Goal: Task Accomplishment & Management: Use online tool/utility

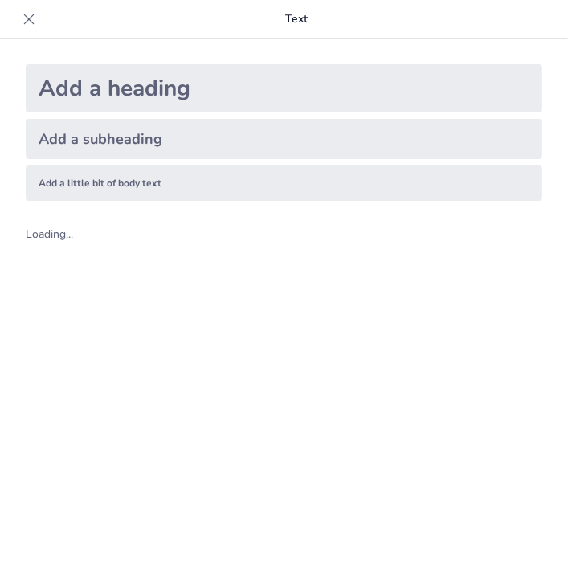
scroll to position [21, 0]
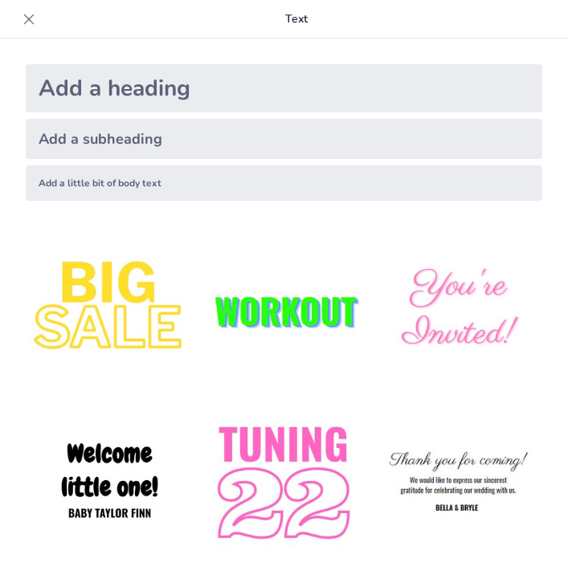
type input "Diagnóstico Integral de la Realidad Escolar en la Escuela Profr. [PERSON_NAME]"
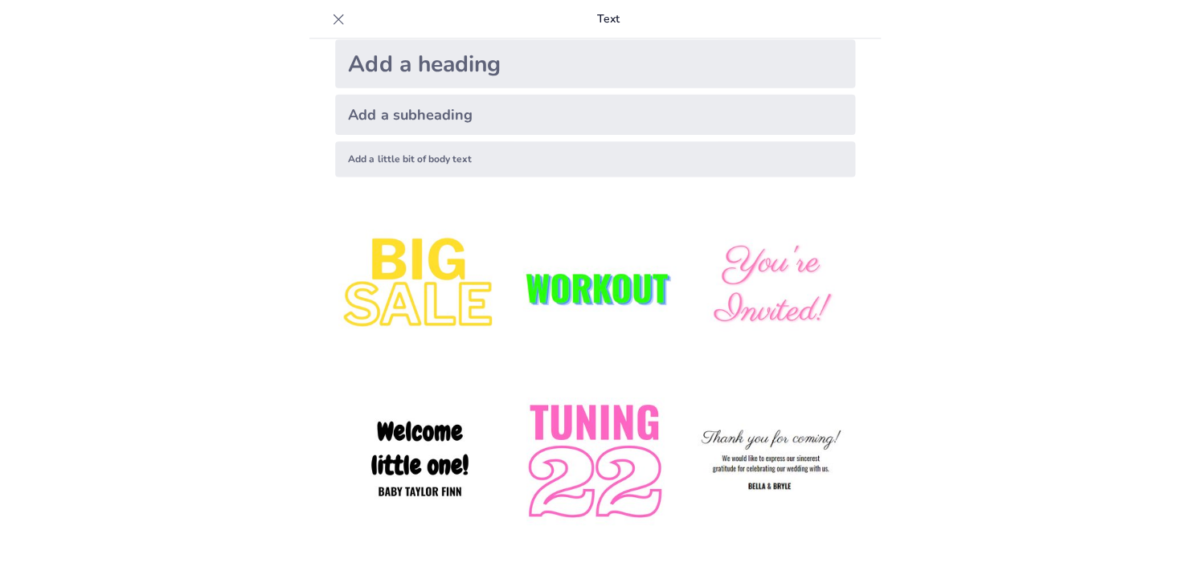
scroll to position [0, 0]
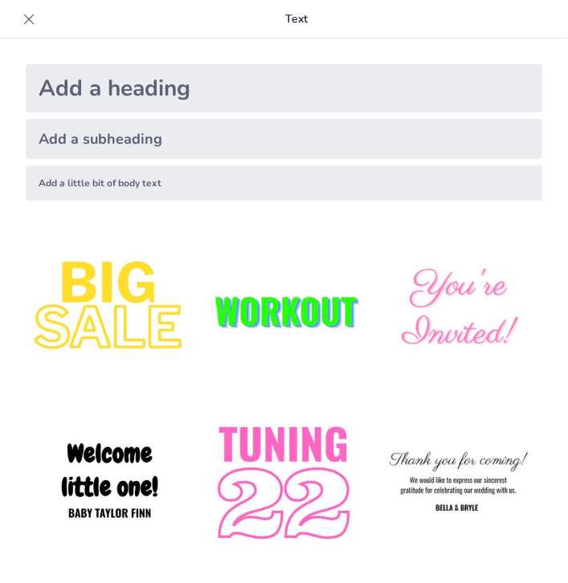
click at [30, 18] on icon at bounding box center [29, 19] width 16 height 16
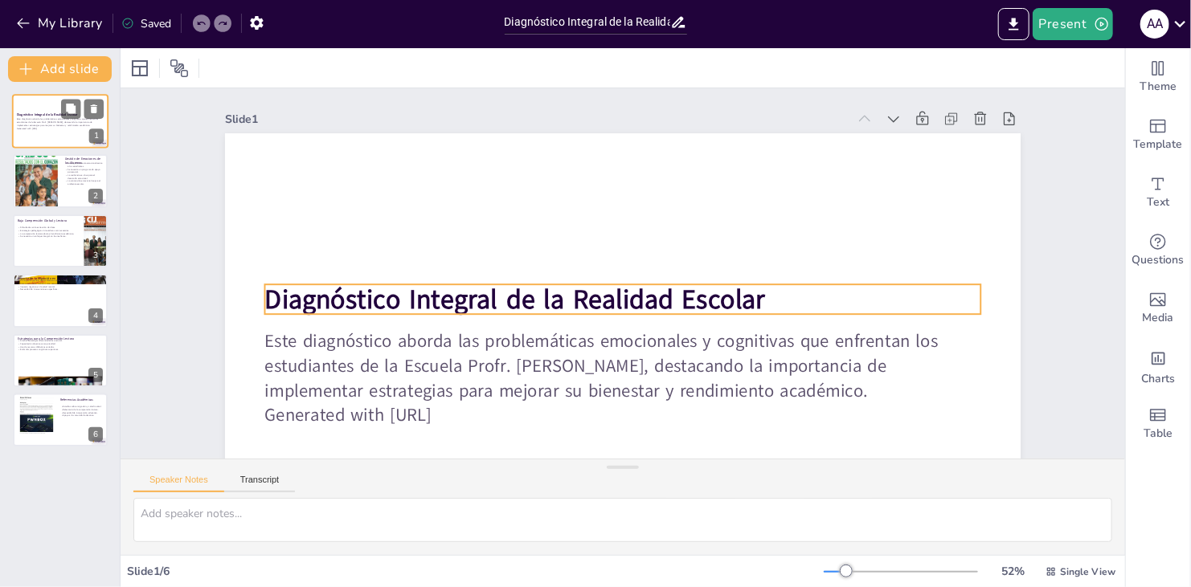
click at [43, 116] on strong "Diagnóstico Integral de la Realidad Escolar" at bounding box center [47, 114] width 61 height 4
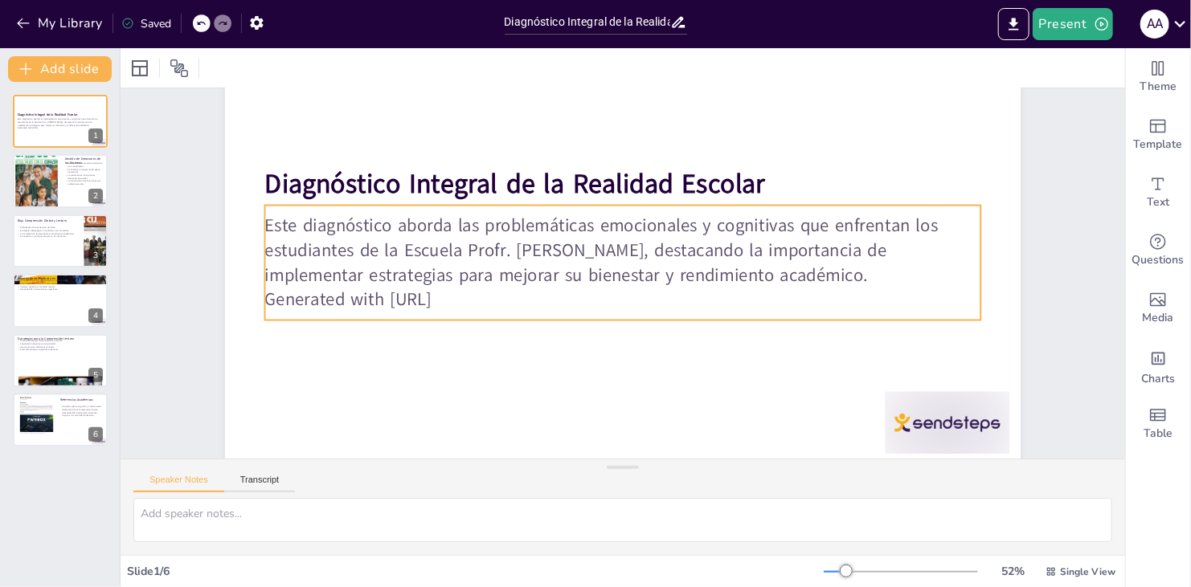
scroll to position [133, 0]
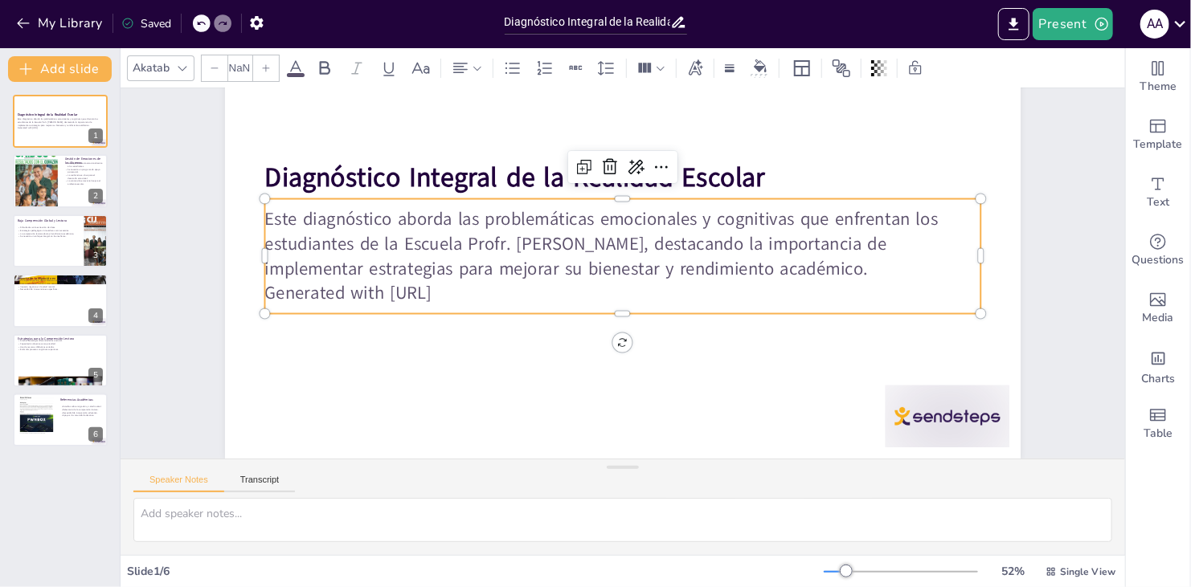
type input "32"
click at [478, 283] on p "Generated with [URL]" at bounding box center [622, 293] width 716 height 25
click at [473, 283] on p "Generated with [URL]" at bounding box center [622, 293] width 716 height 25
click at [472, 283] on p "Generated with [URL]" at bounding box center [622, 293] width 716 height 25
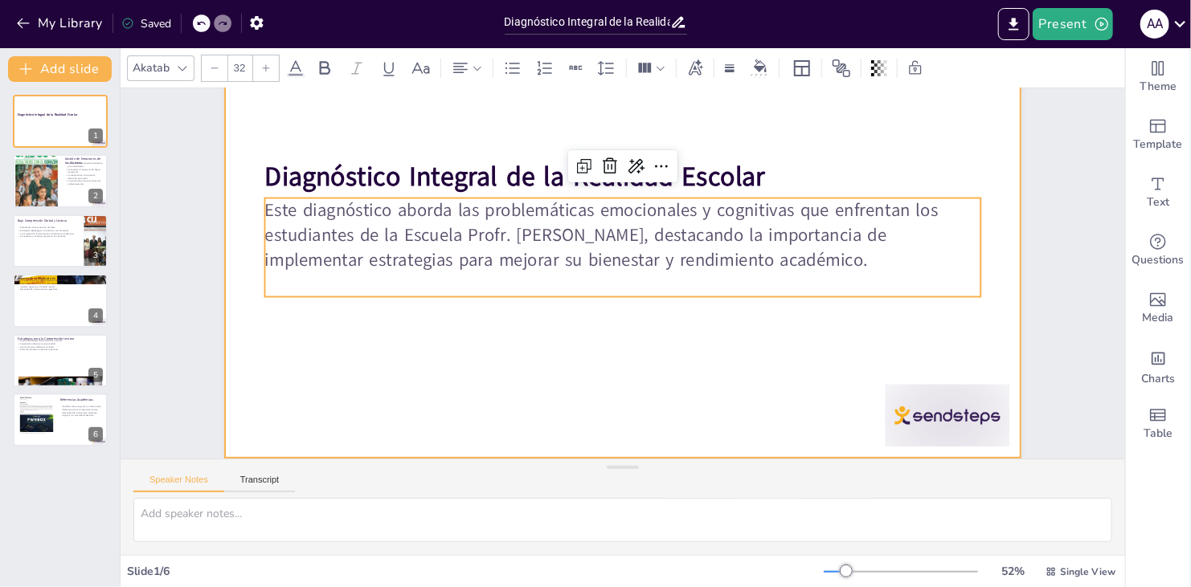
click at [550, 337] on div at bounding box center [622, 233] width 795 height 447
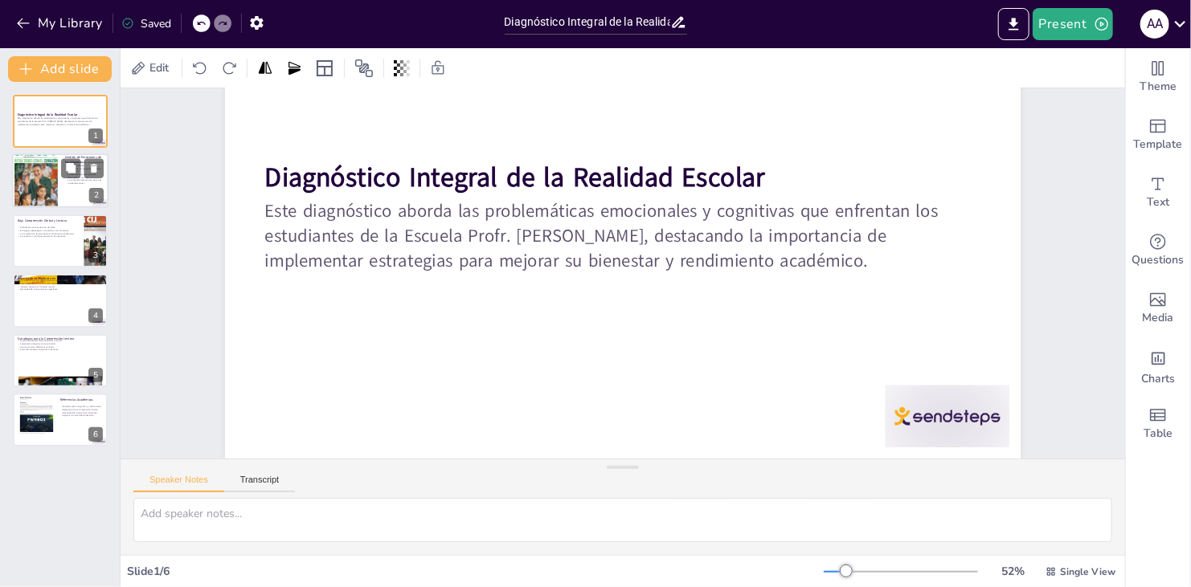
click at [63, 179] on div at bounding box center [60, 181] width 96 height 55
type textarea "La migración de padres crea un vacío afectivo en los niños, lo que se traduce e…"
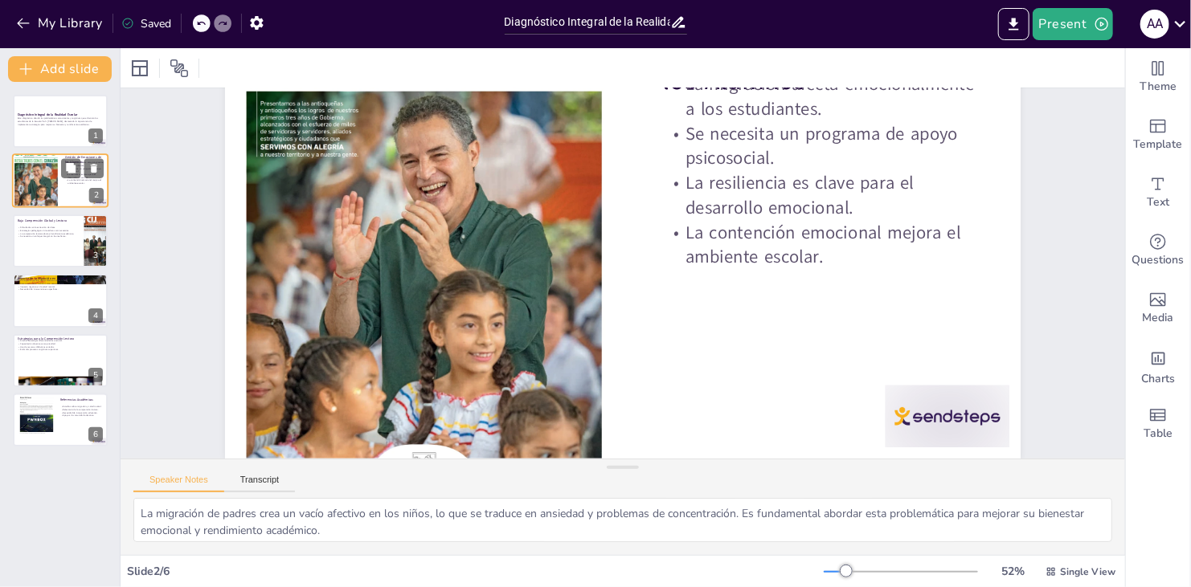
scroll to position [0, 0]
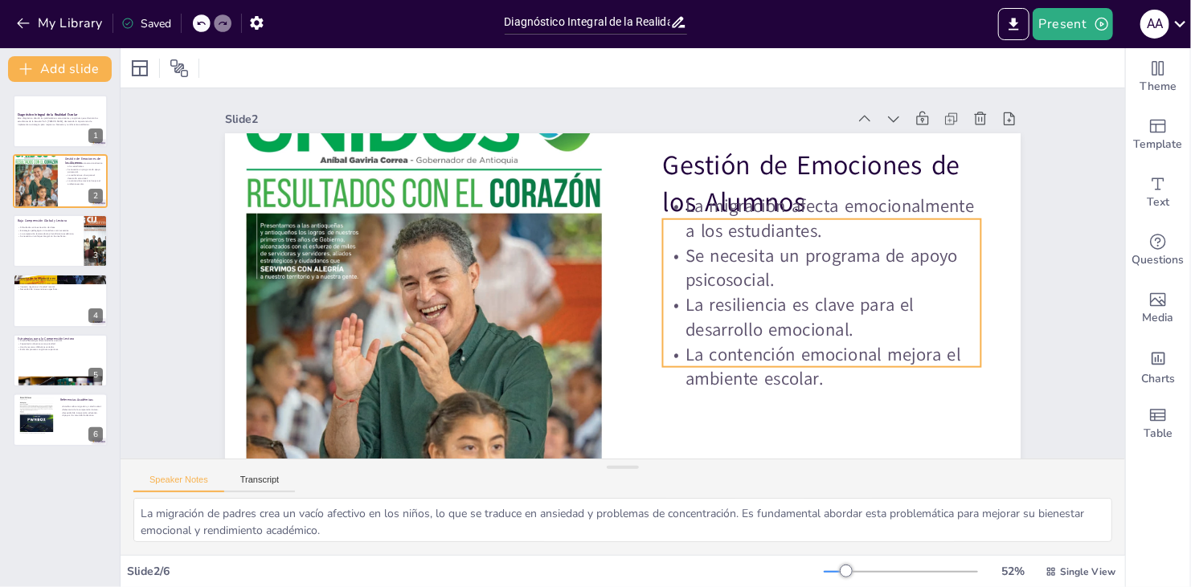
click at [567, 222] on p "La migración afecta emocionalmente a los estudiantes." at bounding box center [822, 219] width 318 height 50
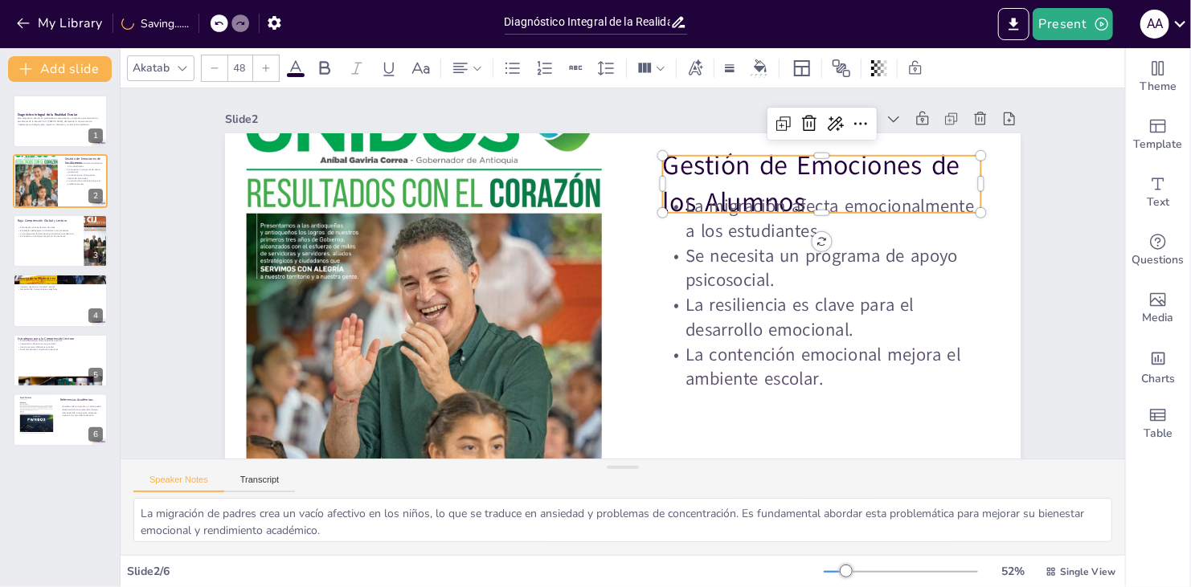
click at [567, 183] on p "Gestión de Emociones de los Alumnos" at bounding box center [830, 205] width 325 height 107
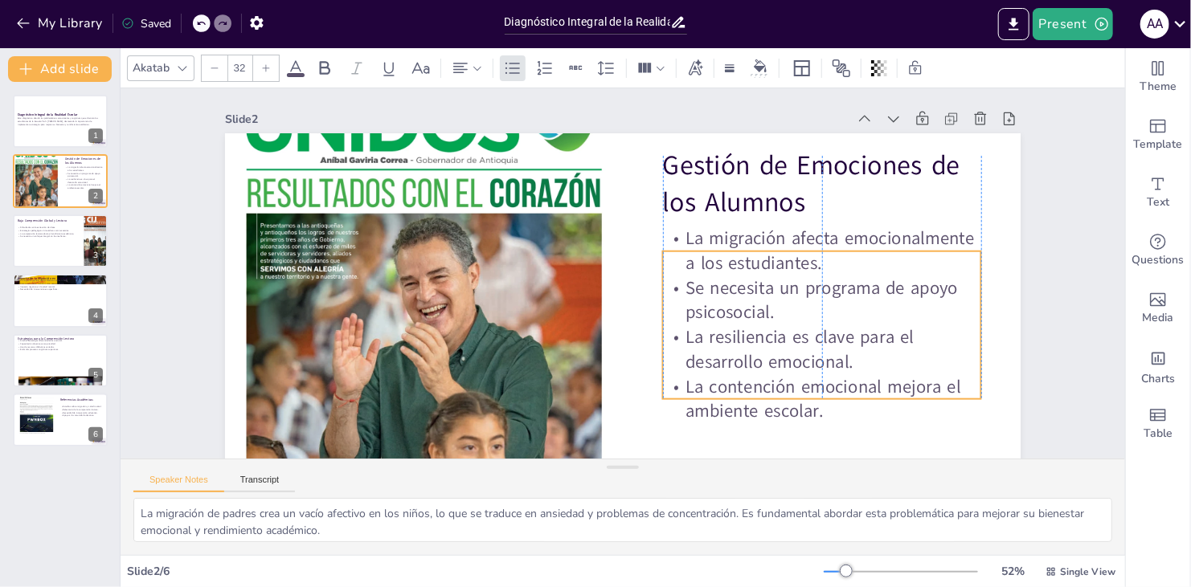
drag, startPoint x: 928, startPoint y: 231, endPoint x: 925, endPoint y: 263, distance: 32.3
click at [567, 263] on p "La migración afecta emocionalmente a los estudiantes." at bounding box center [822, 251] width 318 height 50
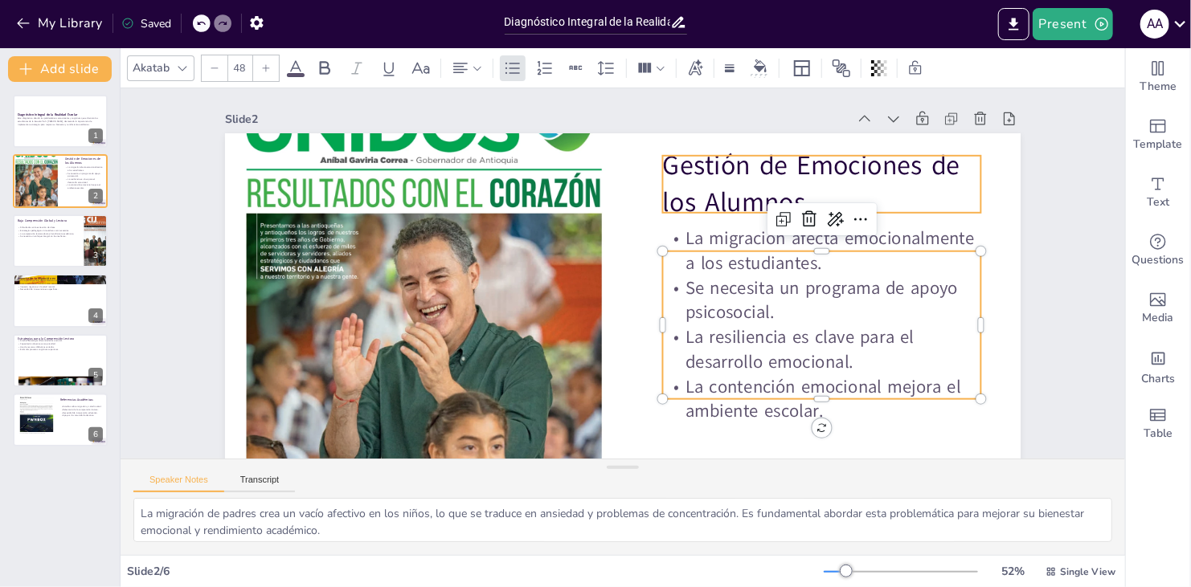
click at [567, 180] on p "Gestión de Emociones de los Alumnos" at bounding box center [822, 184] width 318 height 74
click at [567, 393] on p "La contención emocional mejora el ambiente escolar." at bounding box center [822, 399] width 318 height 50
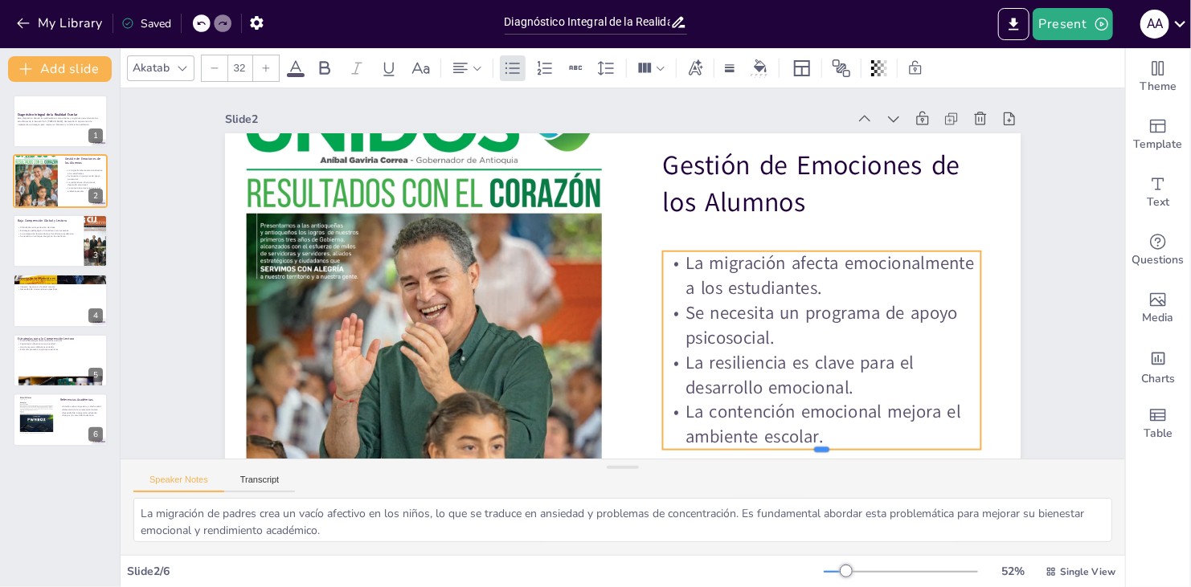
drag, startPoint x: 809, startPoint y: 399, endPoint x: 809, endPoint y: 412, distance: 12.9
click at [567, 412] on div "Gestión de Emociones de los Alumnos La migración afecta emocionalmente a los es…" at bounding box center [622, 356] width 795 height 447
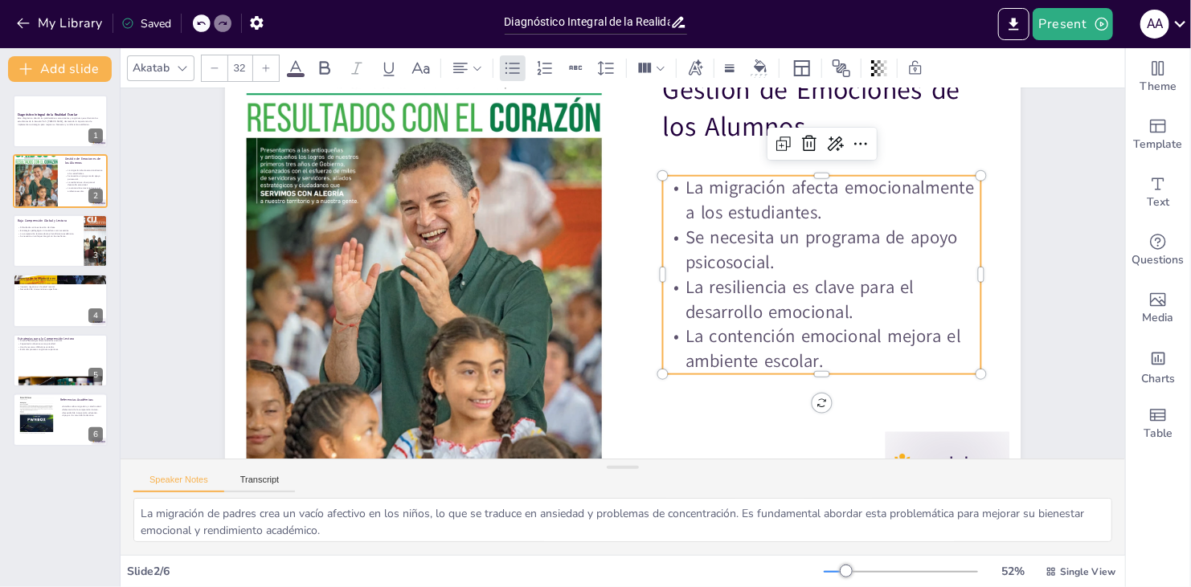
scroll to position [80, 0]
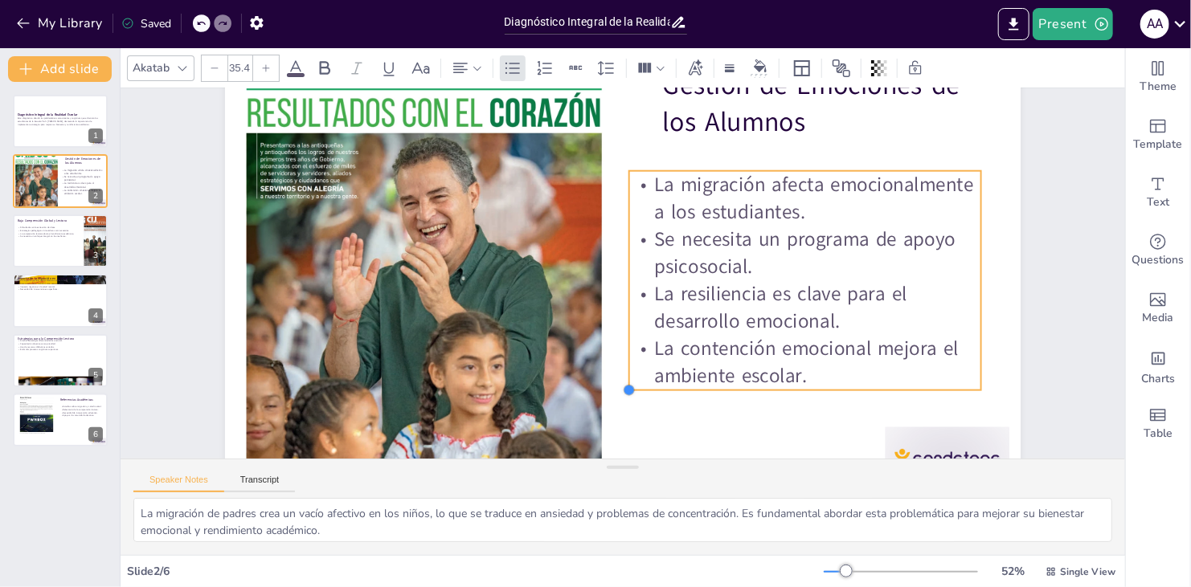
drag, startPoint x: 651, startPoint y: 371, endPoint x: 642, endPoint y: 392, distance: 22.7
click at [567, 392] on div "Gestión de Emociones de los Alumnos La migración afecta emocionalmente a los es…" at bounding box center [622, 277] width 838 height 529
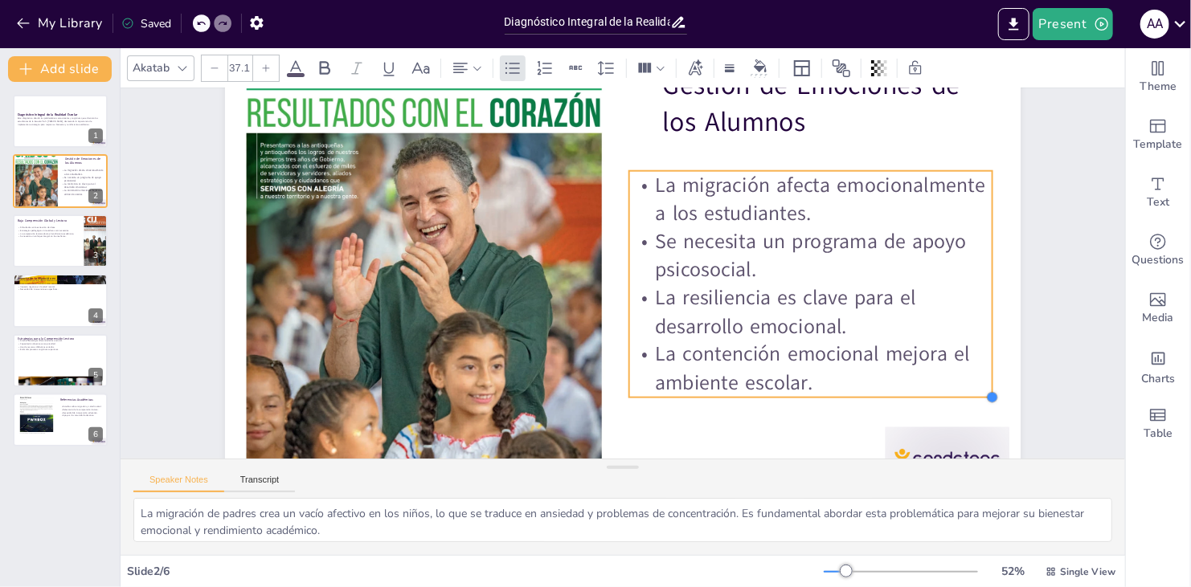
type input "37.2"
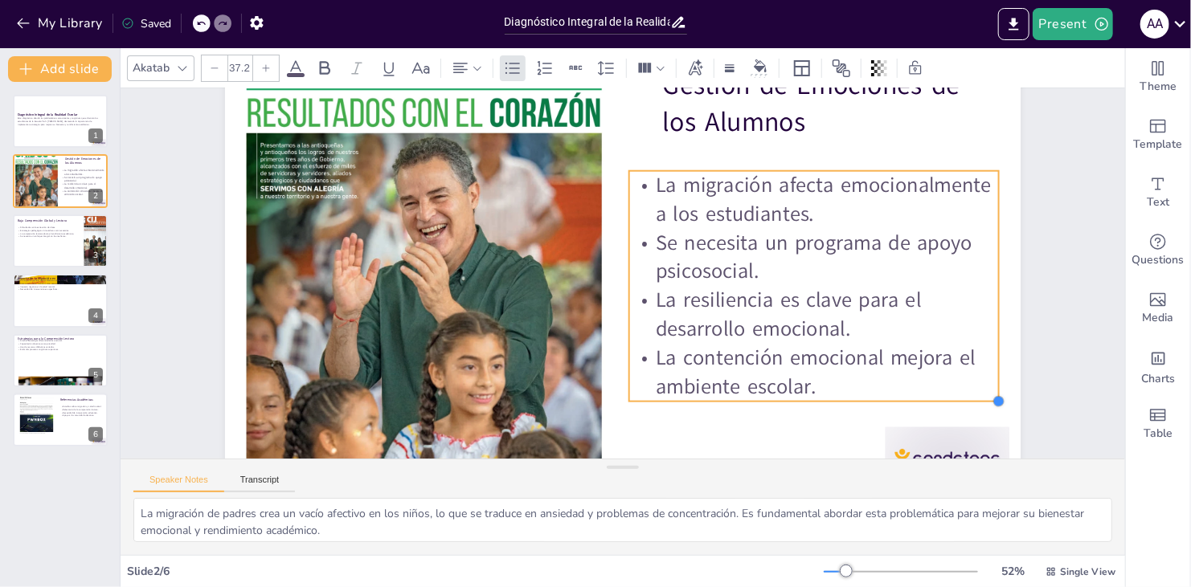
drag, startPoint x: 970, startPoint y: 390, endPoint x: 975, endPoint y: 401, distance: 12.6
click at [567, 401] on div "Gestión de Emociones de los Alumnos La migración afecta emocionalmente a los es…" at bounding box center [622, 276] width 795 height 447
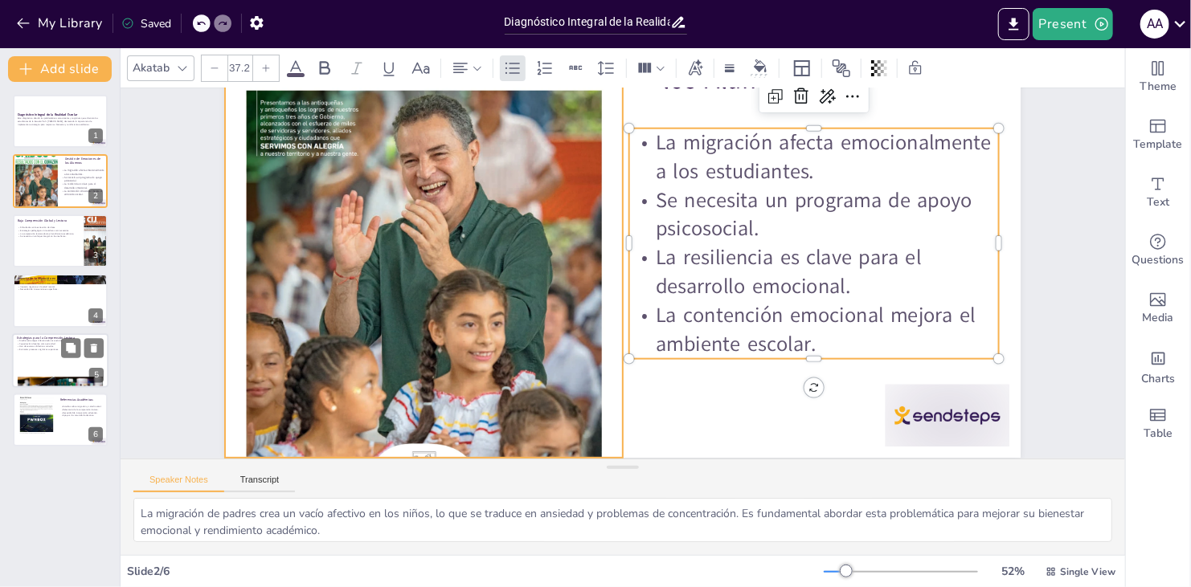
scroll to position [133, 0]
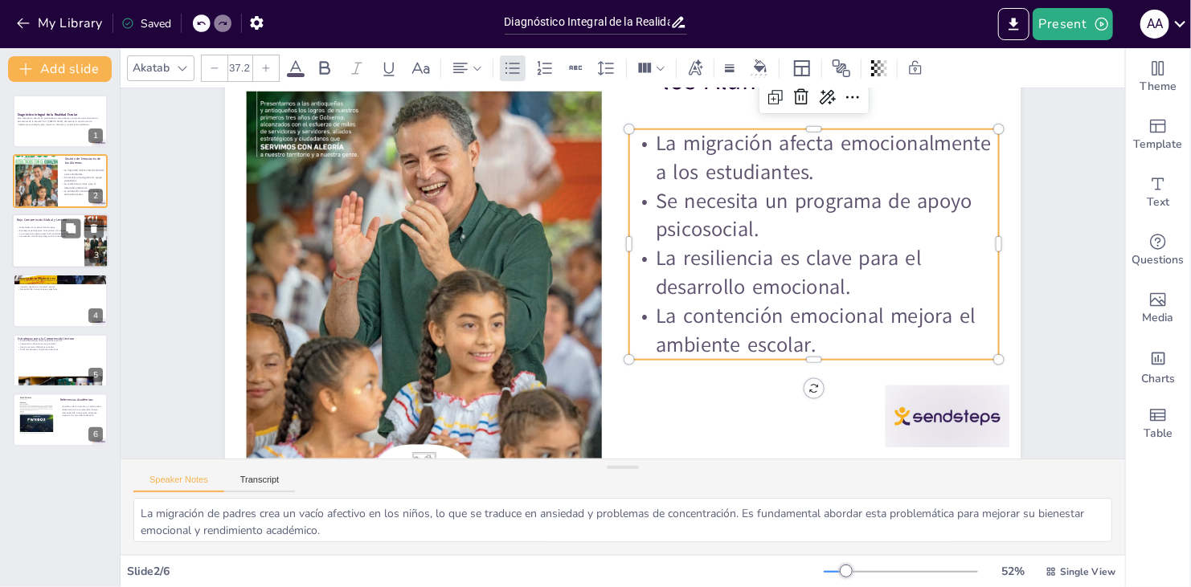
click at [59, 241] on div at bounding box center [60, 241] width 96 height 55
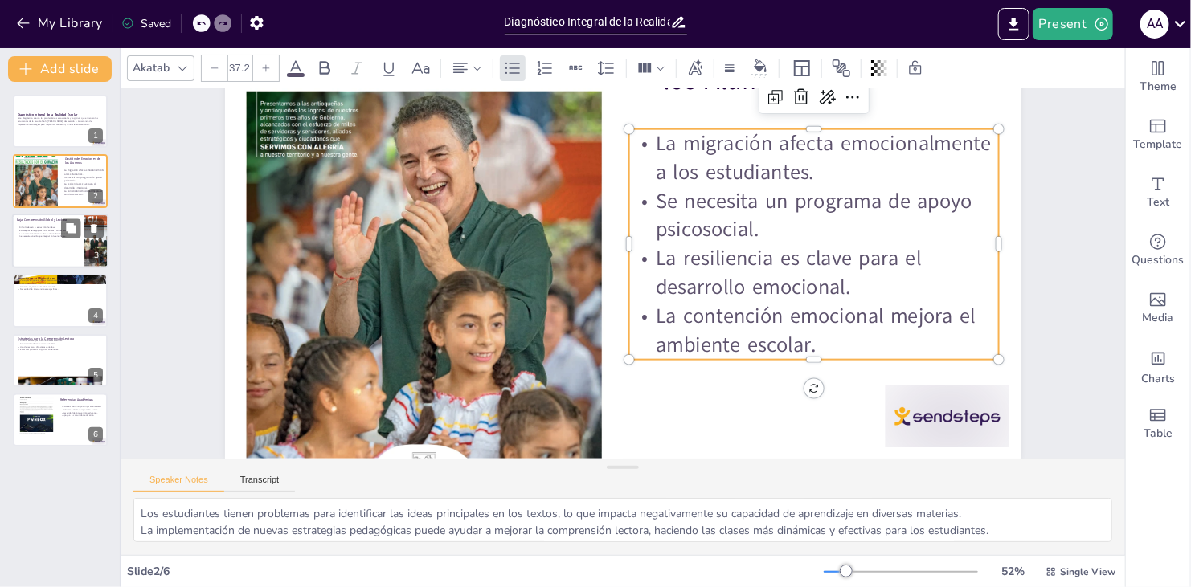
scroll to position [0, 0]
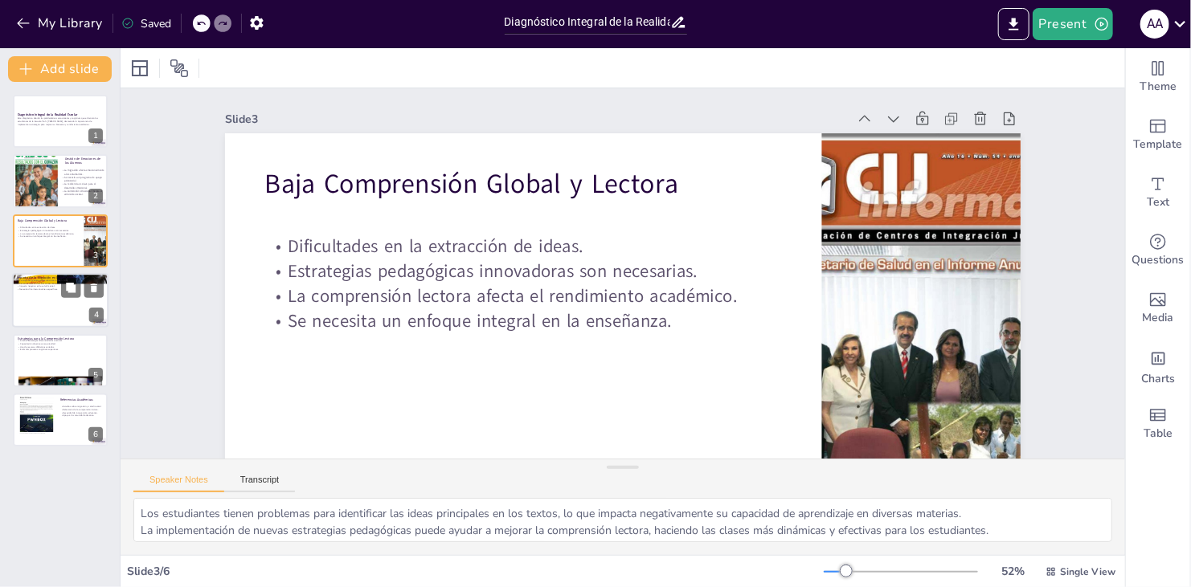
click at [52, 304] on div at bounding box center [60, 300] width 96 height 55
type textarea "La ausencia de uno o ambos padres provoca un vacío emocional que dificulta el d…"
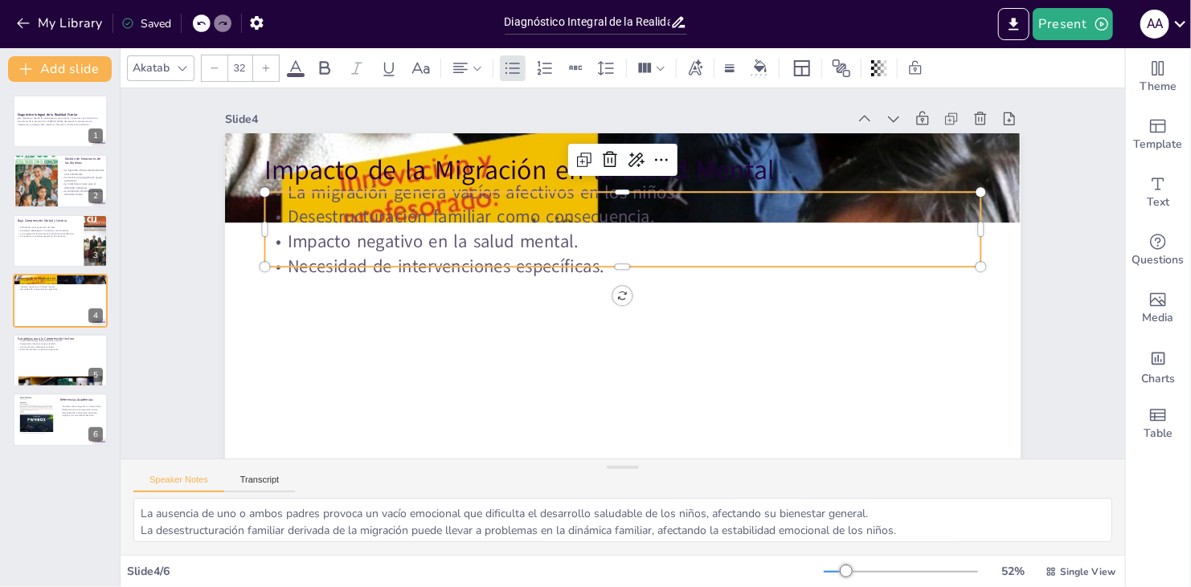
click at [513, 227] on p "Desestructuración familiar como consecuencia." at bounding box center [622, 217] width 716 height 25
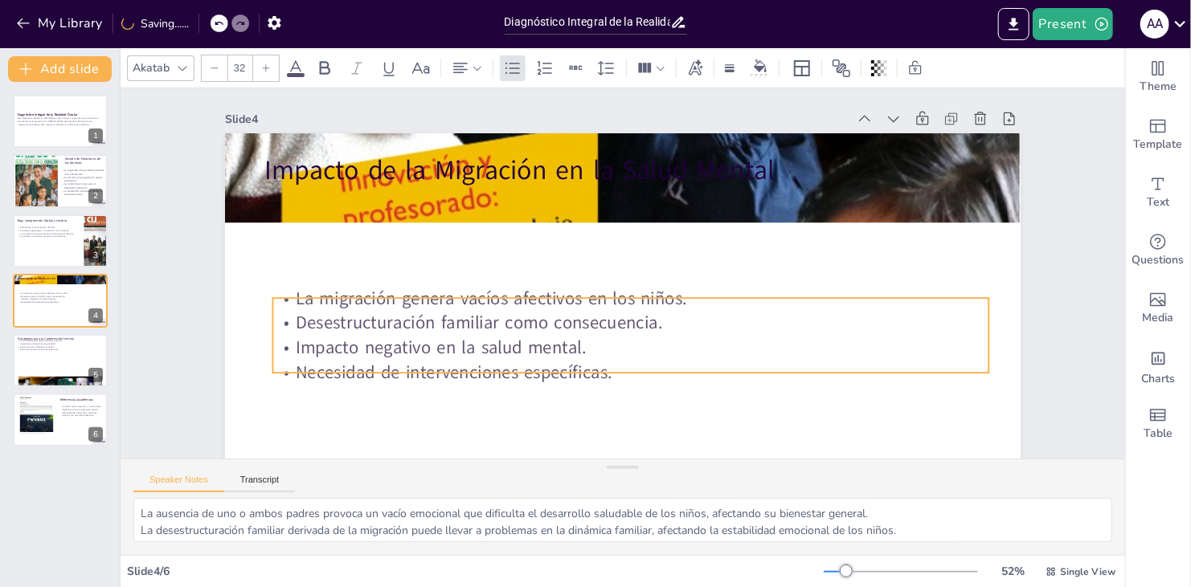
drag, startPoint x: 703, startPoint y: 239, endPoint x: 711, endPoint y: 345, distance: 106.3
click at [567, 345] on p "Impacto negativo en la salud mental." at bounding box center [630, 348] width 716 height 25
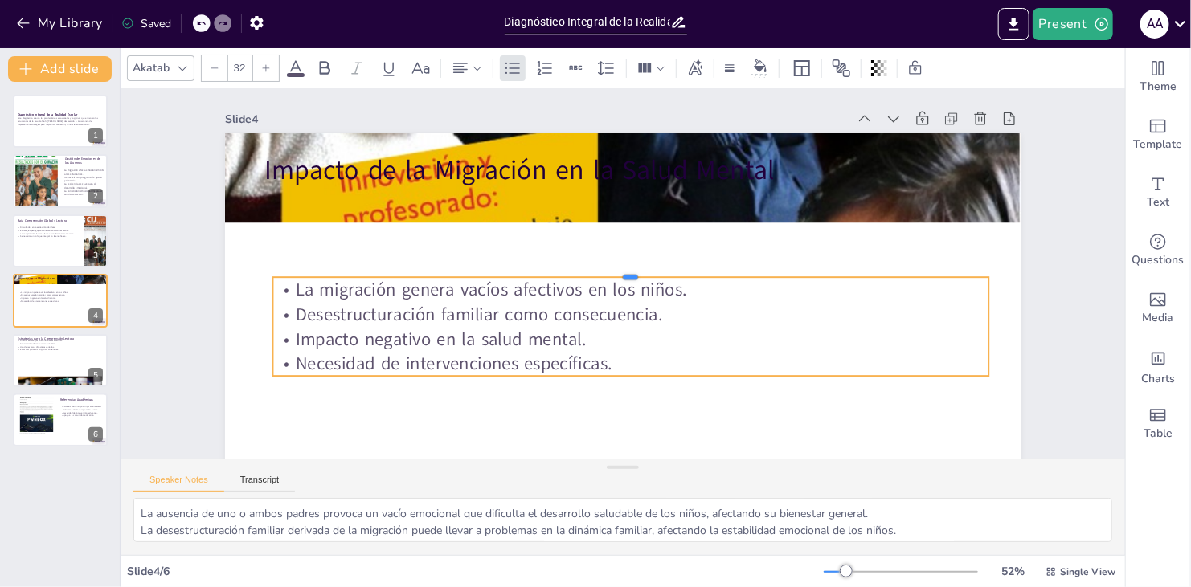
drag, startPoint x: 624, startPoint y: 295, endPoint x: 624, endPoint y: 274, distance: 20.9
click at [567, 274] on div at bounding box center [630, 270] width 716 height 13
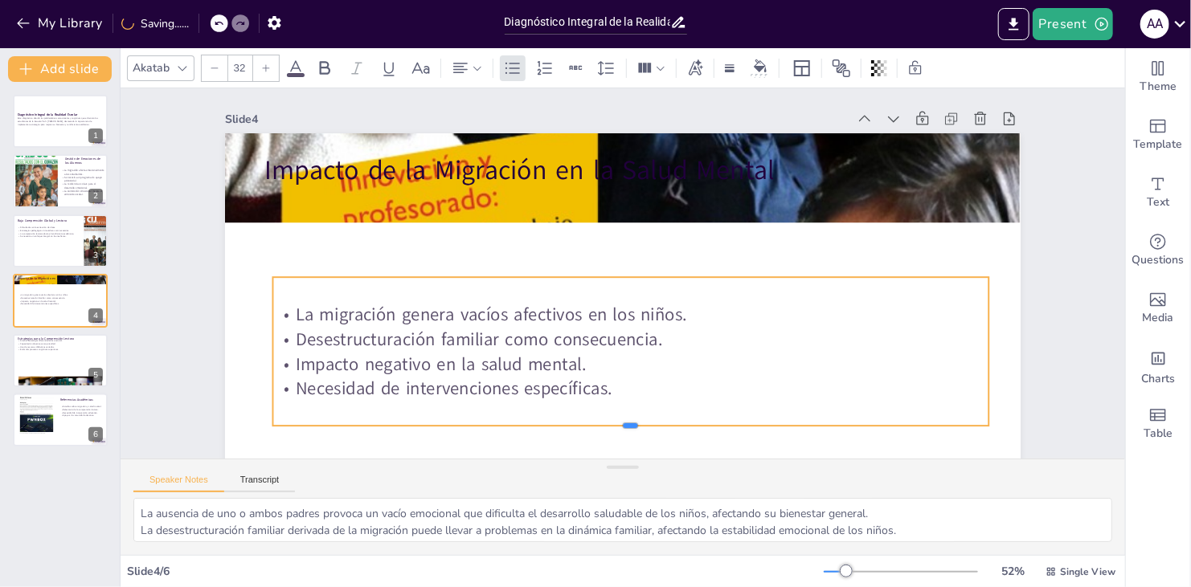
drag, startPoint x: 621, startPoint y: 376, endPoint x: 619, endPoint y: 426, distance: 49.8
click at [567, 426] on div at bounding box center [630, 432] width 716 height 13
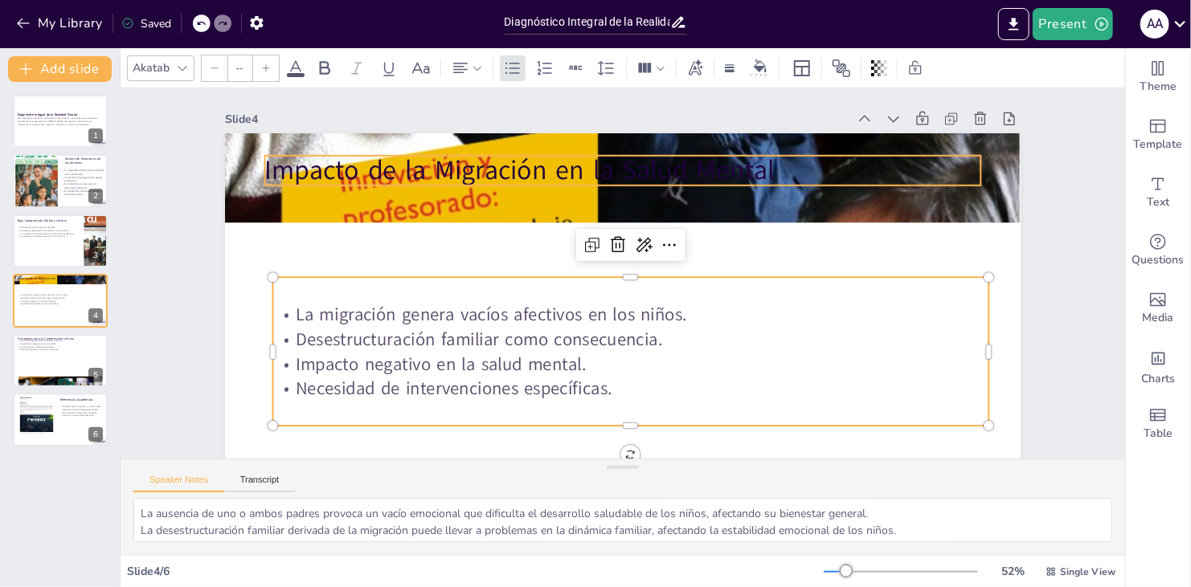
type input "48"
click at [542, 161] on p "Impacto de la Migración en la Salud Mental" at bounding box center [622, 170] width 716 height 37
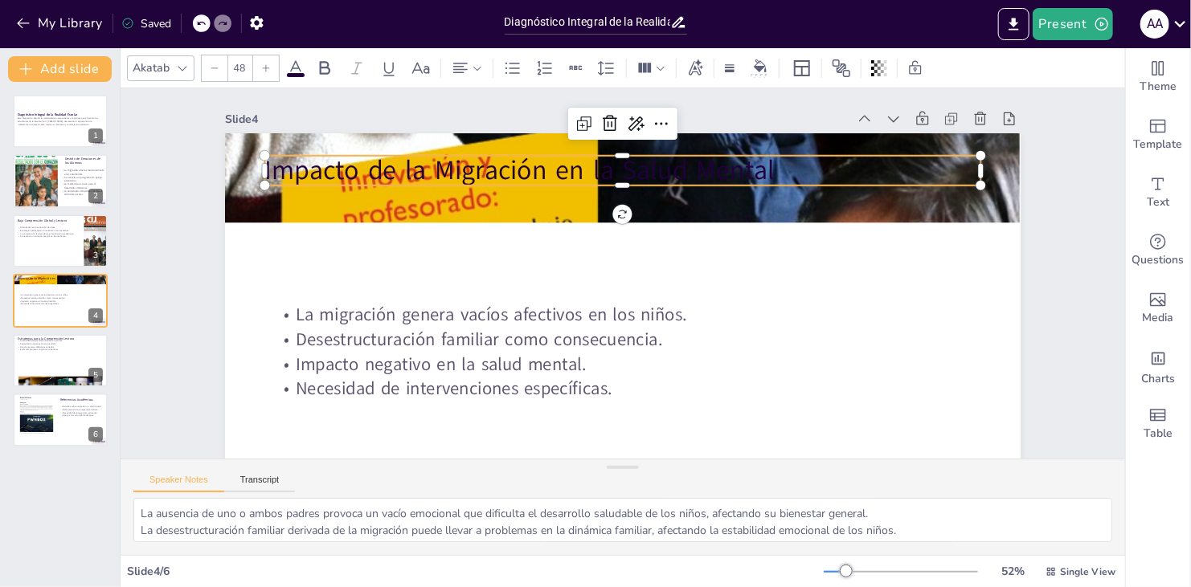
click at [282, 163] on p "Impacto de la Migración en la Salud Mental" at bounding box center [622, 170] width 716 height 37
click at [264, 166] on p "Impacto de la Migración en la Salud Mental" at bounding box center [622, 170] width 716 height 37
click at [567, 174] on p "Impacto de la Migración en la Salud Mental" at bounding box center [622, 170] width 716 height 37
click at [567, 172] on p "Impacto de la Migración en la Salud Mental" at bounding box center [622, 170] width 716 height 37
click at [567, 165] on p "Impacto de la Migración en la Salud Mental" at bounding box center [622, 170] width 716 height 37
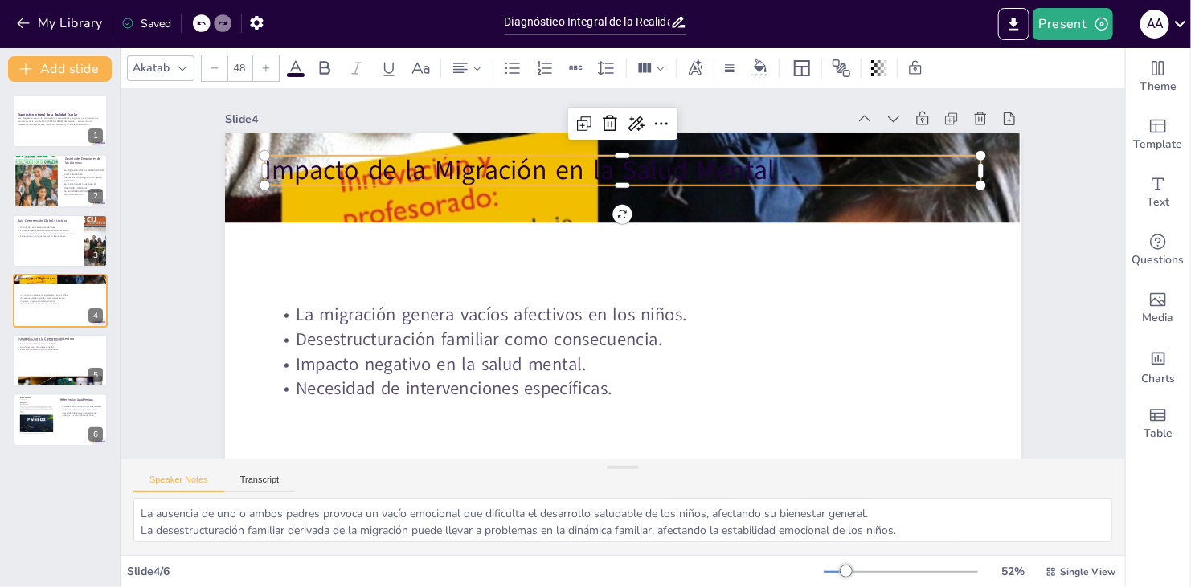
click at [567, 166] on p "Impacto de la Migración en la Salud Mental" at bounding box center [622, 170] width 716 height 37
click at [567, 168] on p "Impacto de la Migración en la Salud Mental" at bounding box center [622, 170] width 716 height 37
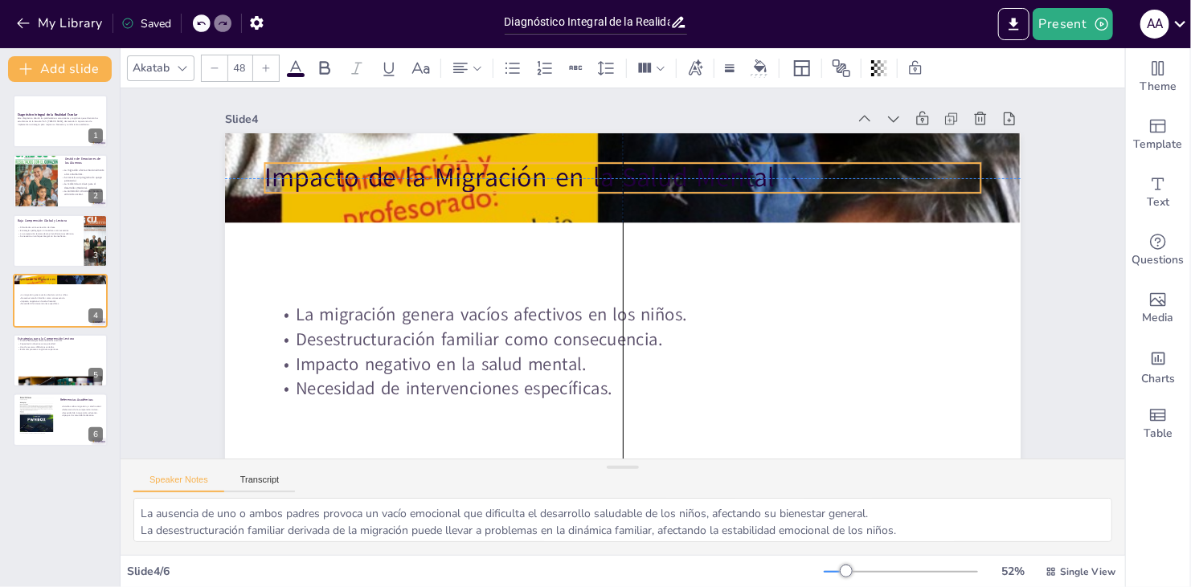
click at [567, 190] on p "Impacto de la Migración en la Salud Mental" at bounding box center [622, 178] width 716 height 37
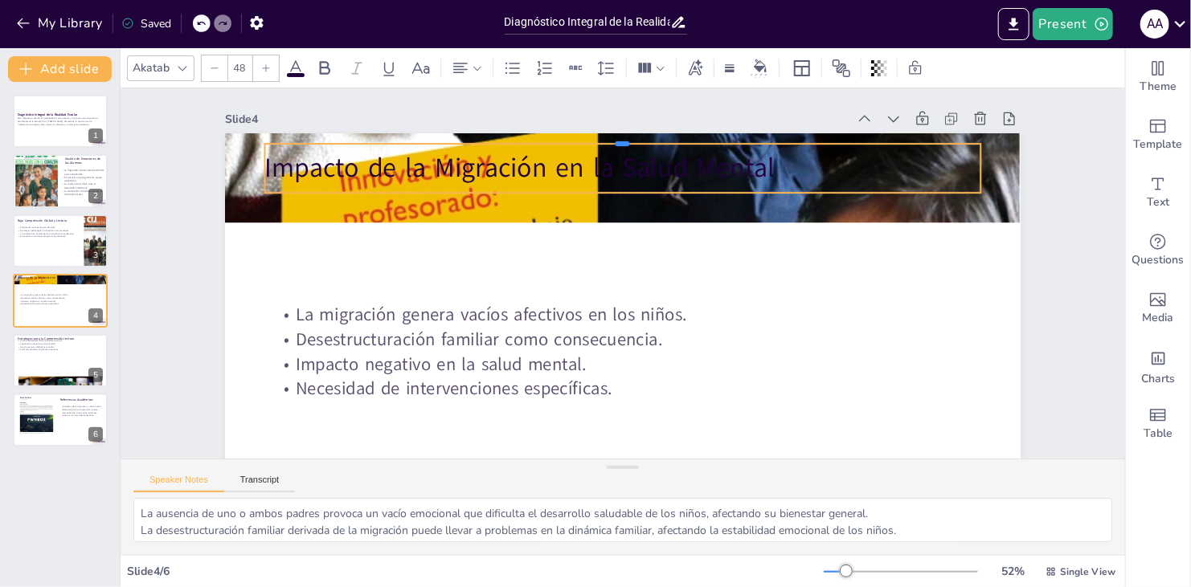
drag, startPoint x: 615, startPoint y: 160, endPoint x: 617, endPoint y: 141, distance: 19.3
click at [567, 141] on div at bounding box center [622, 137] width 716 height 13
click at [567, 174] on p "Impacto de la Migración en la Salud Mental" at bounding box center [622, 168] width 716 height 37
click at [567, 164] on p "Impacto de la Migración en la Salud Mental" at bounding box center [622, 168] width 716 height 37
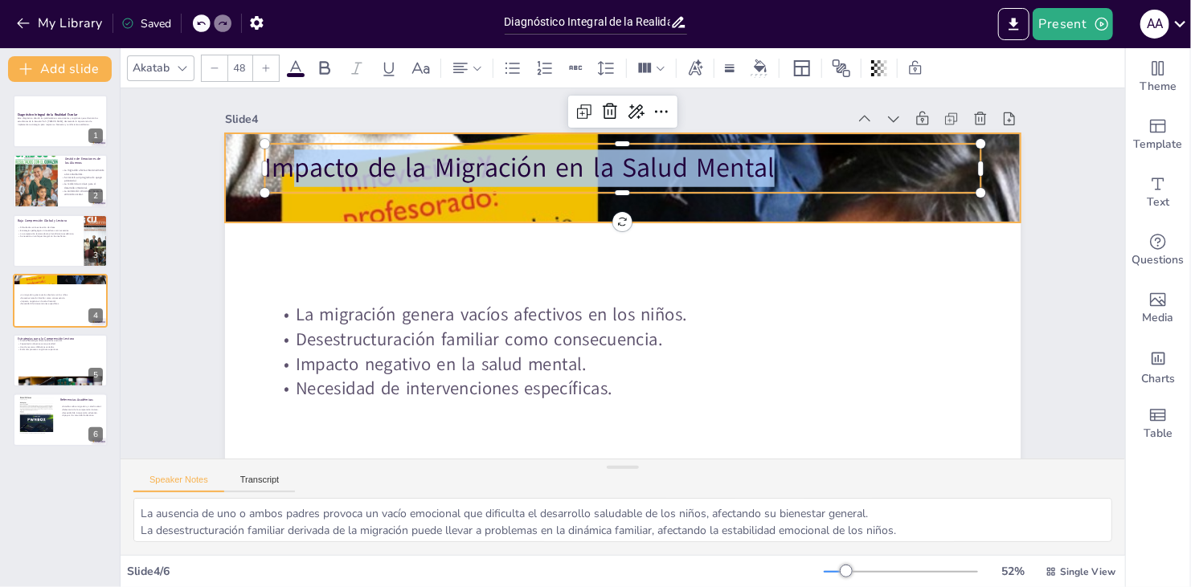
drag, startPoint x: 758, startPoint y: 168, endPoint x: 234, endPoint y: 154, distance: 524.0
click at [234, 154] on div "La migración genera vacíos afectivos en los niños. Desestructuración familiar c…" at bounding box center [622, 356] width 795 height 447
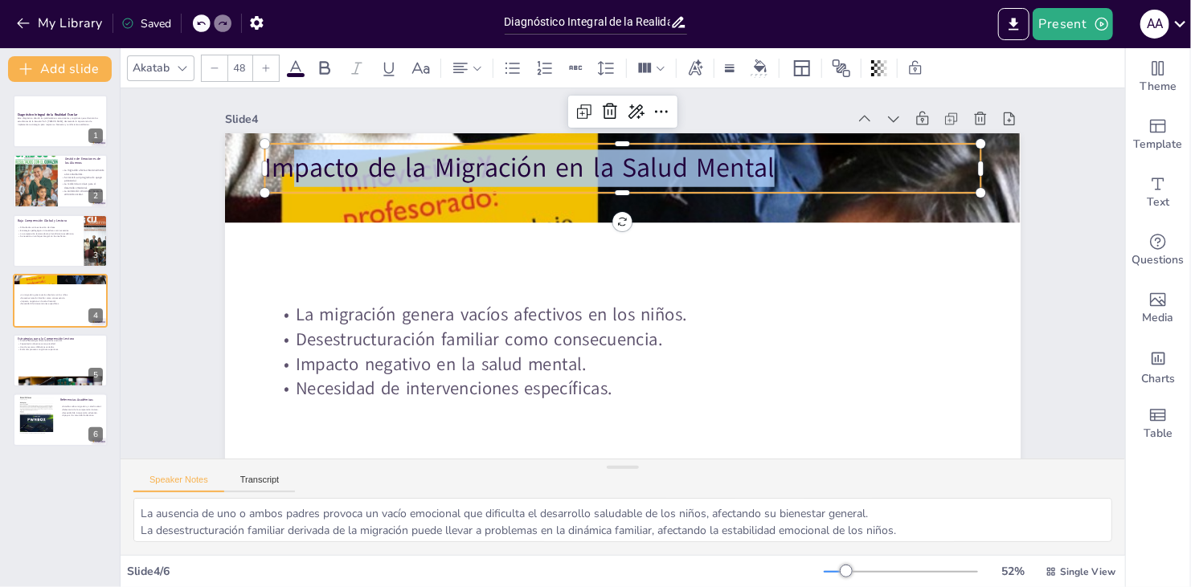
click at [567, 167] on p "Impacto de la Migración en la Salud Mental" at bounding box center [622, 168] width 716 height 37
click at [567, 176] on p "Impacto de la Migración en la Salud Mental" at bounding box center [634, 169] width 716 height 112
click at [567, 170] on p "Impacto de la Migración en la Salud Mental" at bounding box center [622, 168] width 716 height 37
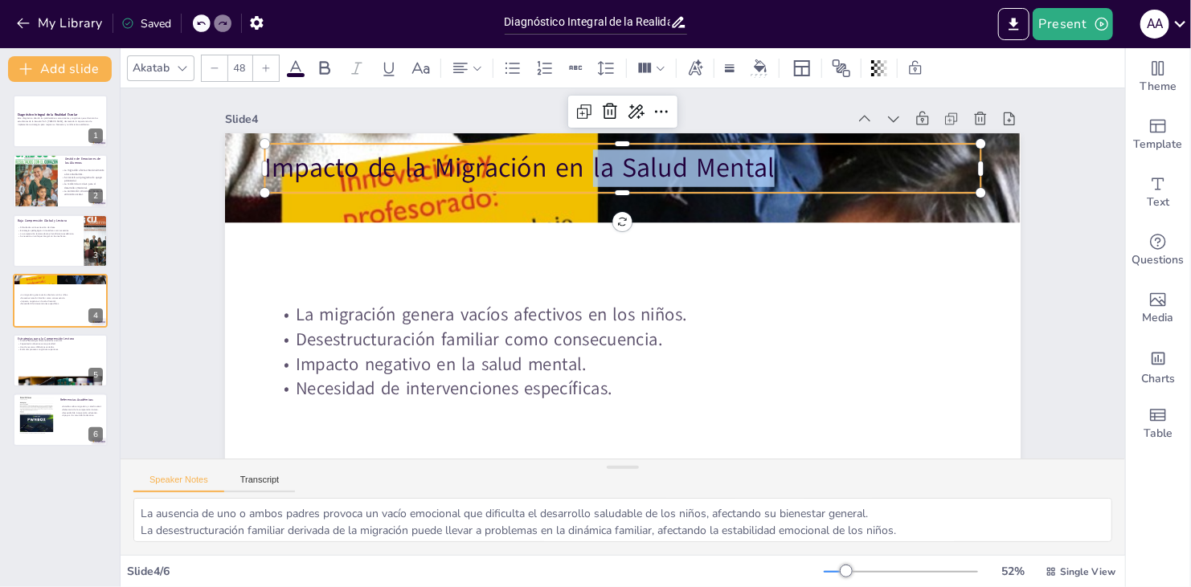
drag, startPoint x: 583, startPoint y: 170, endPoint x: 795, endPoint y: 174, distance: 212.1
click at [567, 174] on p "Impacto de la Migración en la Salud Mental" at bounding box center [622, 168] width 716 height 37
click at [298, 64] on icon at bounding box center [295, 68] width 19 height 19
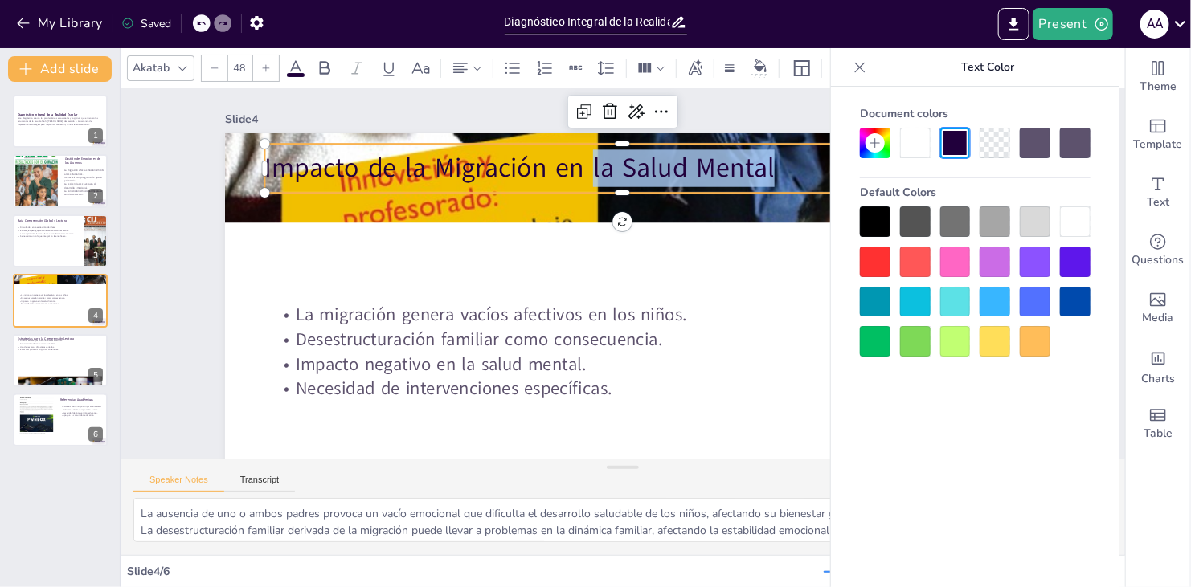
click at [567, 338] on div at bounding box center [875, 341] width 31 height 31
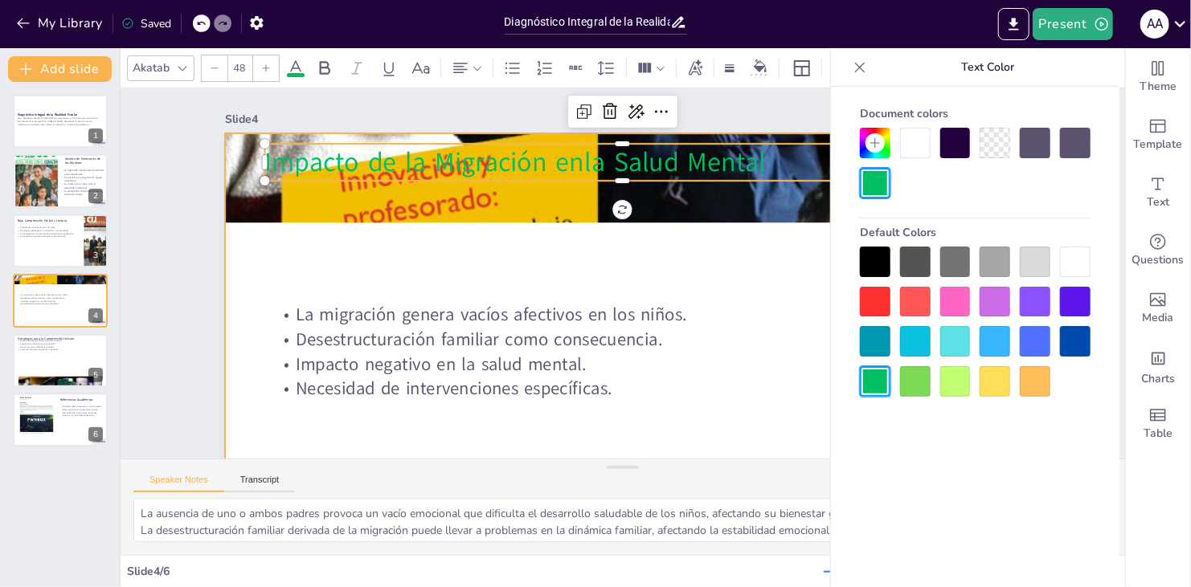
click at [567, 270] on div at bounding box center [614, 356] width 838 height 529
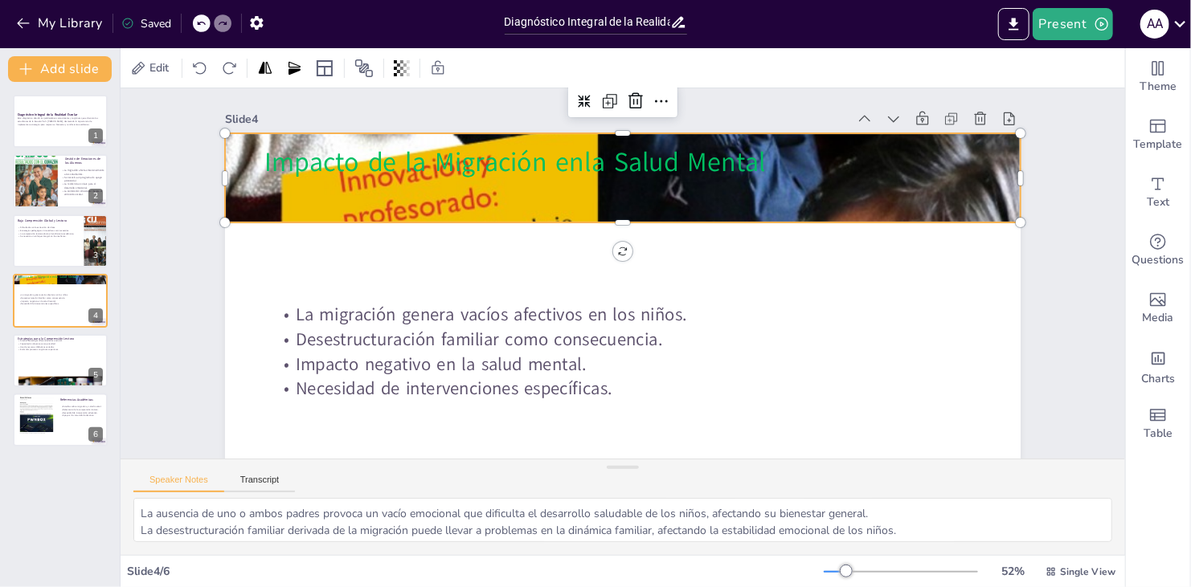
click at [567, 196] on div at bounding box center [622, 178] width 795 height 1060
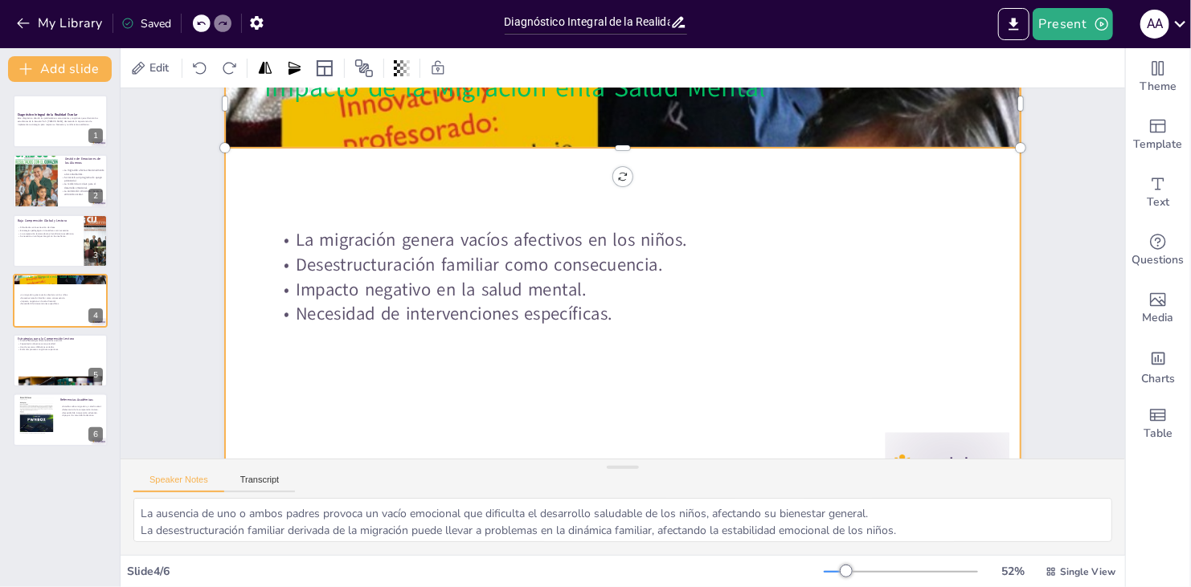
scroll to position [80, 0]
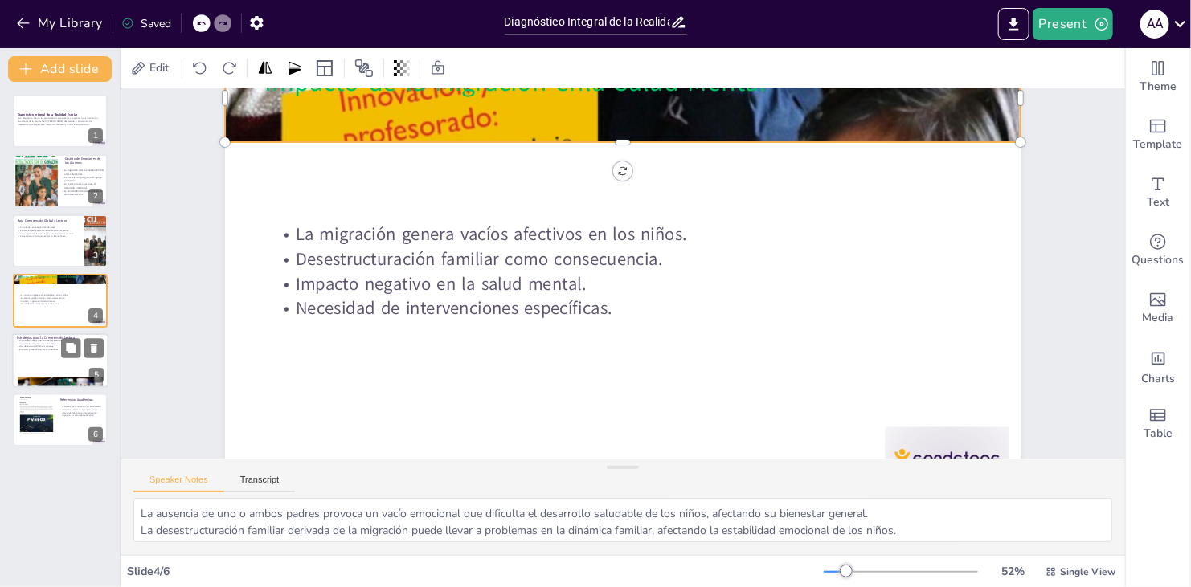
click at [51, 362] on div at bounding box center [60, 360] width 96 height 55
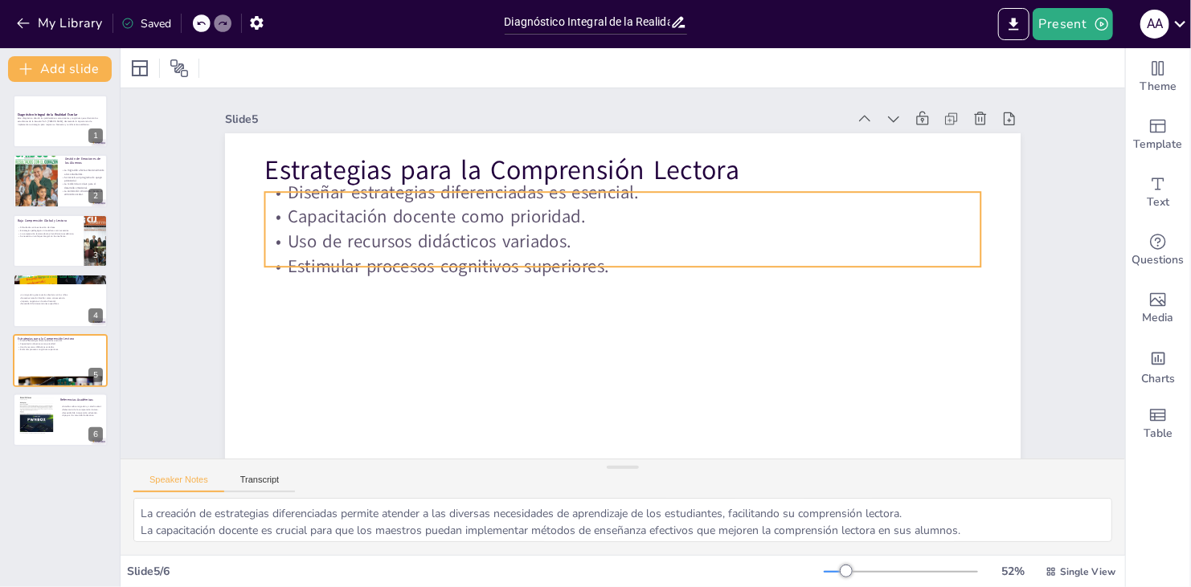
click at [421, 231] on p "Uso de recursos didácticos variados." at bounding box center [622, 242] width 716 height 25
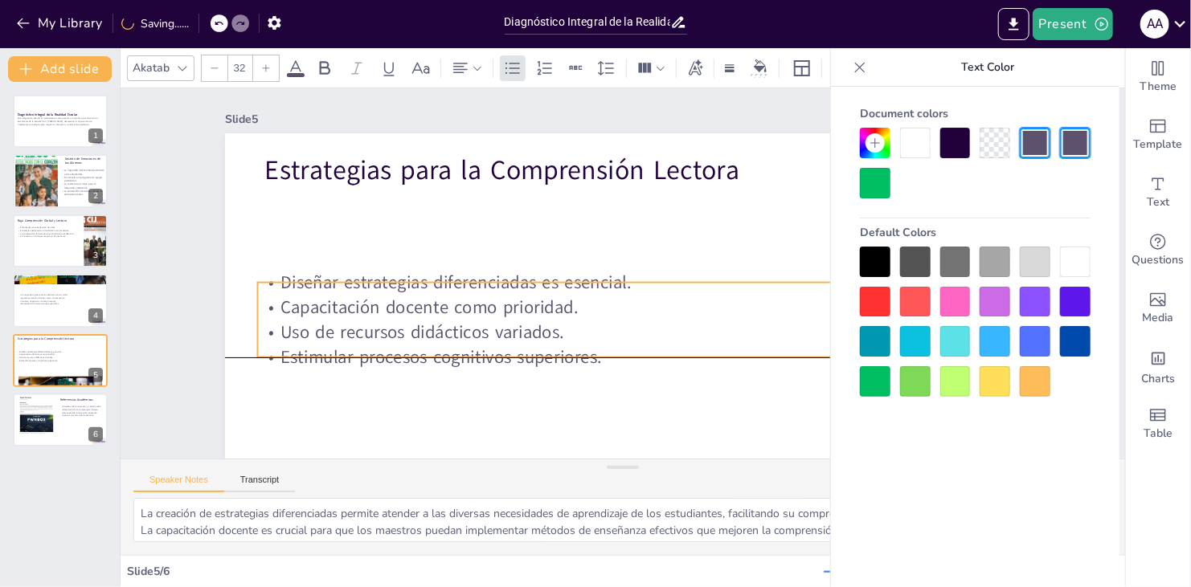
drag, startPoint x: 620, startPoint y: 219, endPoint x: 613, endPoint y: 314, distance: 95.9
click at [567, 314] on p "Capacitación docente como prioridad." at bounding box center [615, 307] width 716 height 25
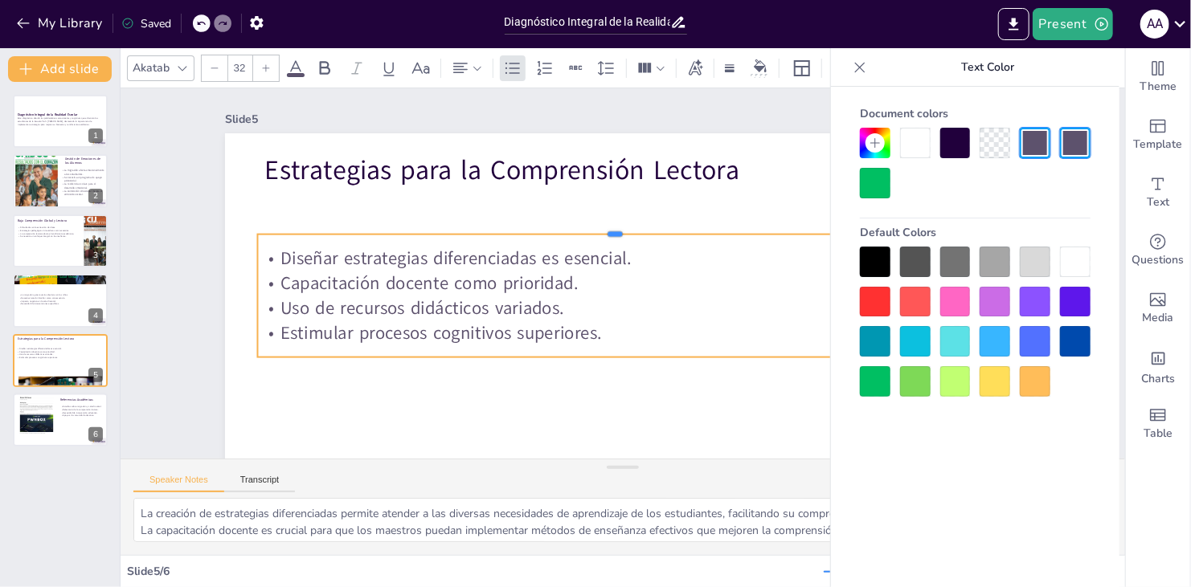
drag, startPoint x: 607, startPoint y: 281, endPoint x: 603, endPoint y: 233, distance: 48.4
click at [567, 233] on div at bounding box center [615, 228] width 716 height 13
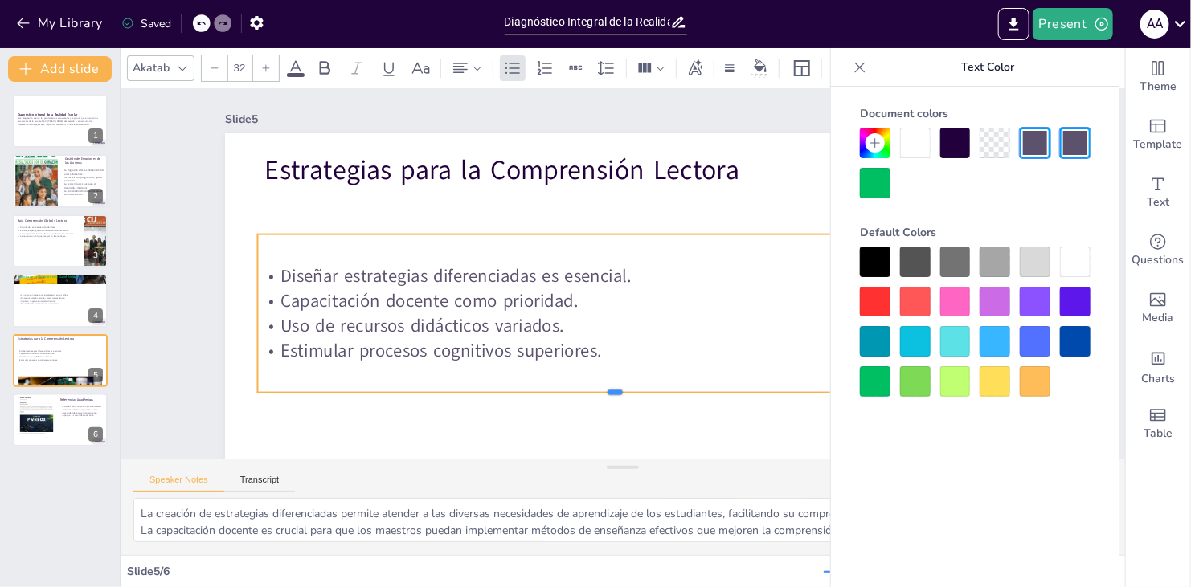
drag, startPoint x: 603, startPoint y: 357, endPoint x: 598, endPoint y: 392, distance: 35.8
click at [567, 392] on div at bounding box center [615, 398] width 716 height 13
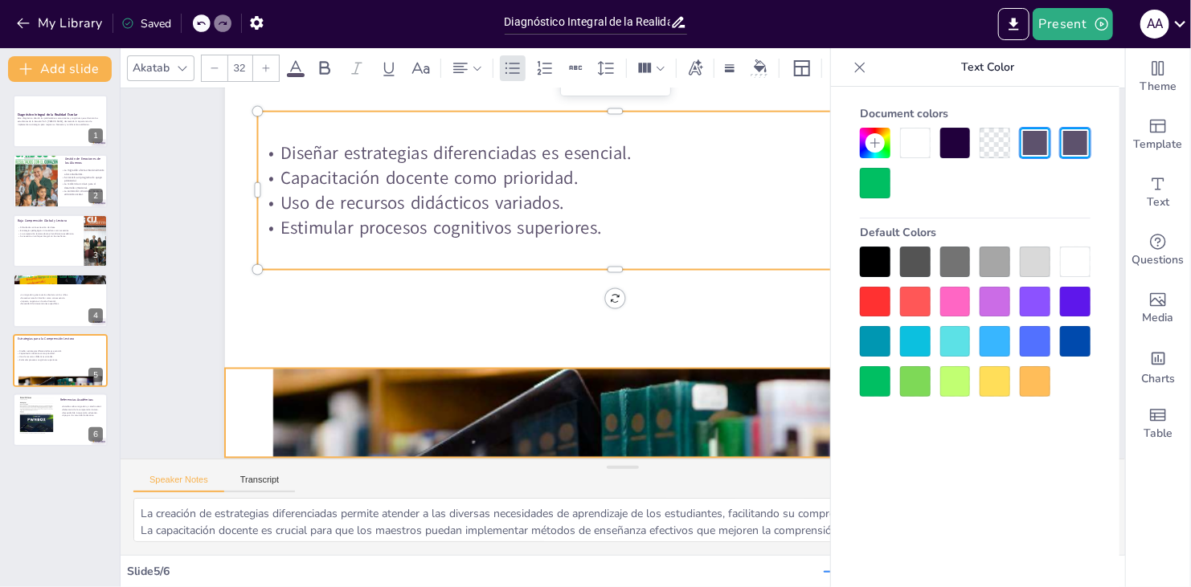
scroll to position [133, 0]
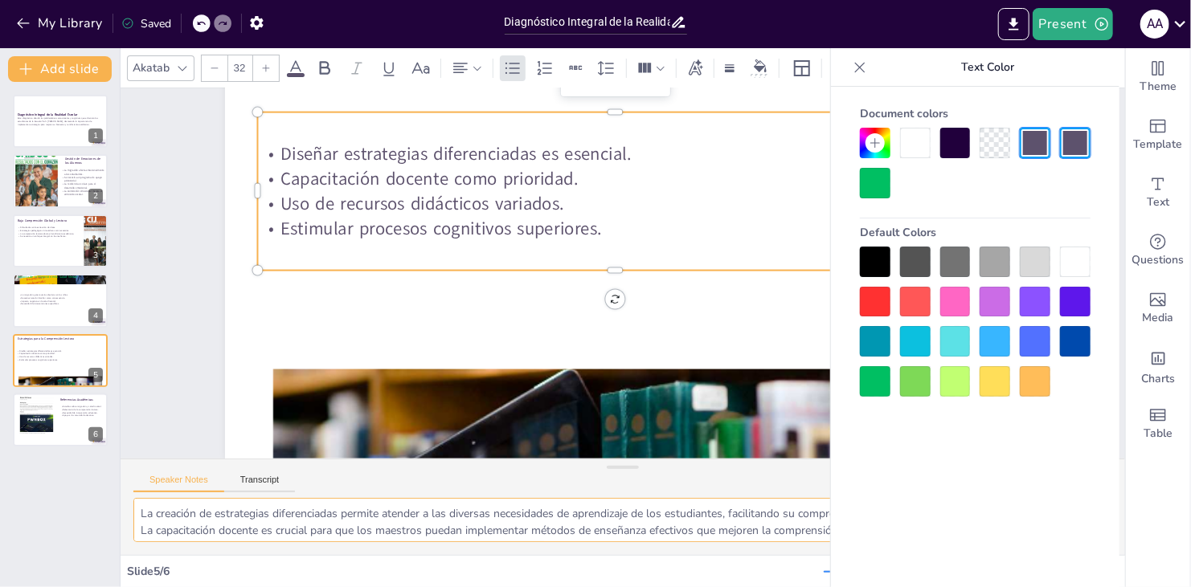
click at [567, 521] on textarea "La creación de estrategias diferenciadas permite atender a las diversas necesid…" at bounding box center [622, 520] width 978 height 44
click at [567, 66] on icon at bounding box center [860, 67] width 16 height 16
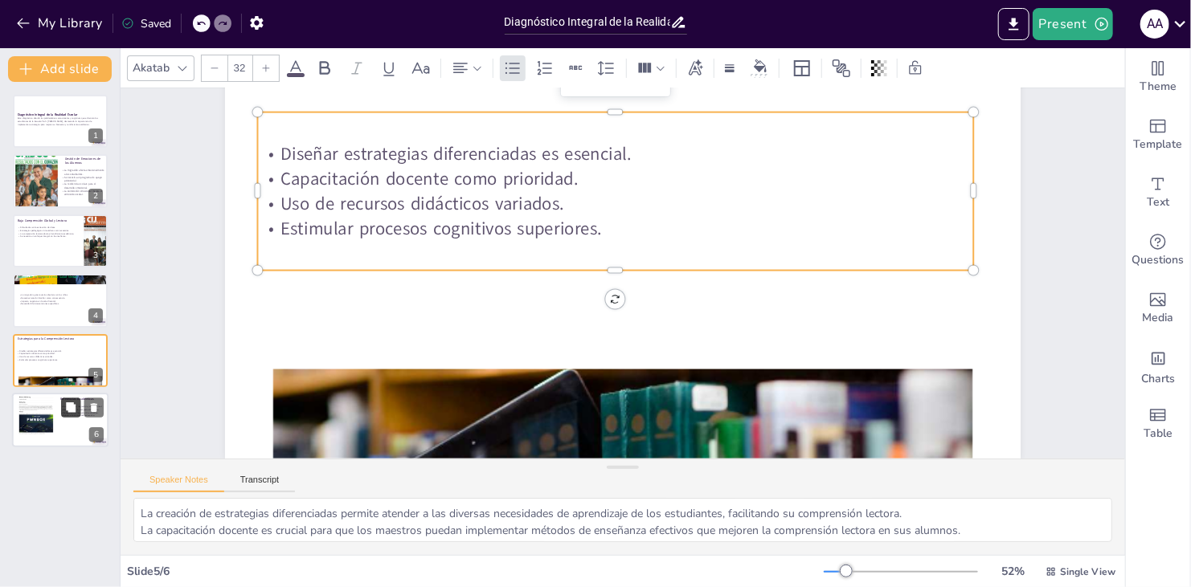
click at [65, 415] on button at bounding box center [70, 407] width 19 height 19
type textarea "Los estudios revisados proporcionan evidencia sobre cómo la migración parental …"
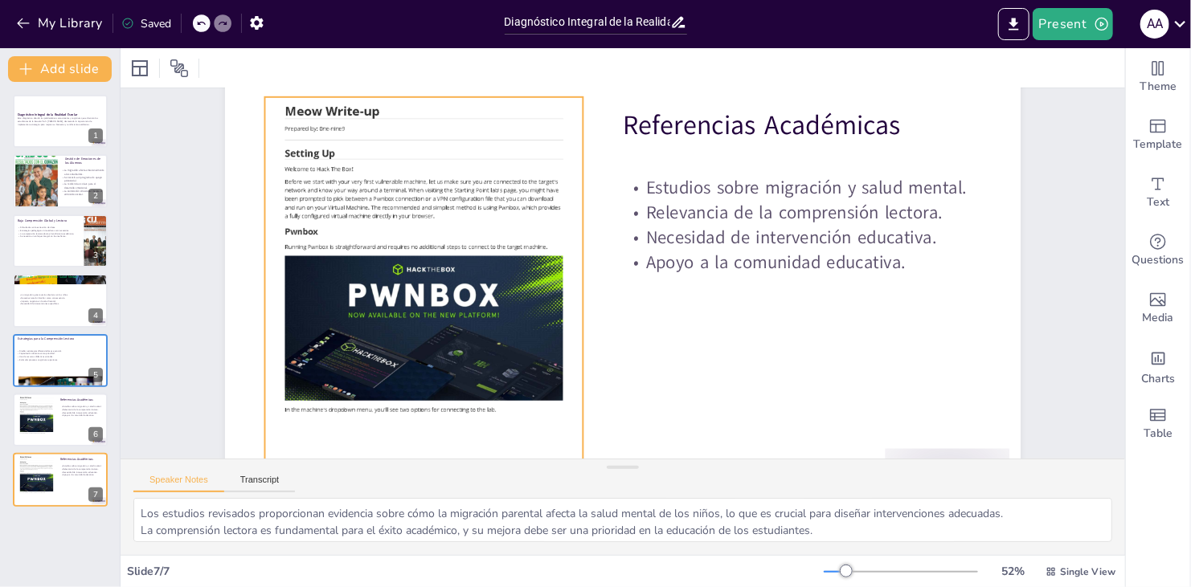
scroll to position [53, 0]
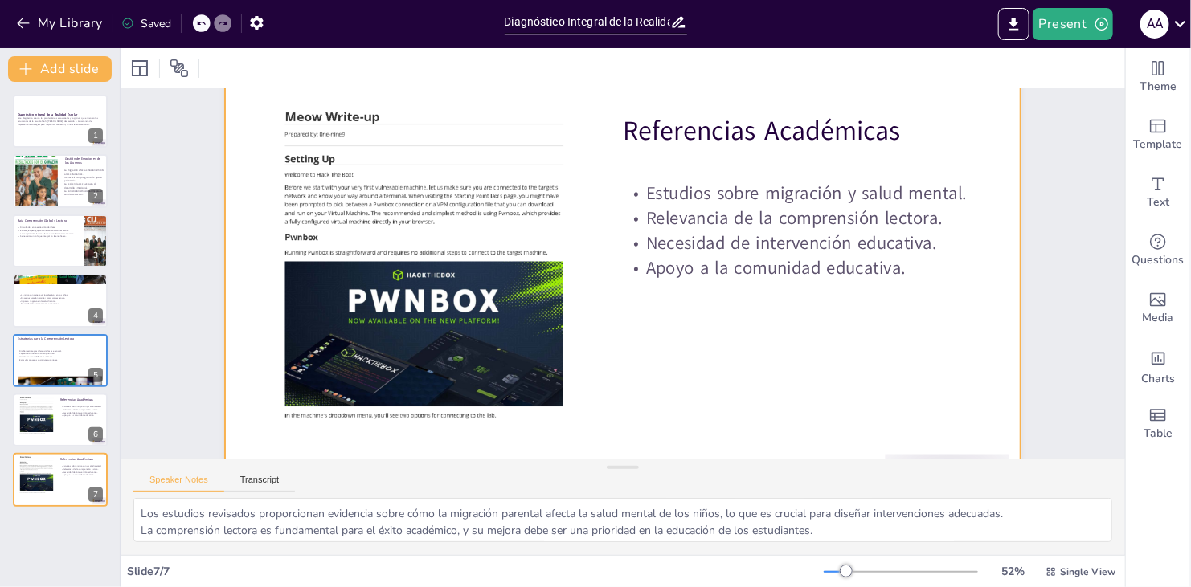
click at [567, 360] on div at bounding box center [620, 304] width 838 height 528
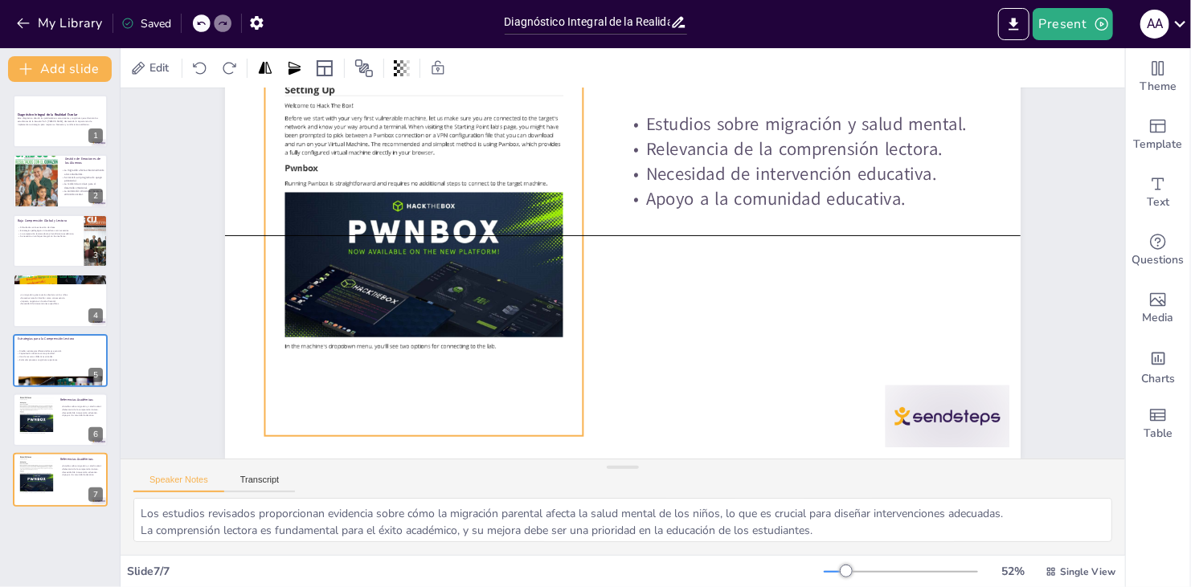
click at [442, 286] on div at bounding box center [423, 235] width 318 height 450
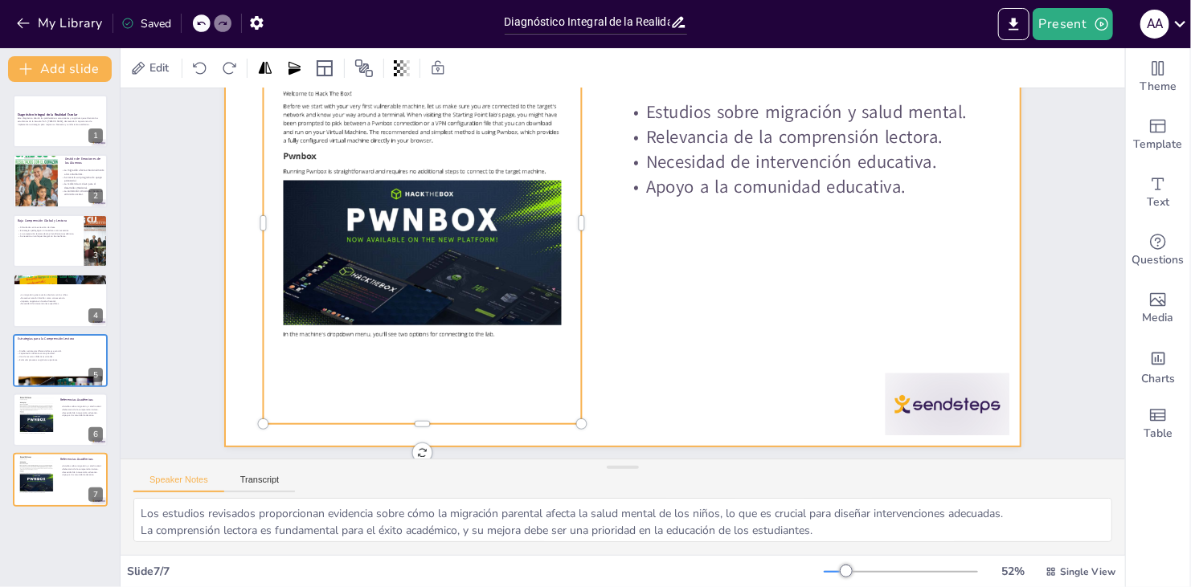
click at [567, 324] on div at bounding box center [622, 222] width 795 height 447
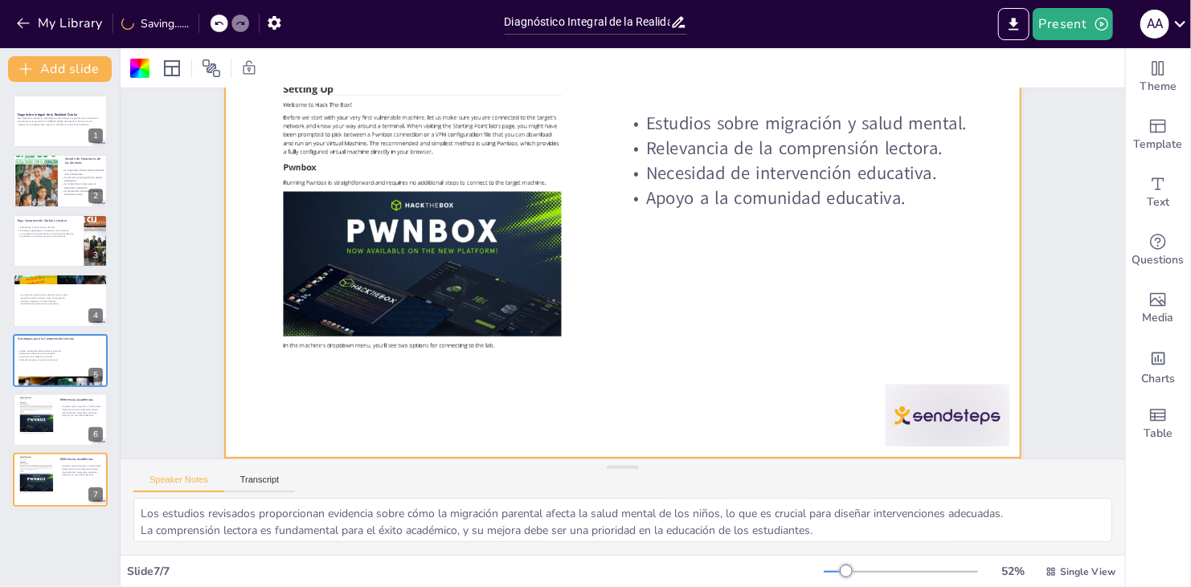
click at [567, 324] on div at bounding box center [622, 233] width 795 height 447
click at [567, 291] on div at bounding box center [622, 233] width 795 height 447
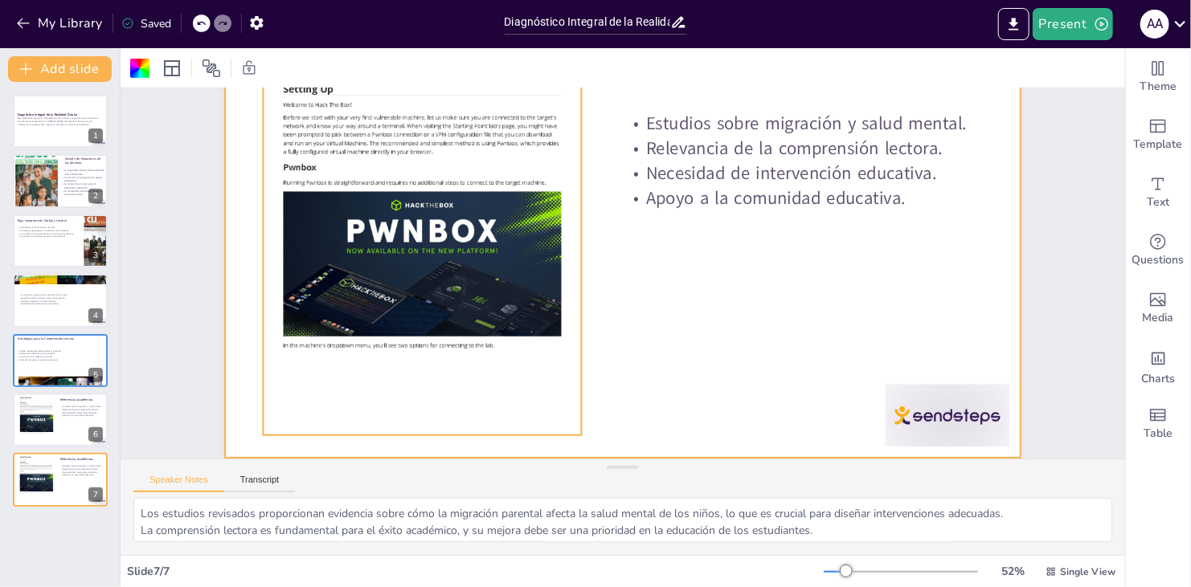
click at [365, 245] on div at bounding box center [422, 234] width 318 height 450
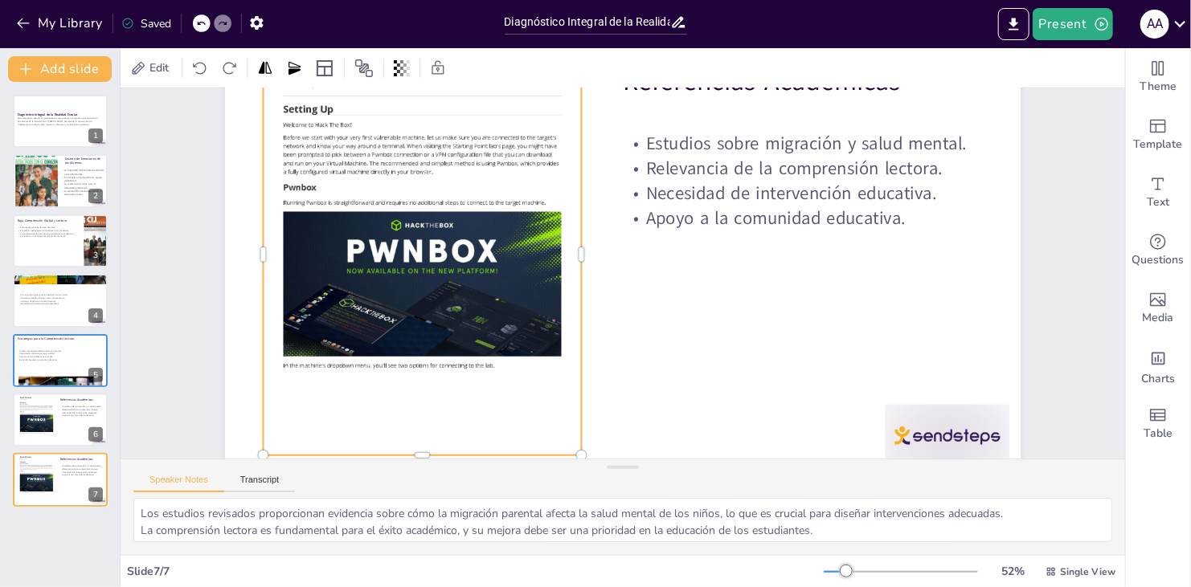
scroll to position [0, 0]
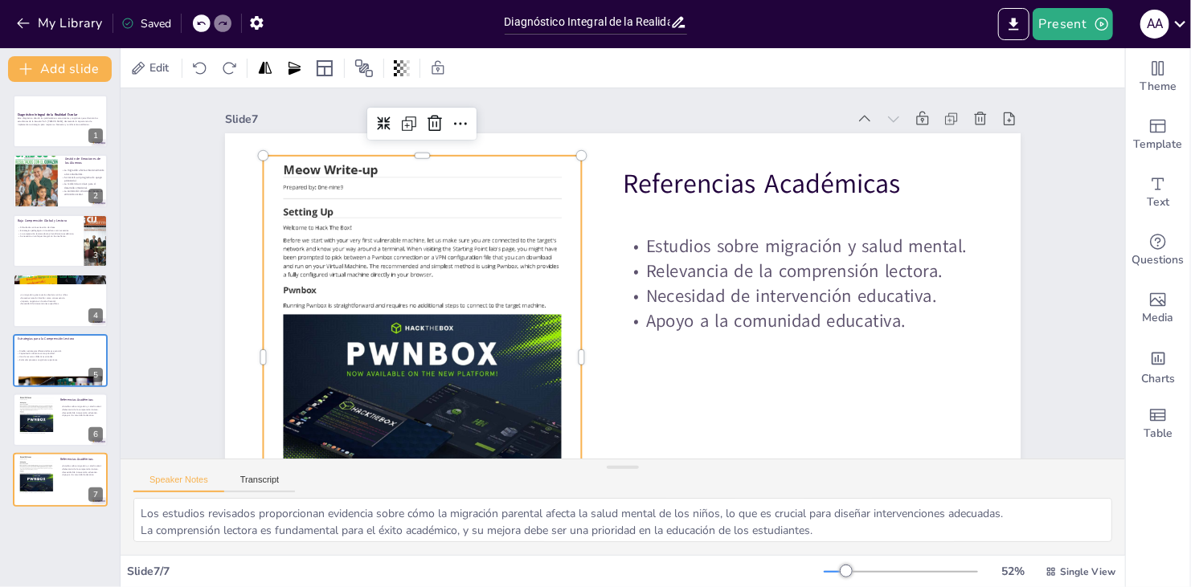
drag, startPoint x: 420, startPoint y: 173, endPoint x: 398, endPoint y: 192, distance: 29.6
click at [420, 174] on div at bounding box center [422, 357] width 318 height 450
click at [368, 185] on div at bounding box center [422, 357] width 318 height 450
click at [382, 172] on div at bounding box center [421, 357] width 318 height 450
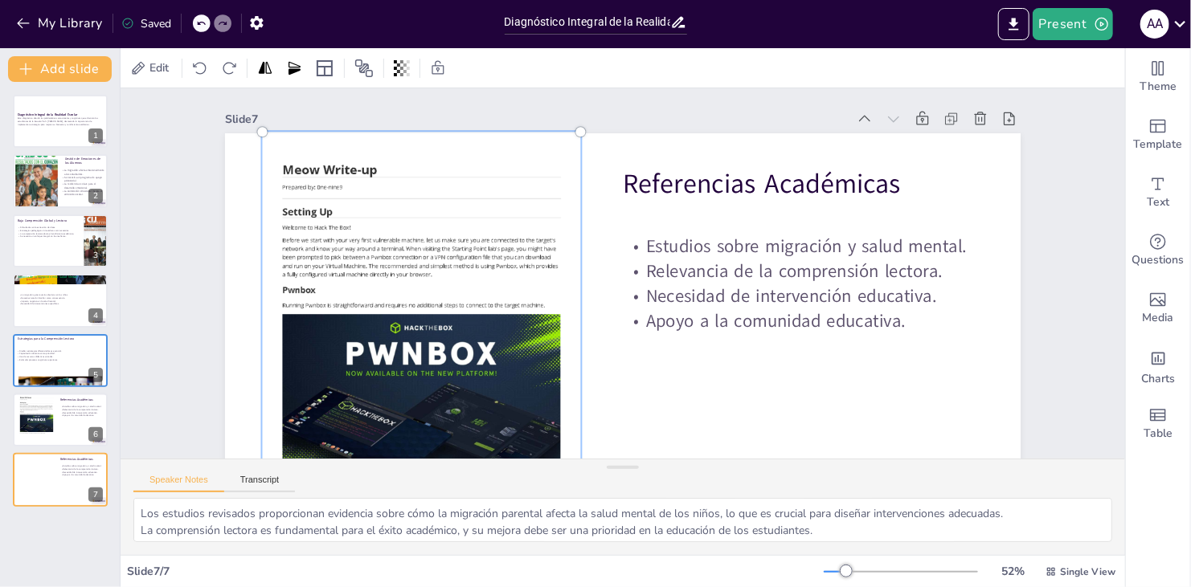
click at [382, 172] on div at bounding box center [420, 356] width 337 height 469
click at [377, 174] on div at bounding box center [420, 356] width 337 height 469
click at [567, 349] on div "Estudios sobre migración y salud mental. Relevancia de la comprensión lectora. …" at bounding box center [802, 283] width 358 height 129
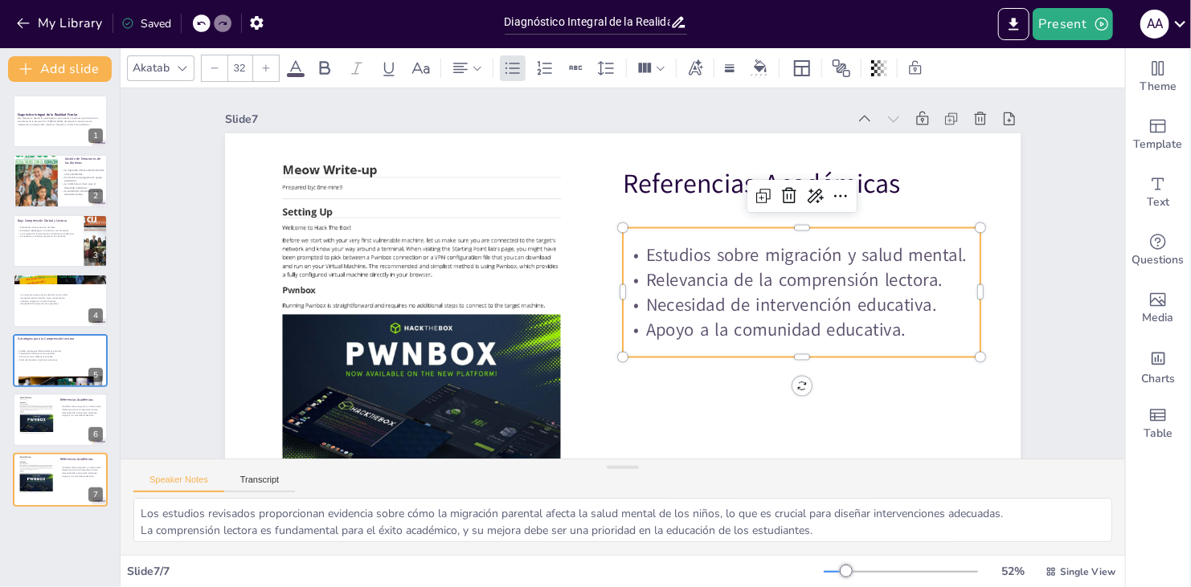
click at [567, 335] on p "Apoyo a la comunidad educativa." at bounding box center [802, 329] width 358 height 25
click at [567, 335] on p "Apoyo a la comunidad educativa." at bounding box center [794, 348] width 358 height 62
click at [567, 335] on p "Apoyo a la comunidad educativa." at bounding box center [802, 329] width 358 height 25
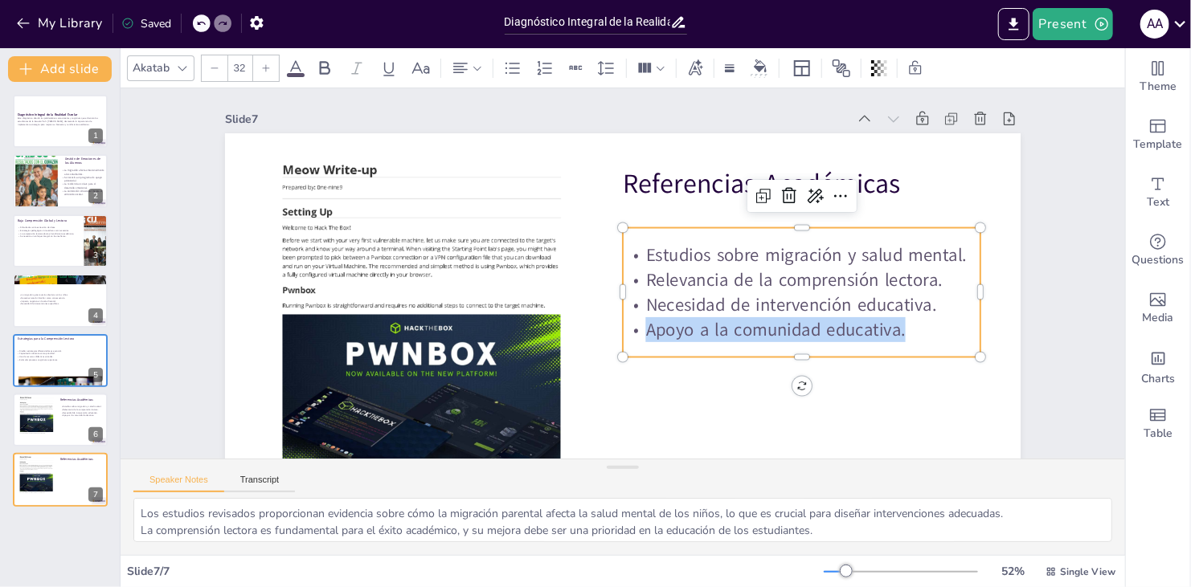
click at [567, 335] on p "Apoyo a la comunidad educativa." at bounding box center [802, 329] width 358 height 25
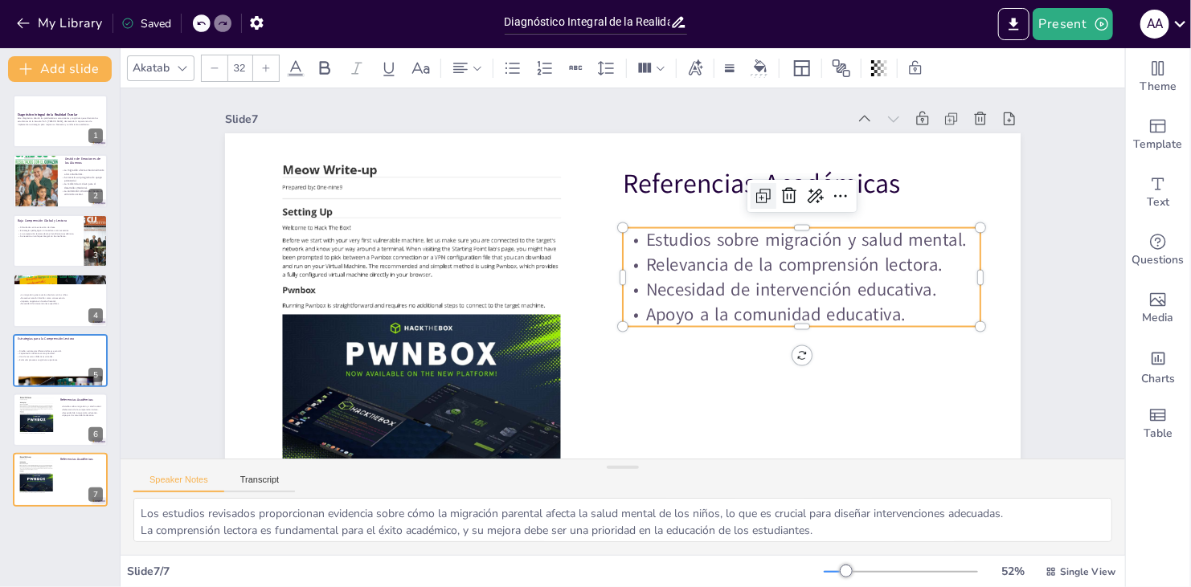
click at [567, 193] on icon at bounding box center [763, 195] width 19 height 19
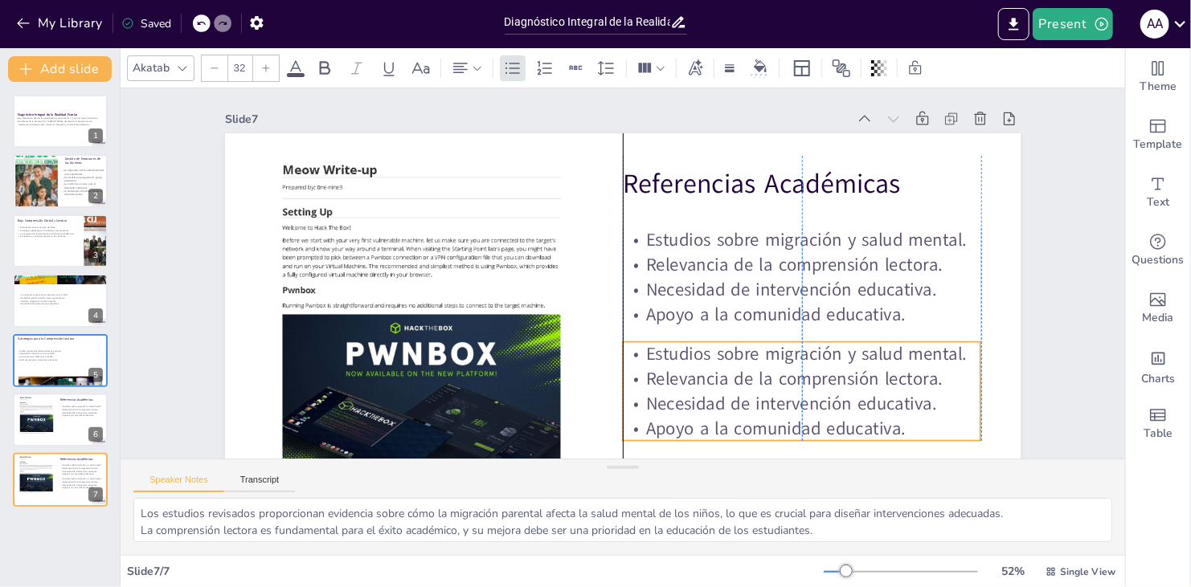
drag, startPoint x: 937, startPoint y: 280, endPoint x: 929, endPoint y: 390, distance: 110.3
click at [567, 390] on p "Relevancia de la comprensión lectora." at bounding box center [802, 379] width 358 height 25
click at [567, 349] on p "Estudios sobre migración y salud mental." at bounding box center [802, 354] width 358 height 25
click at [567, 357] on p "Estudios sobre migración y salud mental." at bounding box center [802, 354] width 358 height 25
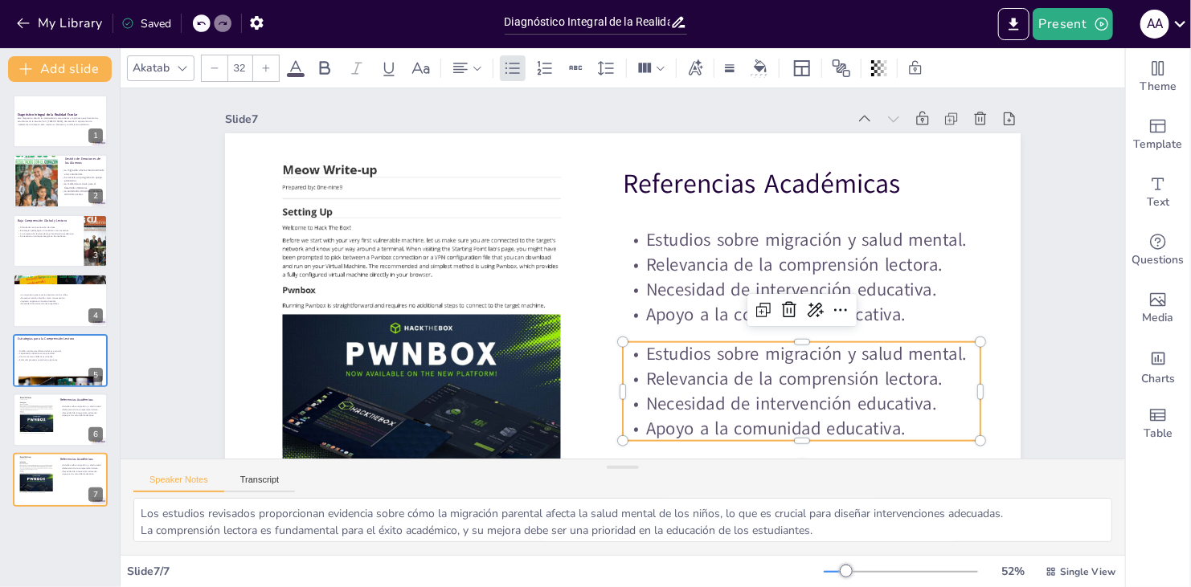
click at [567, 355] on p "Estudios sobre migración y salud mental." at bounding box center [802, 354] width 358 height 25
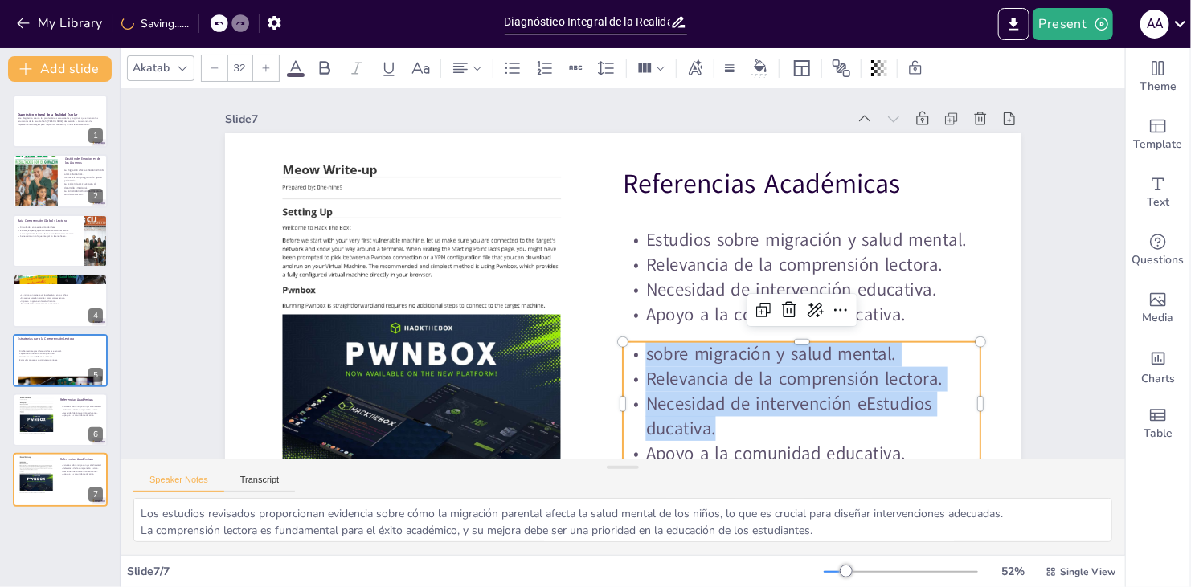
drag, startPoint x: 632, startPoint y: 351, endPoint x: 751, endPoint y: 432, distance: 143.9
click at [567, 432] on div "sobre migración y salud mental. Relevancia de la comprensión lectora. Necesidad…" at bounding box center [802, 404] width 358 height 124
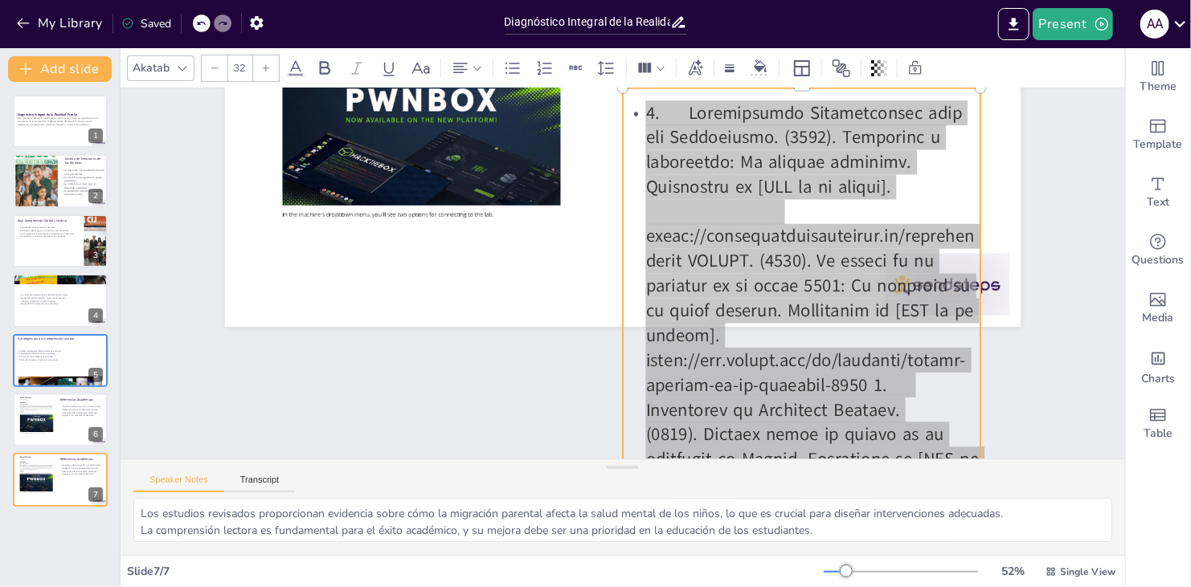
scroll to position [263, 0]
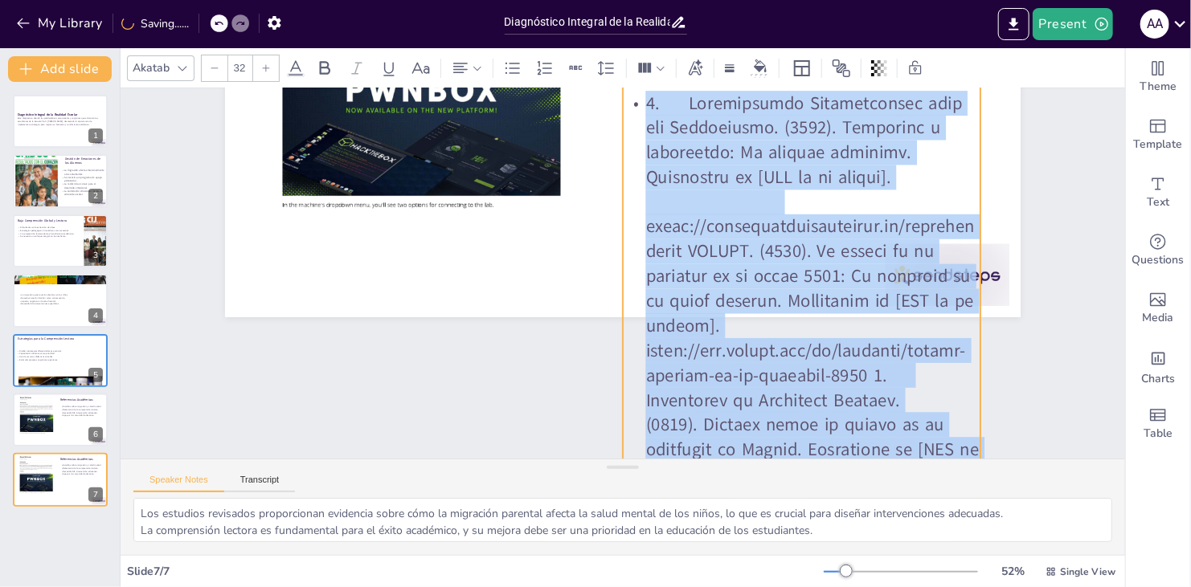
click at [211, 61] on div at bounding box center [215, 68] width 26 height 26
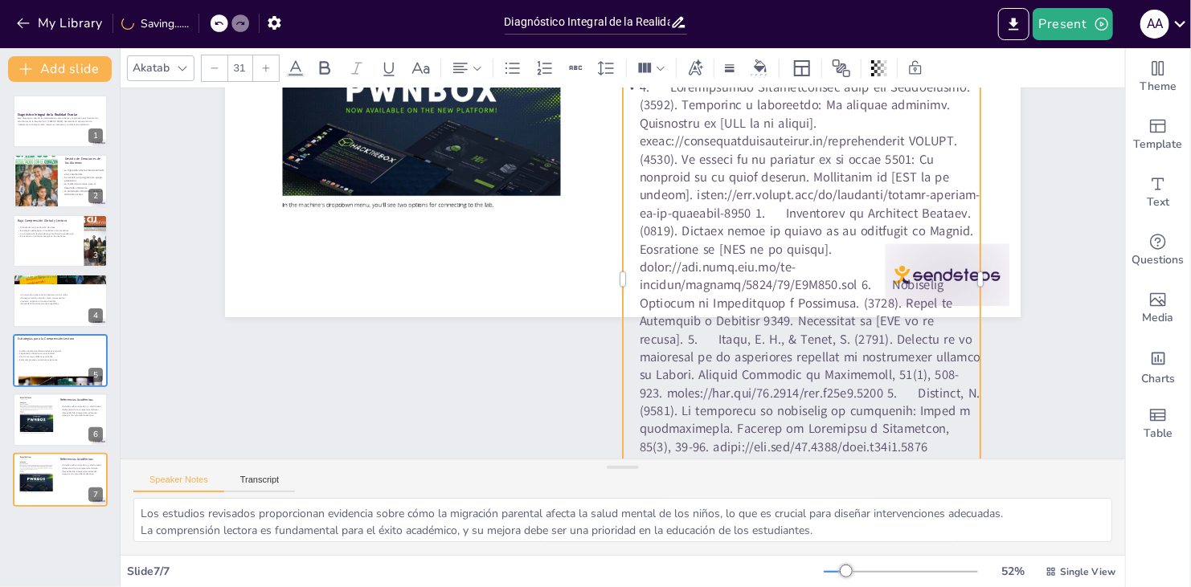
click at [211, 61] on div at bounding box center [215, 68] width 26 height 26
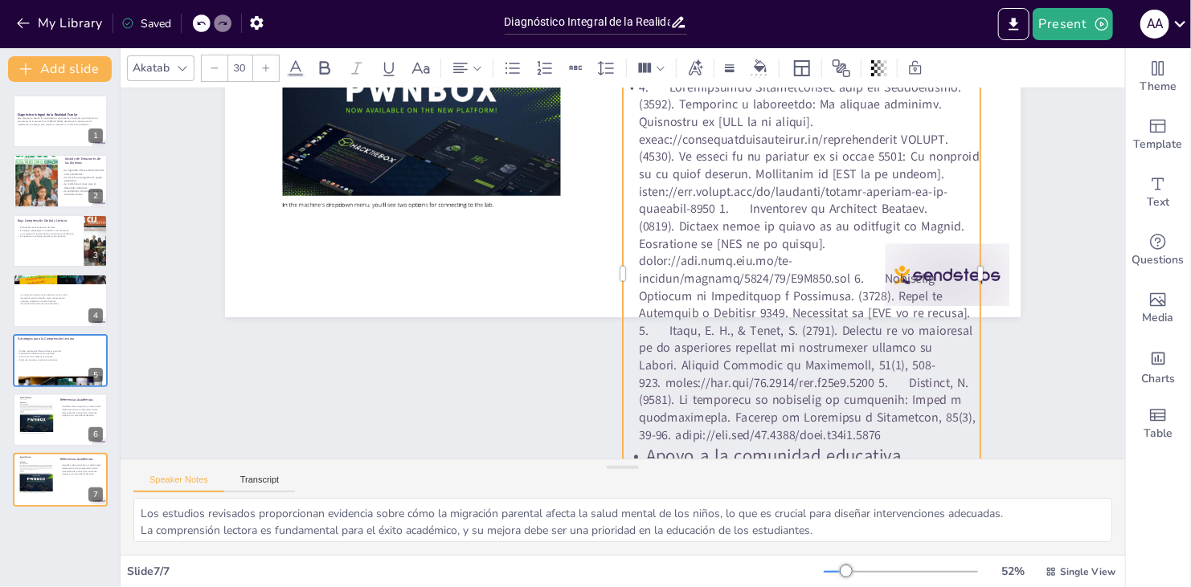
click at [211, 61] on div at bounding box center [215, 68] width 26 height 26
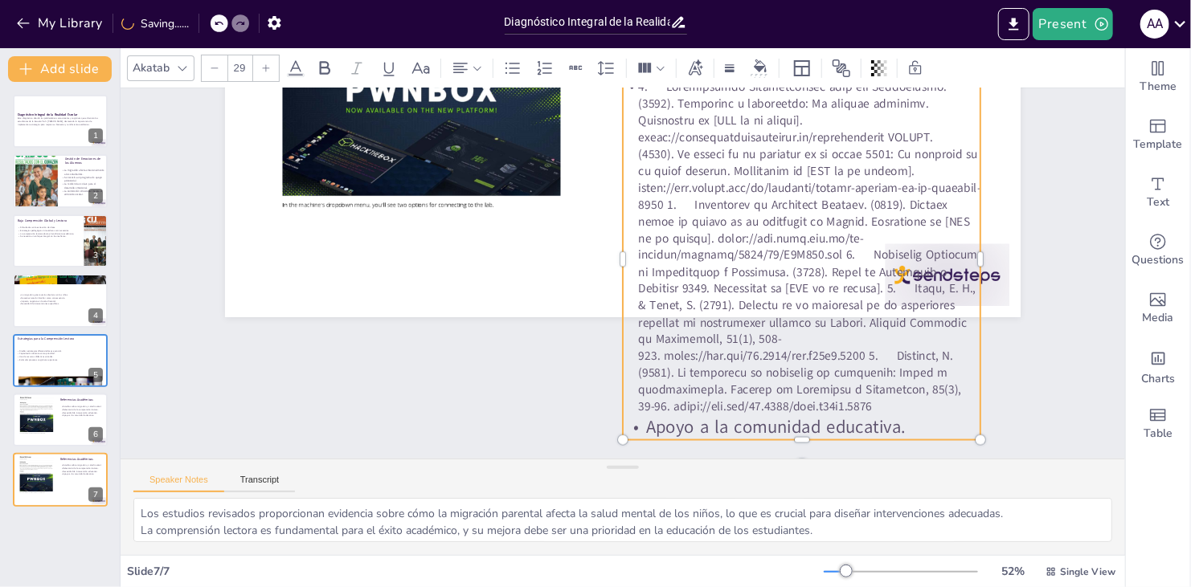
click at [214, 67] on icon at bounding box center [214, 67] width 7 height 1
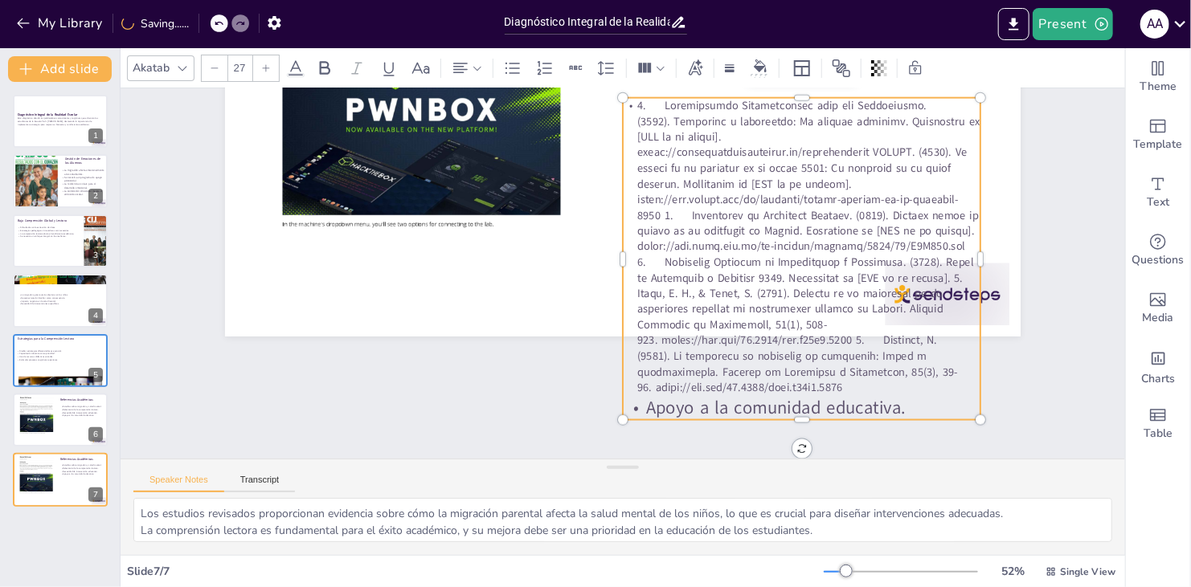
click at [214, 67] on icon at bounding box center [214, 67] width 7 height 1
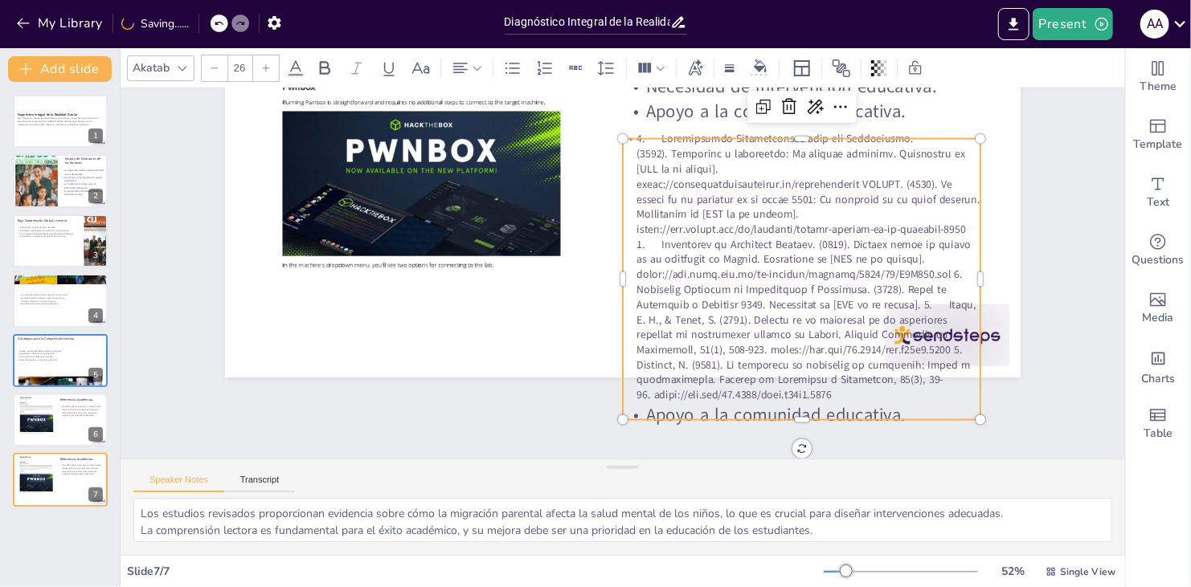
click at [214, 67] on icon at bounding box center [214, 67] width 7 height 1
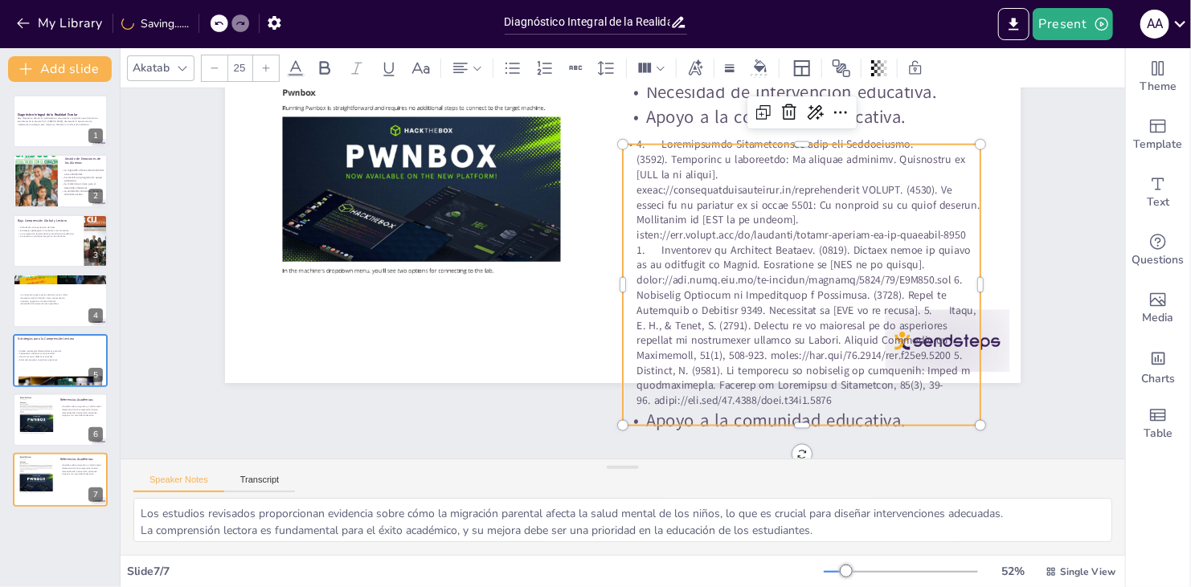
click at [214, 67] on icon at bounding box center [214, 67] width 7 height 1
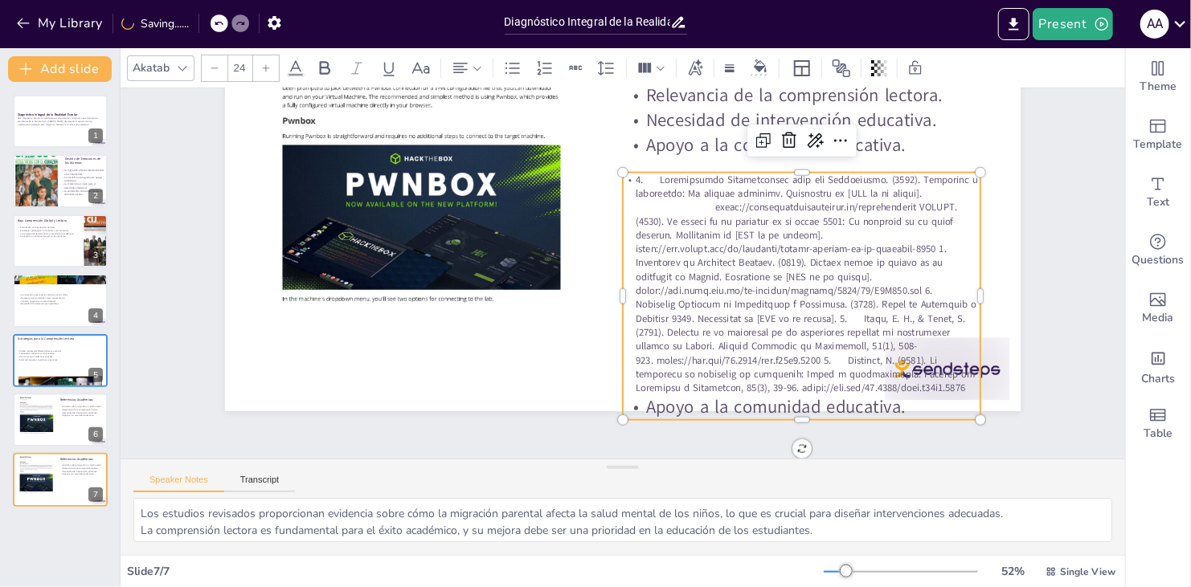
click at [214, 67] on icon at bounding box center [214, 67] width 7 height 1
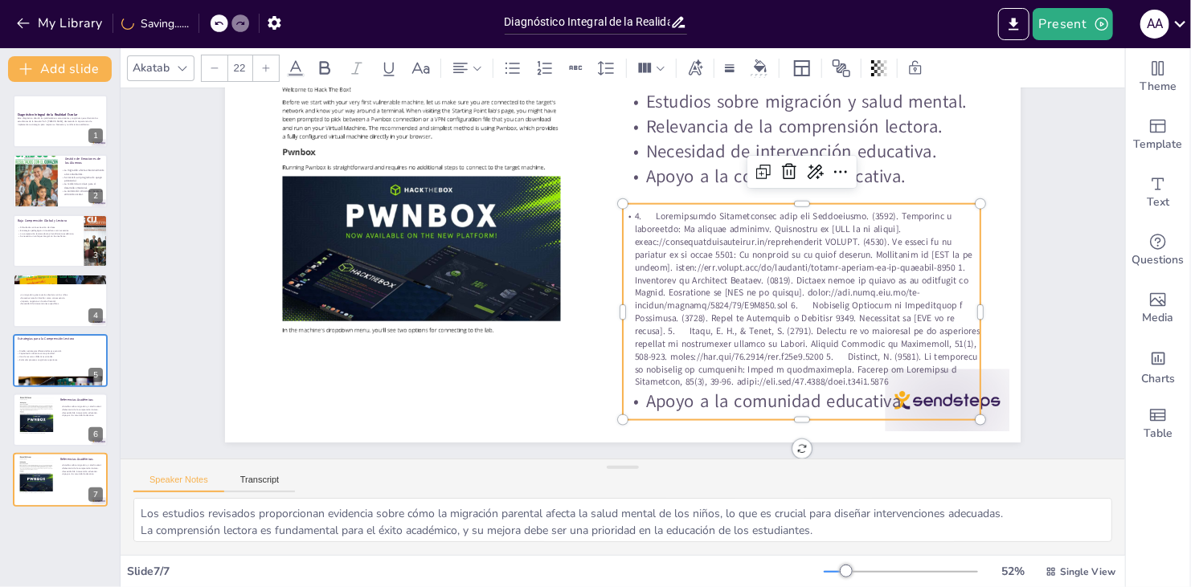
click at [214, 67] on icon at bounding box center [214, 67] width 7 height 1
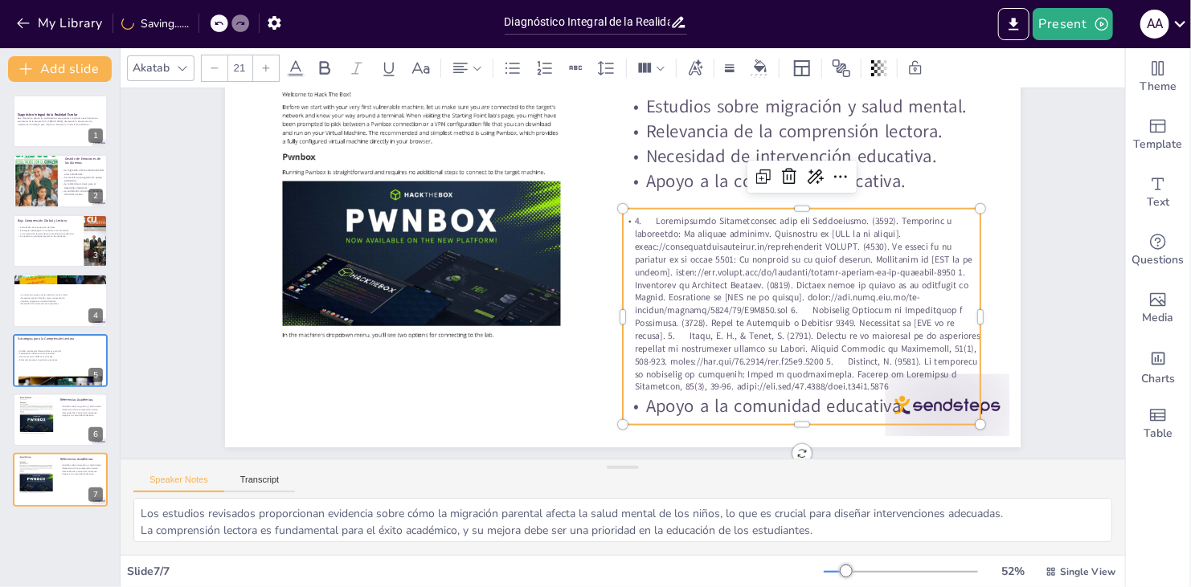
click at [214, 67] on icon at bounding box center [214, 67] width 7 height 1
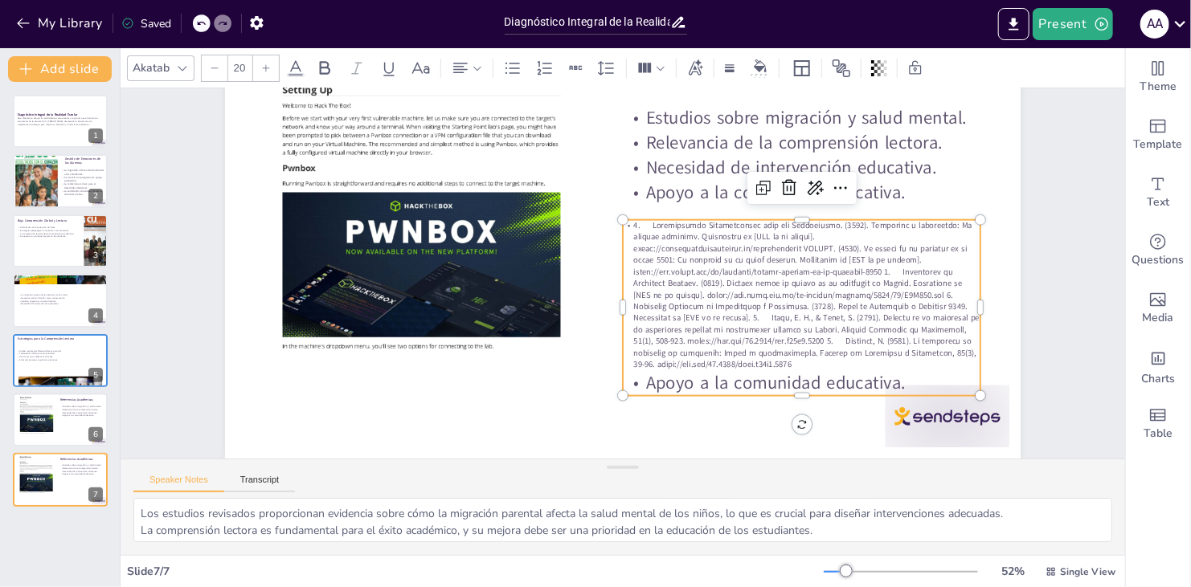
click at [214, 67] on icon at bounding box center [214, 67] width 7 height 1
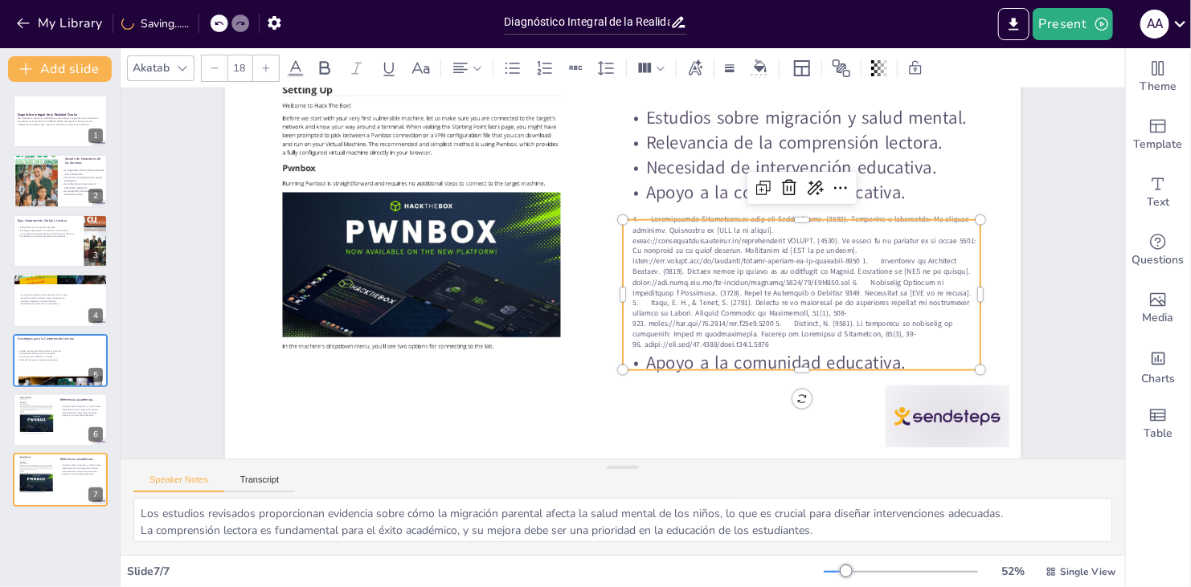
click at [214, 67] on icon at bounding box center [215, 68] width 10 height 10
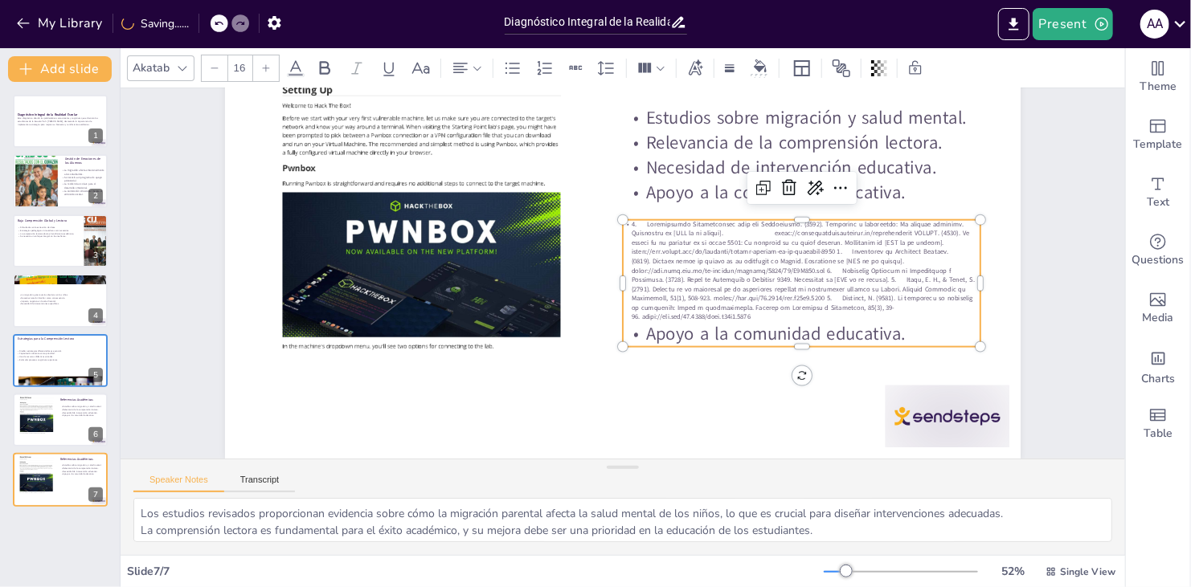
click at [215, 67] on icon at bounding box center [215, 68] width 10 height 10
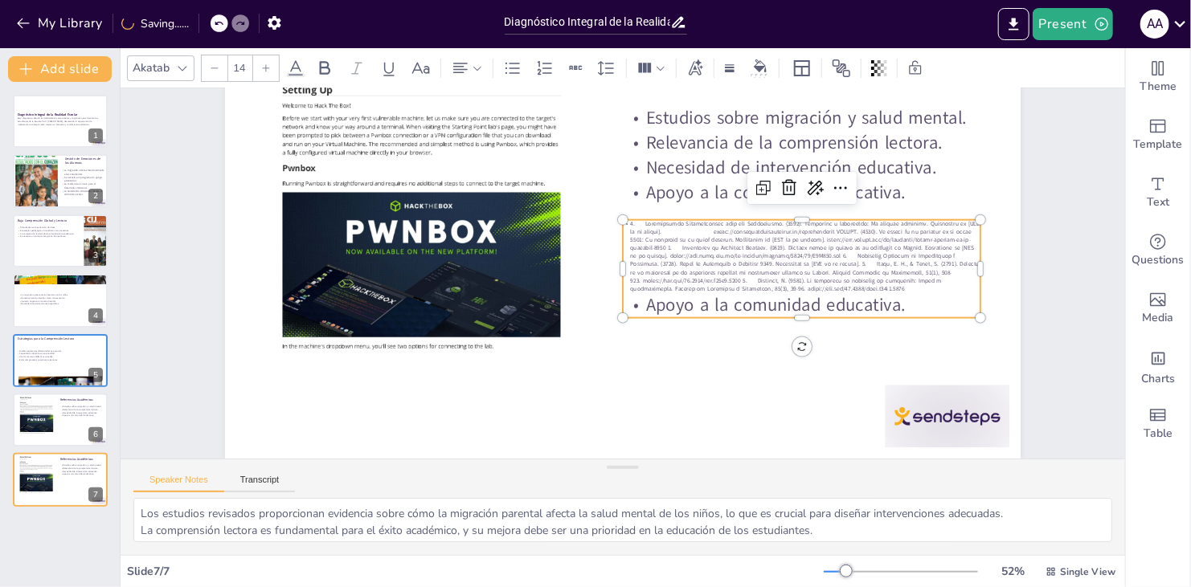
click at [215, 66] on icon at bounding box center [215, 68] width 10 height 10
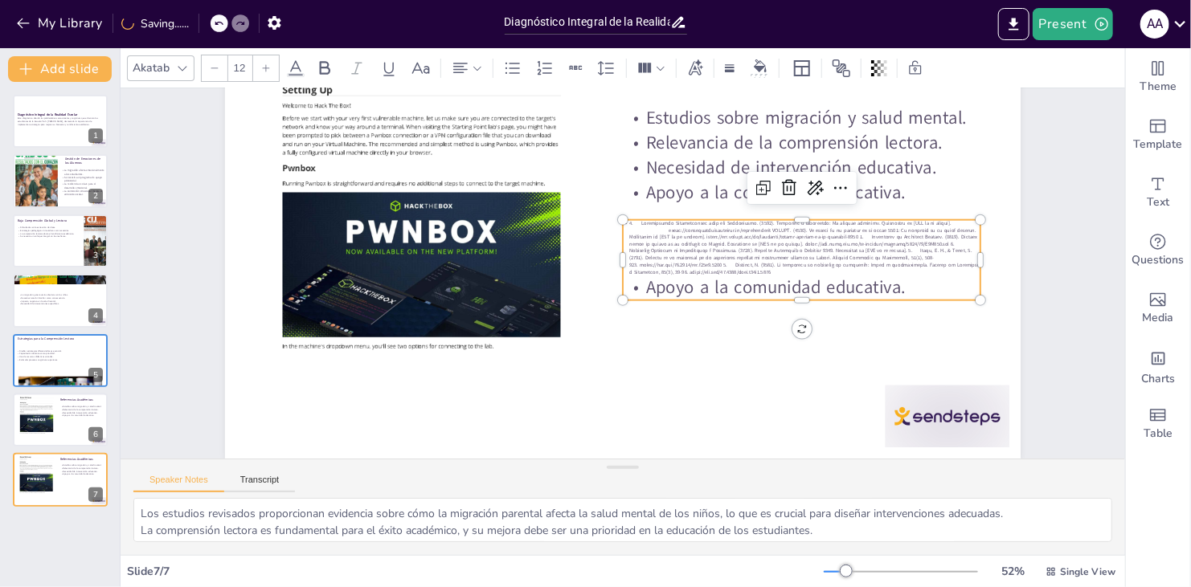
click at [216, 66] on icon at bounding box center [215, 68] width 10 height 10
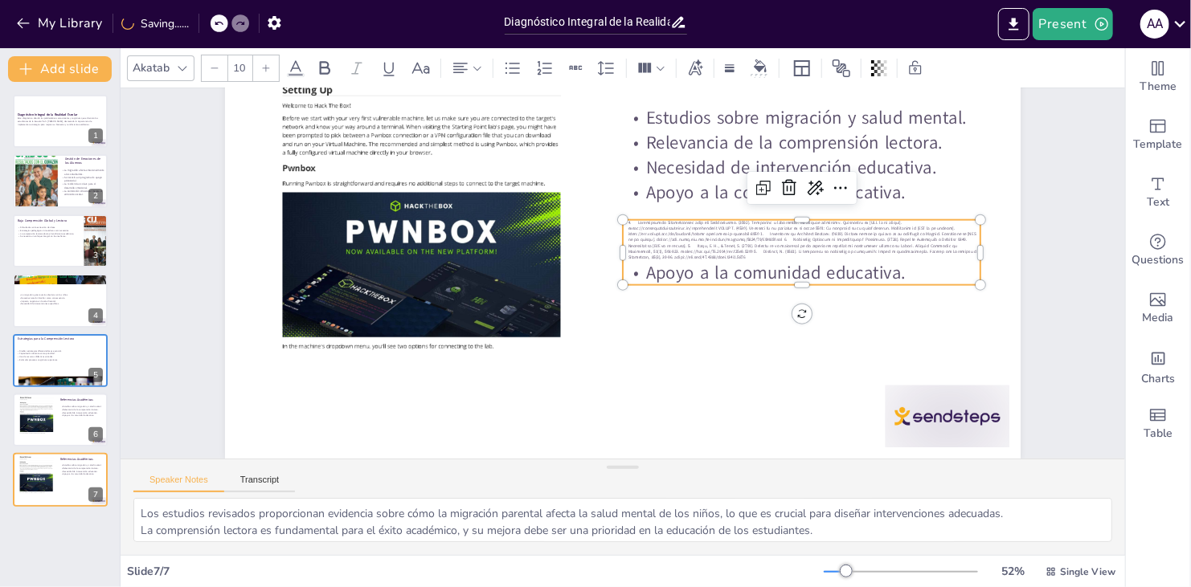
click at [218, 65] on icon at bounding box center [215, 68] width 10 height 10
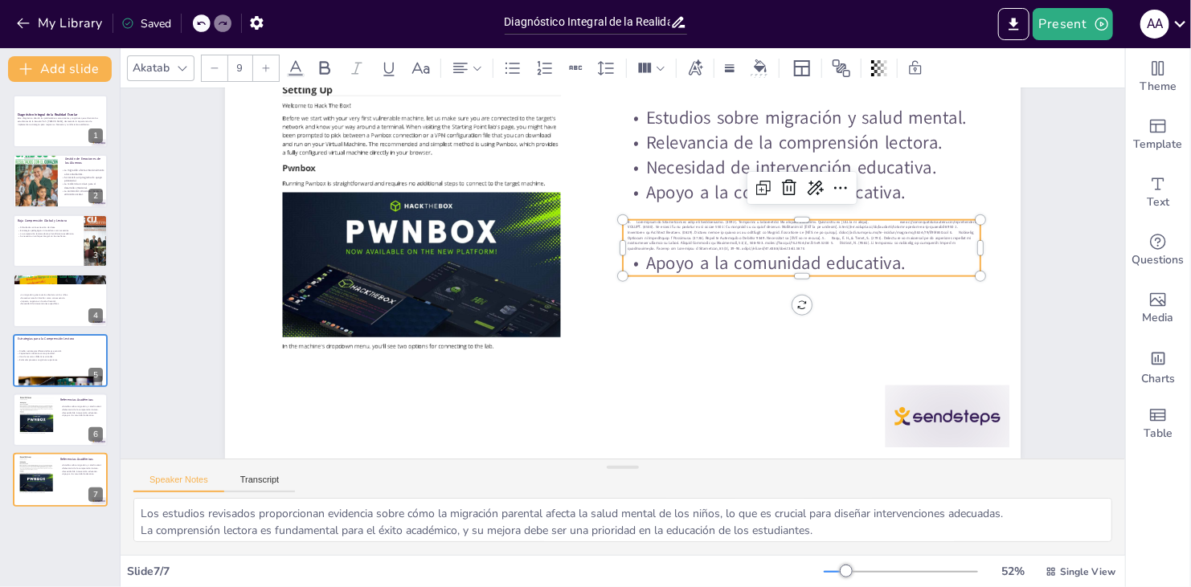
click at [263, 66] on icon at bounding box center [266, 68] width 10 height 10
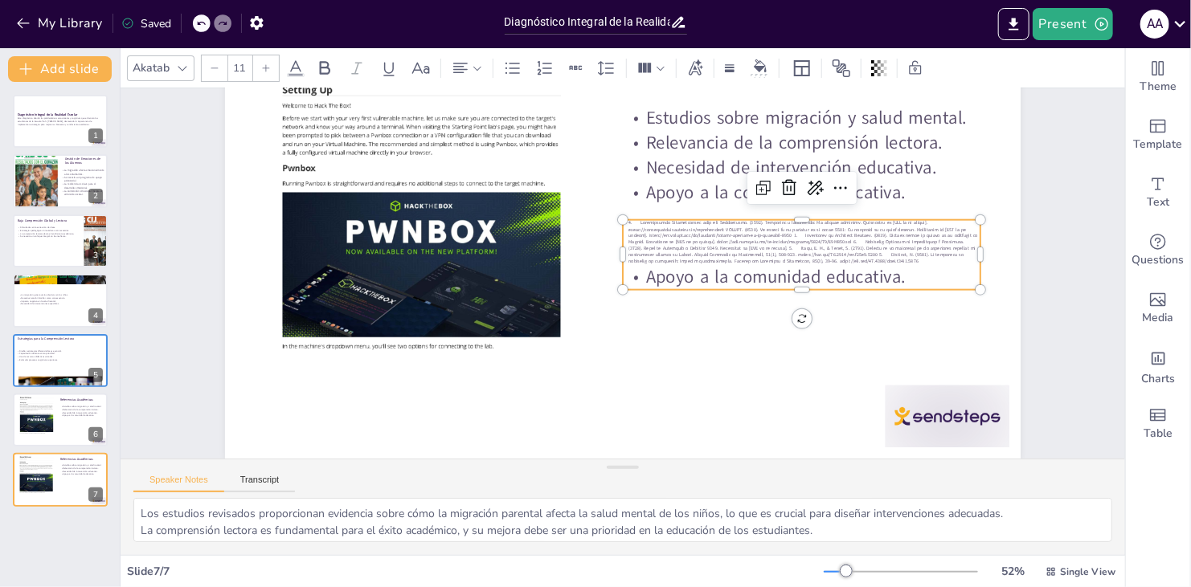
click at [263, 66] on icon at bounding box center [266, 68] width 10 height 10
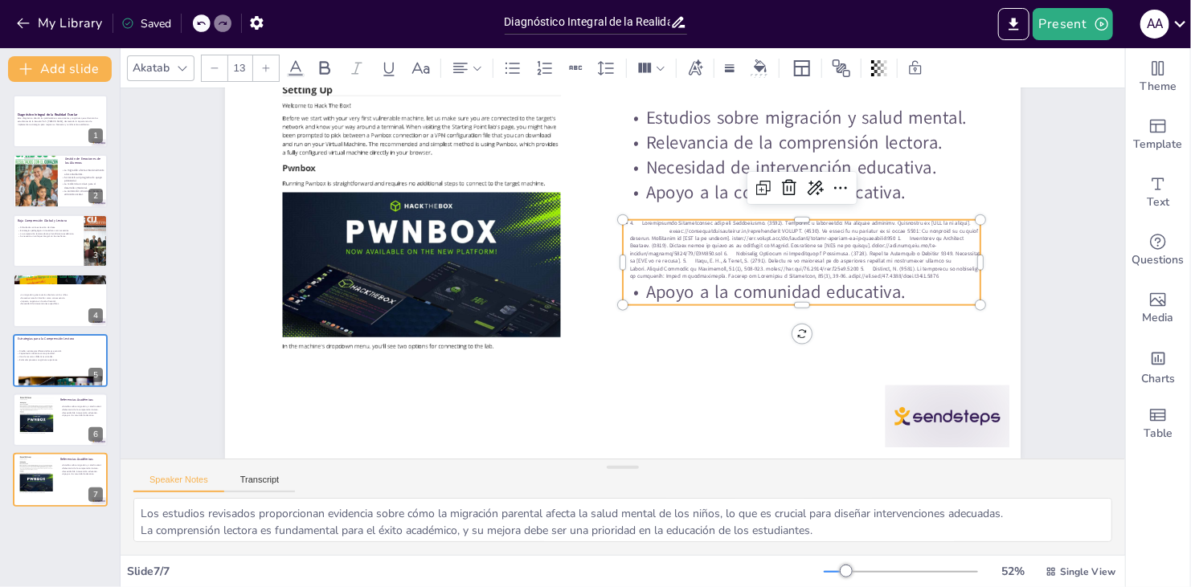
click at [263, 66] on icon at bounding box center [266, 68] width 10 height 10
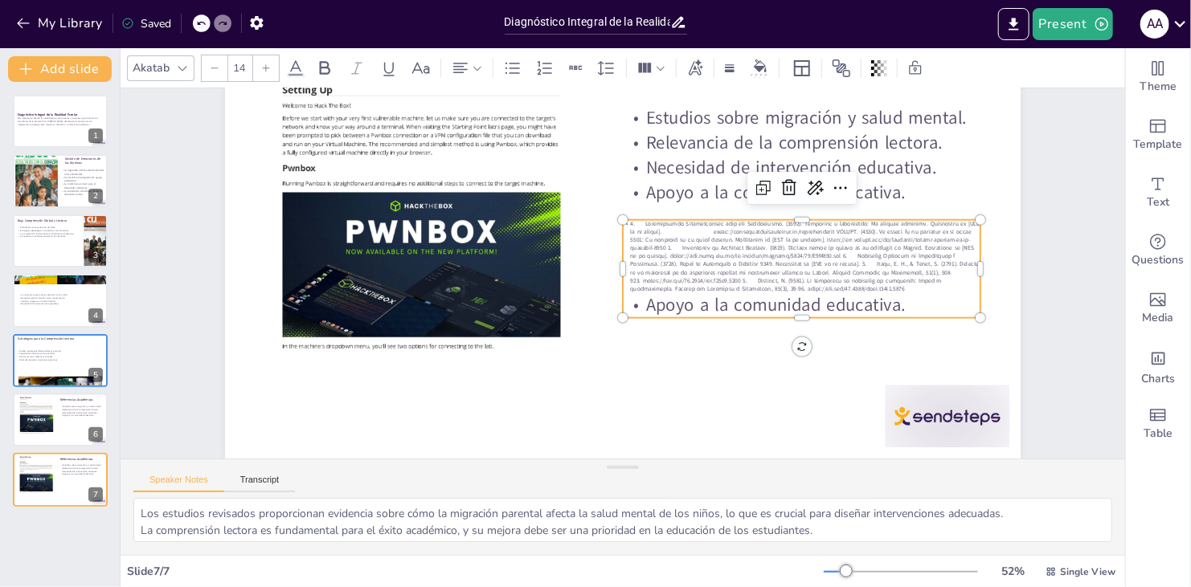
click at [263, 65] on icon at bounding box center [266, 68] width 10 height 10
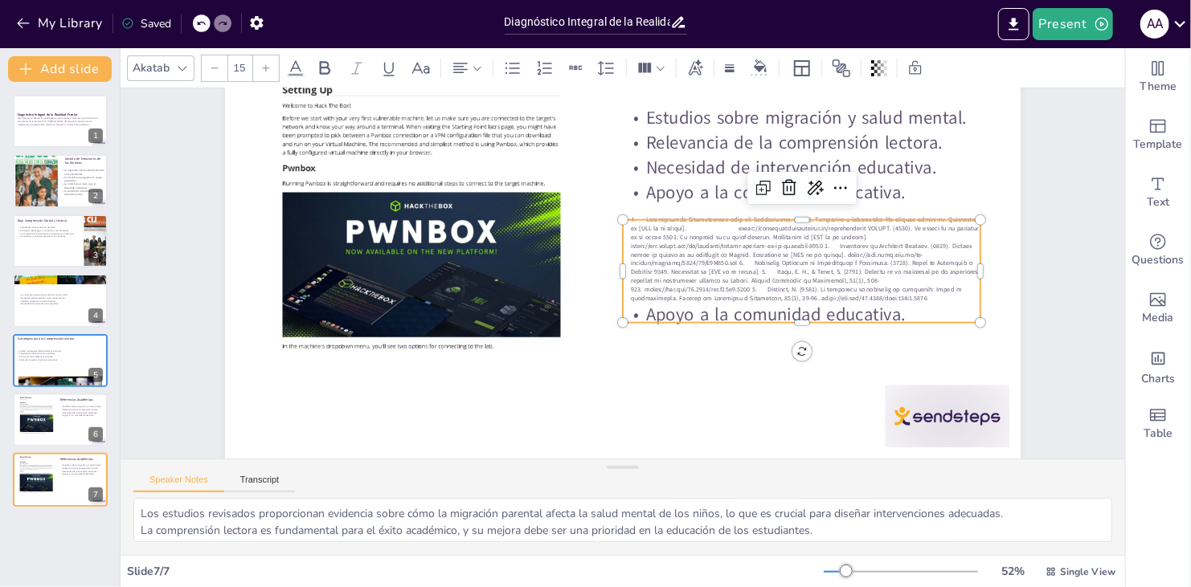
click at [263, 64] on icon at bounding box center [266, 68] width 10 height 10
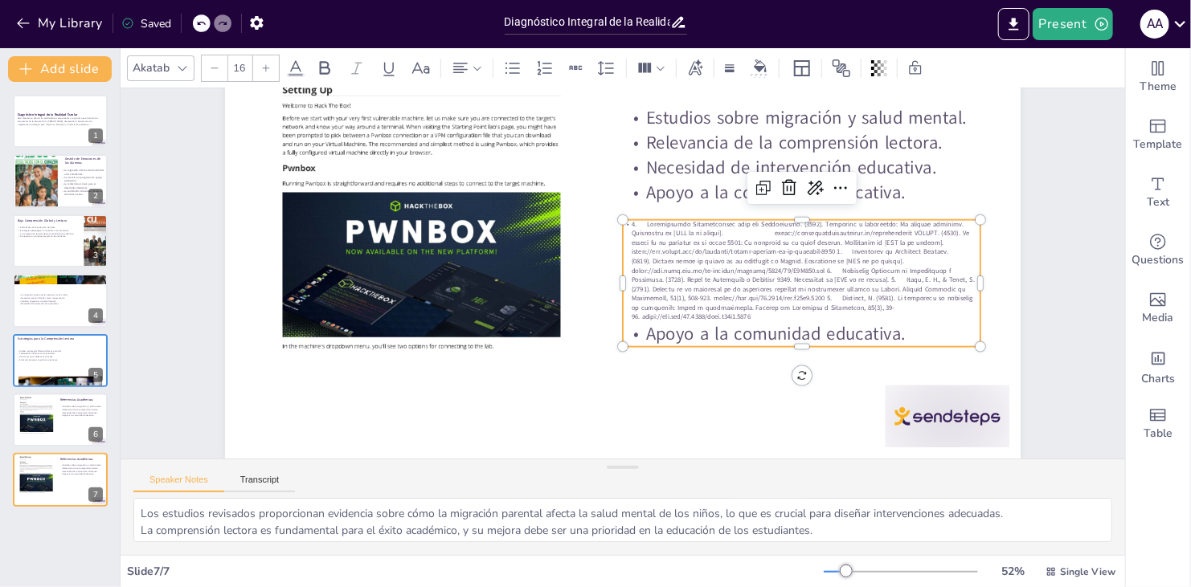
click at [263, 64] on icon at bounding box center [266, 68] width 10 height 10
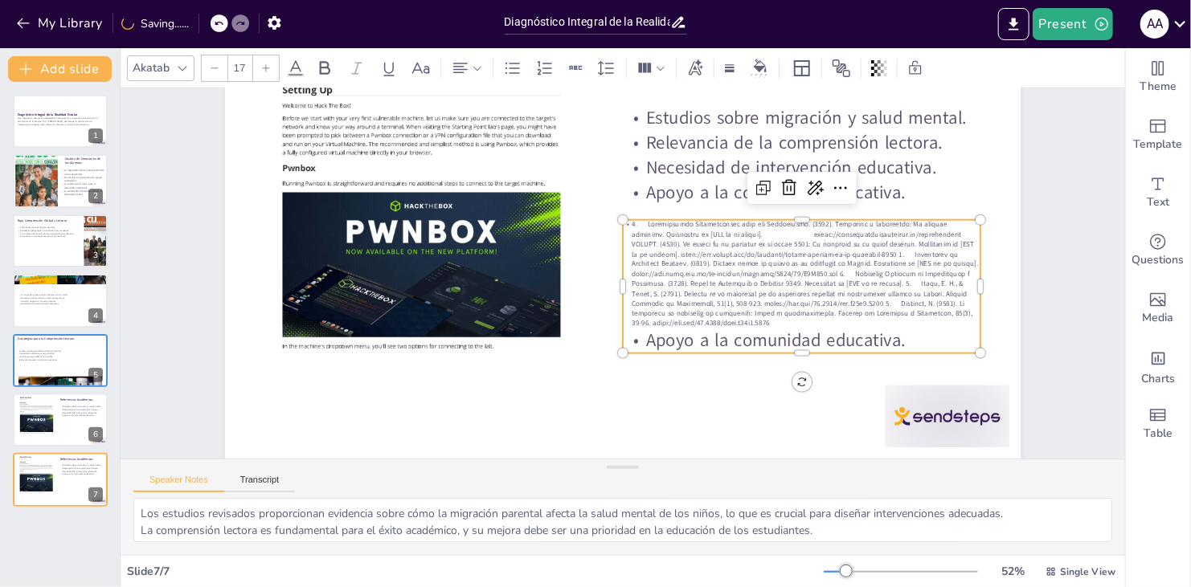
click at [263, 64] on icon at bounding box center [266, 68] width 10 height 10
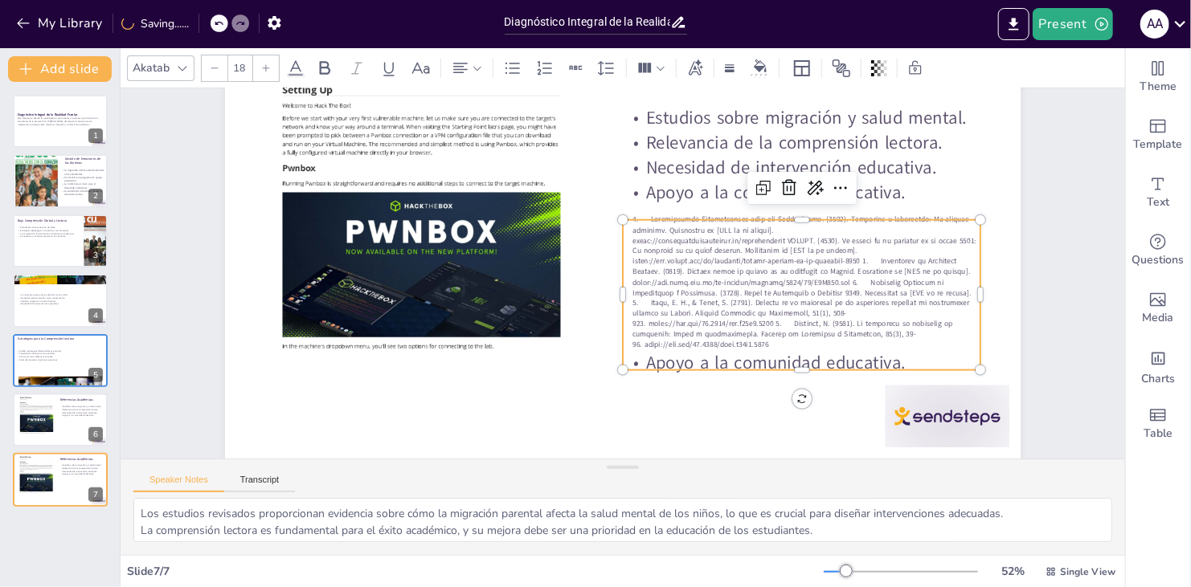
click at [263, 64] on icon at bounding box center [266, 68] width 10 height 10
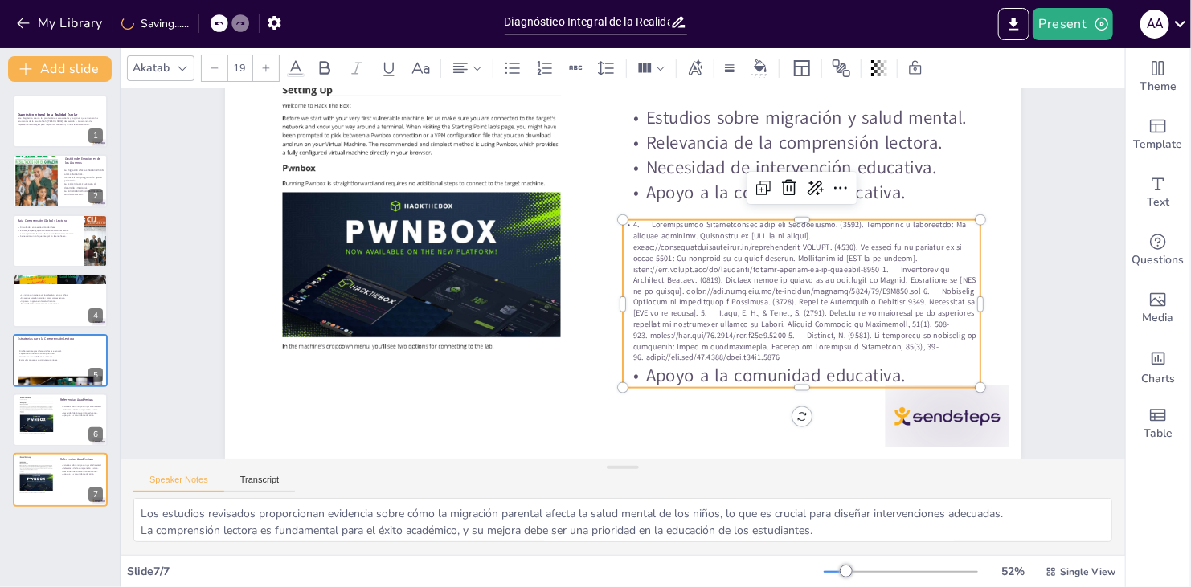
click at [263, 64] on icon at bounding box center [266, 68] width 10 height 10
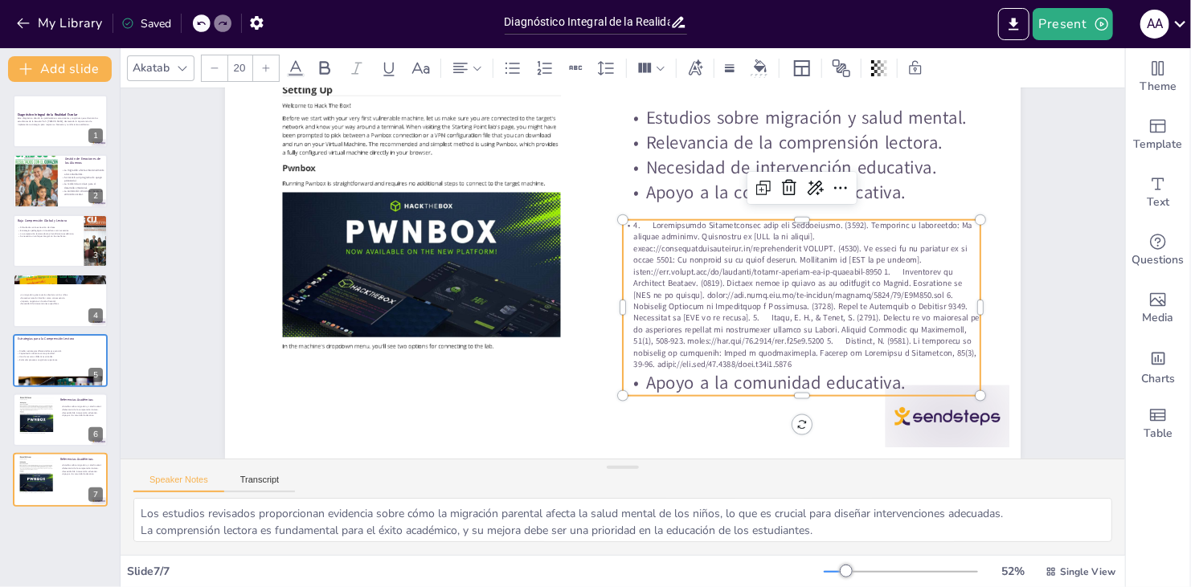
type input "32"
click at [567, 371] on p "Apoyo a la comunidad educativa." at bounding box center [802, 383] width 358 height 25
click at [567, 372] on p "Apoyo a la comunidad educativa." at bounding box center [802, 383] width 358 height 25
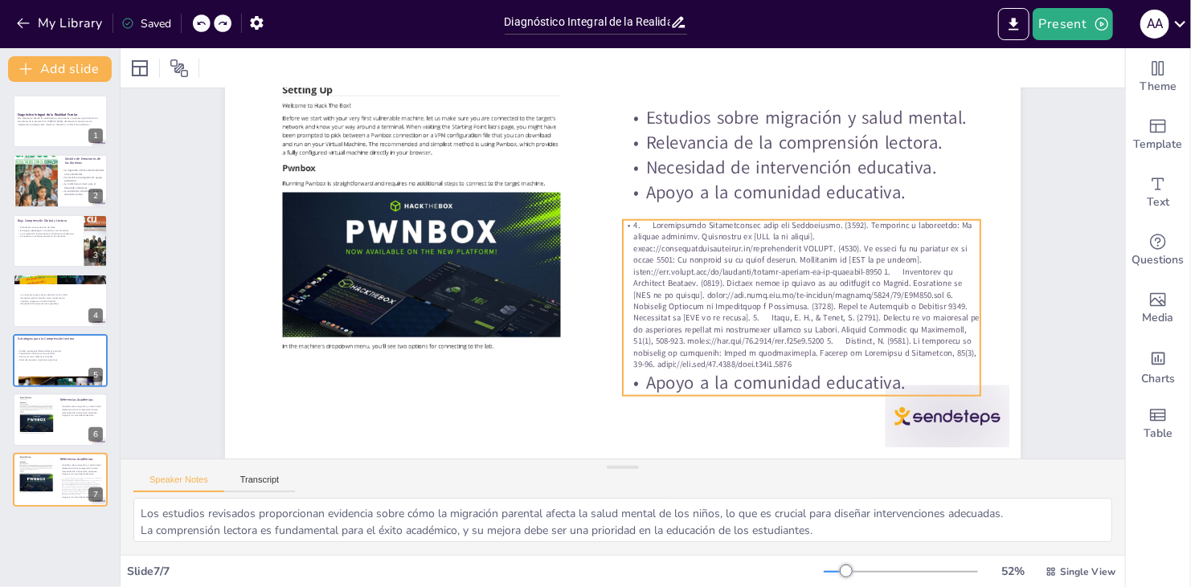
click at [567, 373] on p "Apoyo a la comunidad educativa." at bounding box center [802, 383] width 358 height 25
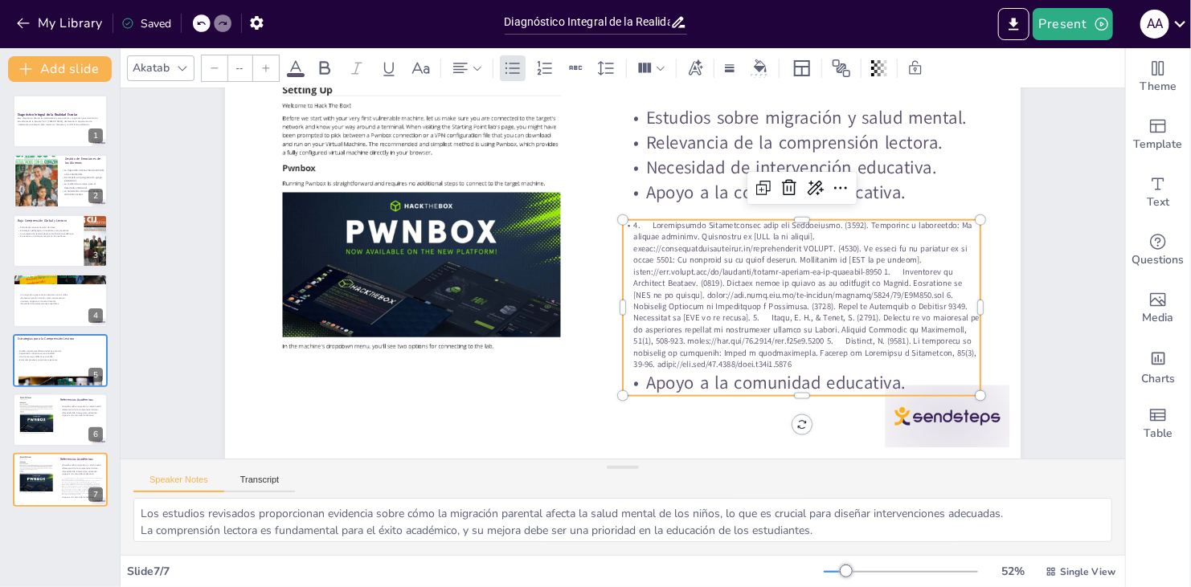
click at [567, 373] on p "Apoyo a la comunidad educativa." at bounding box center [774, 418] width 355 height 99
click at [567, 370] on p "Apoyo a la comunidad educativa." at bounding box center [789, 401] width 358 height 62
click at [567, 371] on p "Apoyo a la comunidad educativa." at bounding box center [802, 383] width 358 height 25
type input "32"
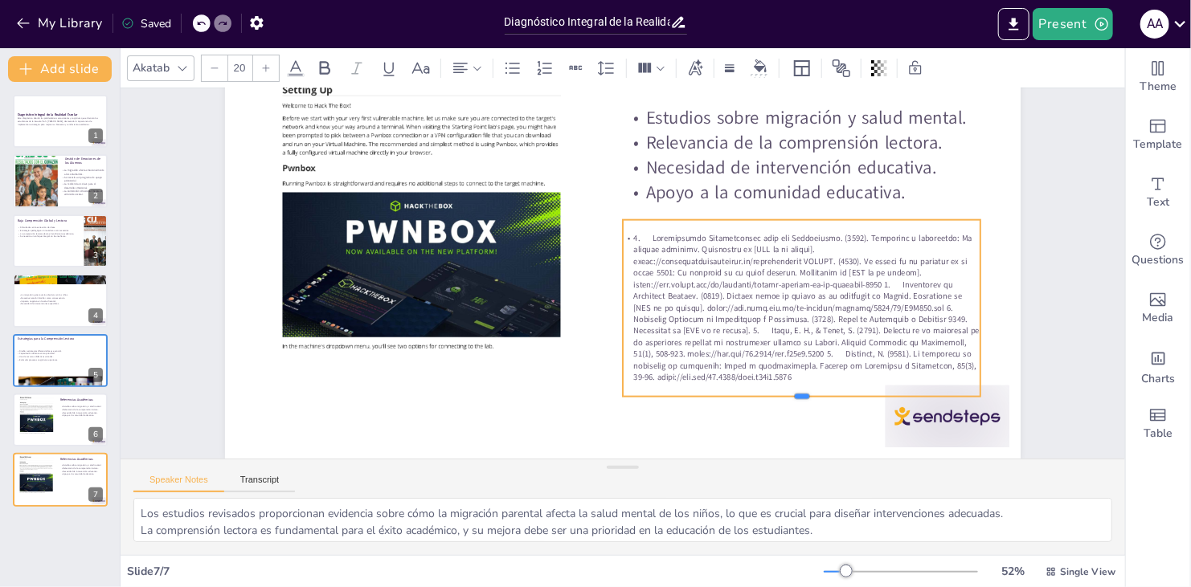
drag, startPoint x: 793, startPoint y: 363, endPoint x: 795, endPoint y: 389, distance: 25.8
click at [567, 396] on div at bounding box center [802, 402] width 358 height 13
click at [267, 66] on icon at bounding box center [266, 68] width 10 height 10
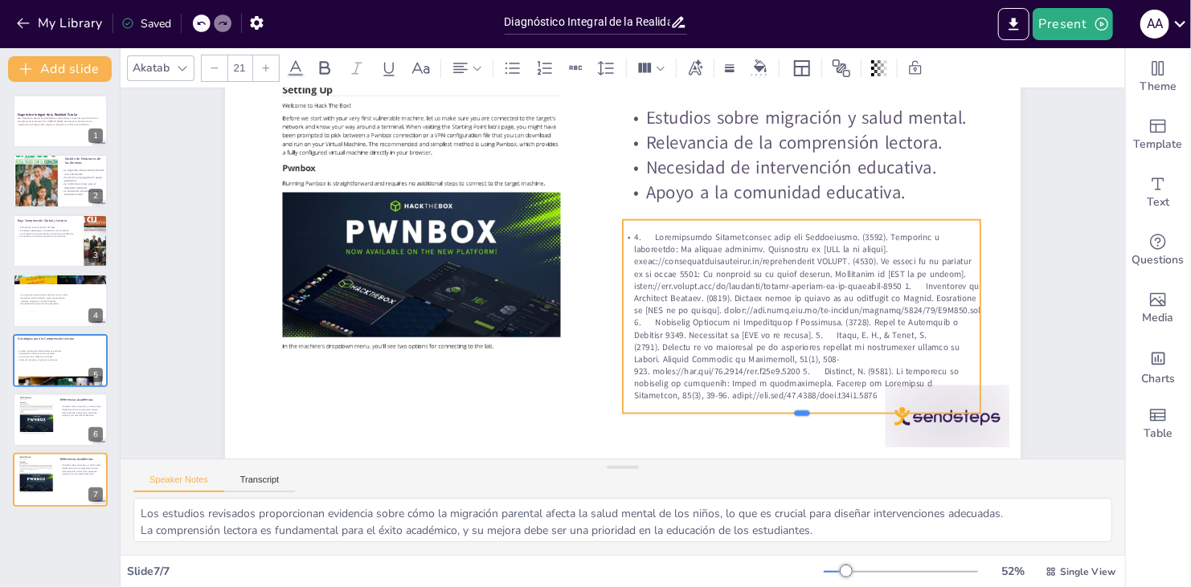
drag, startPoint x: 790, startPoint y: 380, endPoint x: 790, endPoint y: 403, distance: 23.3
click at [567, 414] on div at bounding box center [802, 420] width 358 height 13
click at [267, 68] on icon at bounding box center [266, 68] width 10 height 10
type input "22"
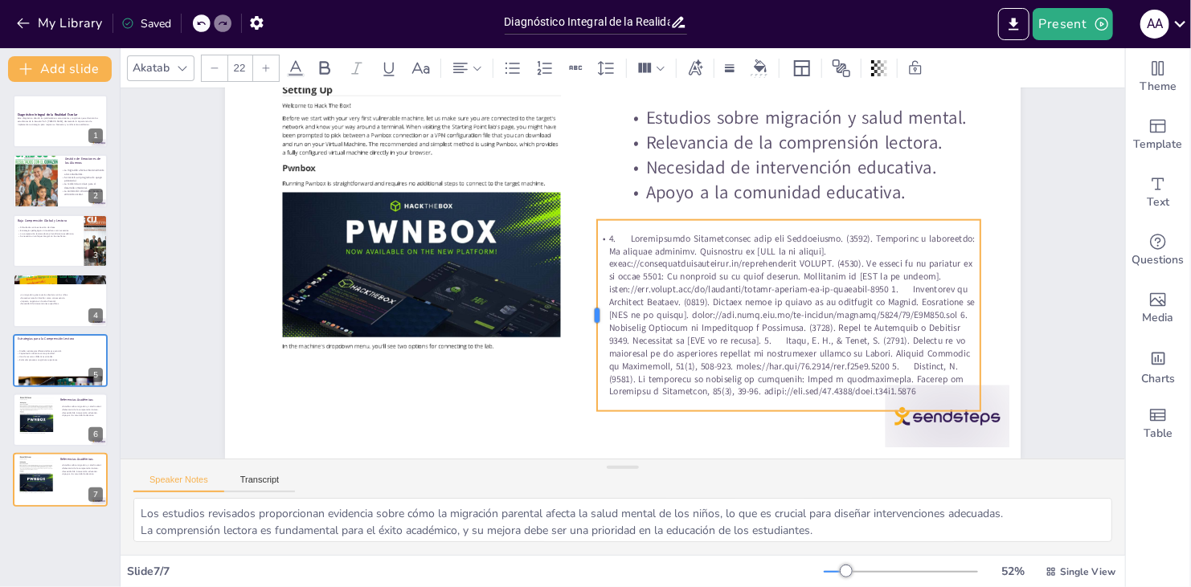
drag, startPoint x: 609, startPoint y: 303, endPoint x: 583, endPoint y: 303, distance: 25.7
click at [567, 303] on div at bounding box center [578, 303] width 71 height 186
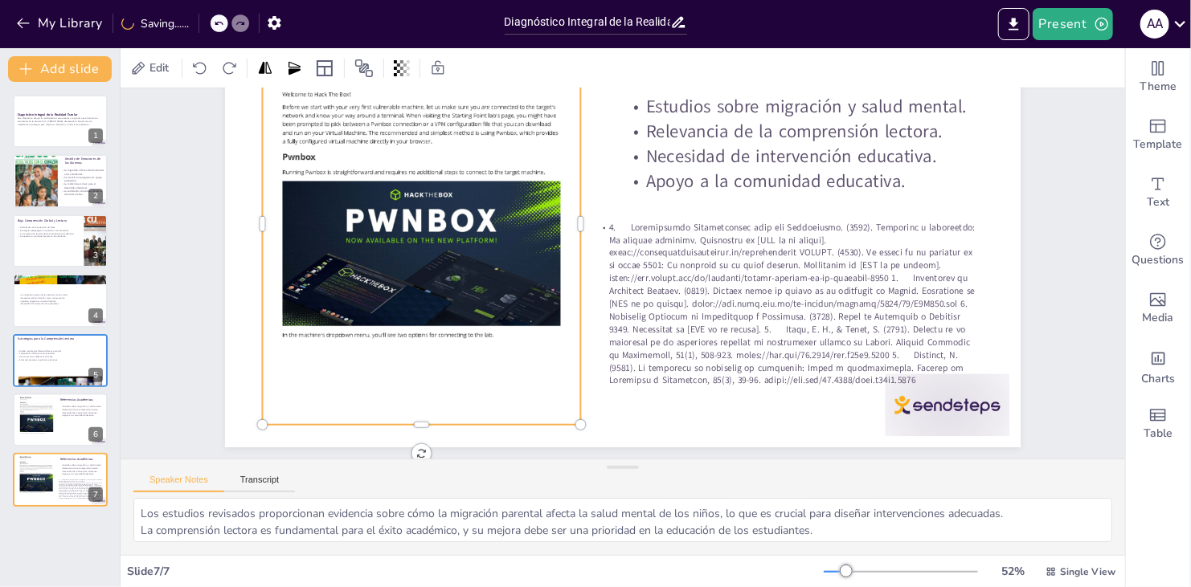
click at [414, 247] on div at bounding box center [421, 223] width 318 height 450
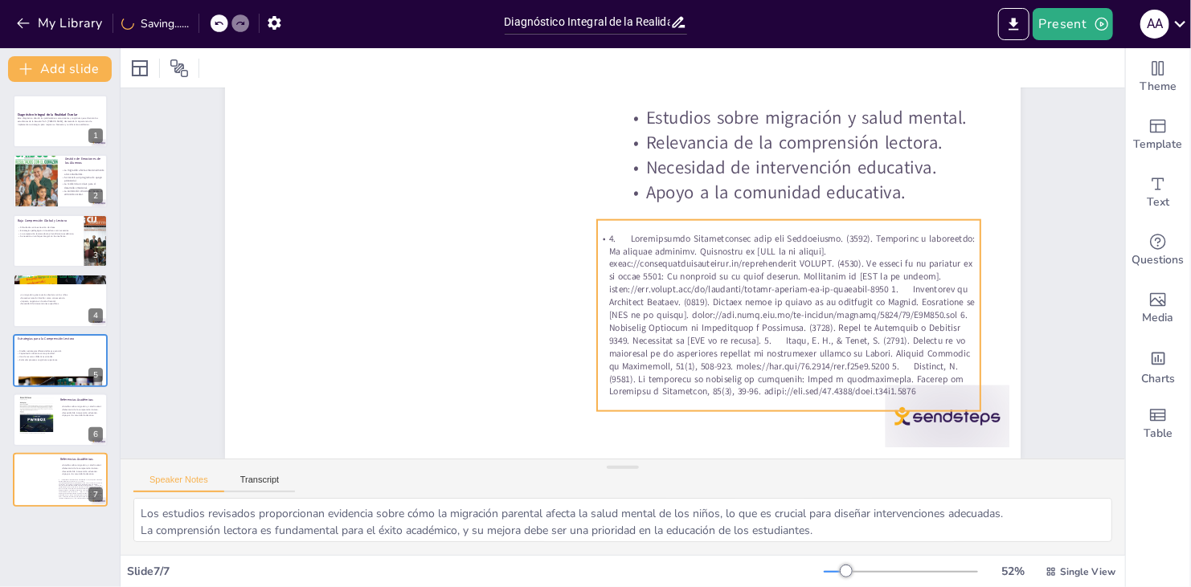
click at [567, 325] on p at bounding box center [789, 315] width 384 height 165
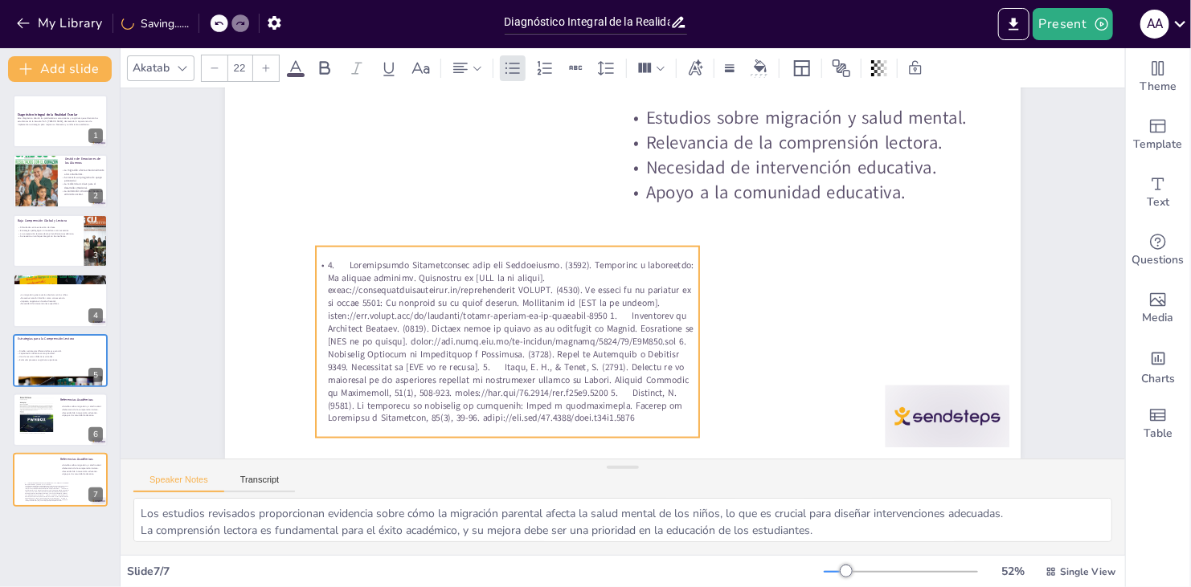
drag, startPoint x: 745, startPoint y: 211, endPoint x: 464, endPoint y: 238, distance: 282.4
click at [464, 247] on div at bounding box center [508, 342] width 384 height 191
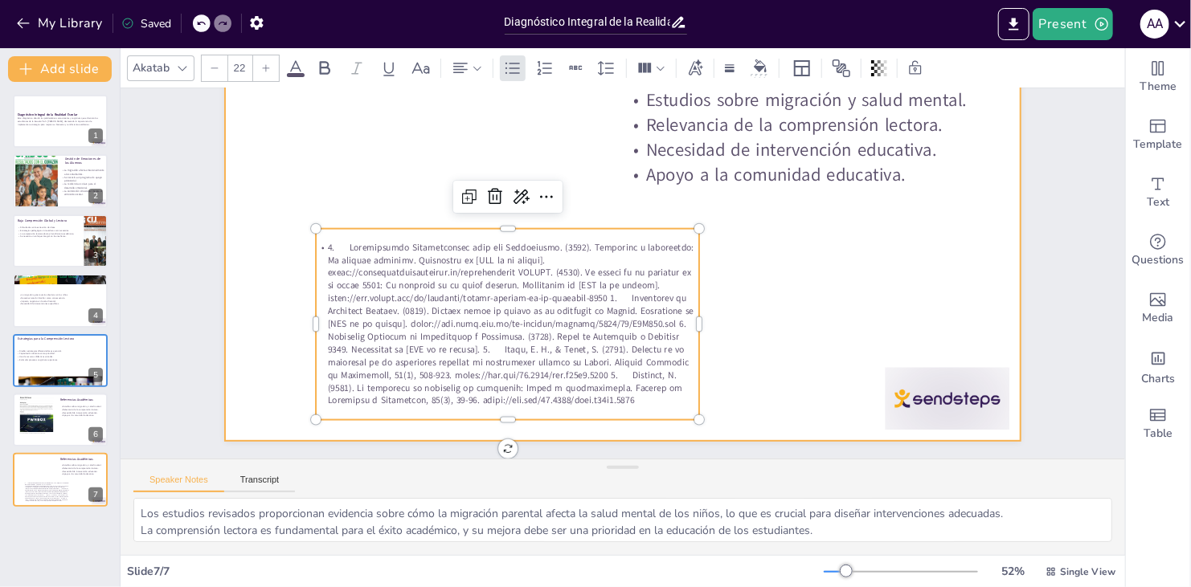
scroll to position [151, 0]
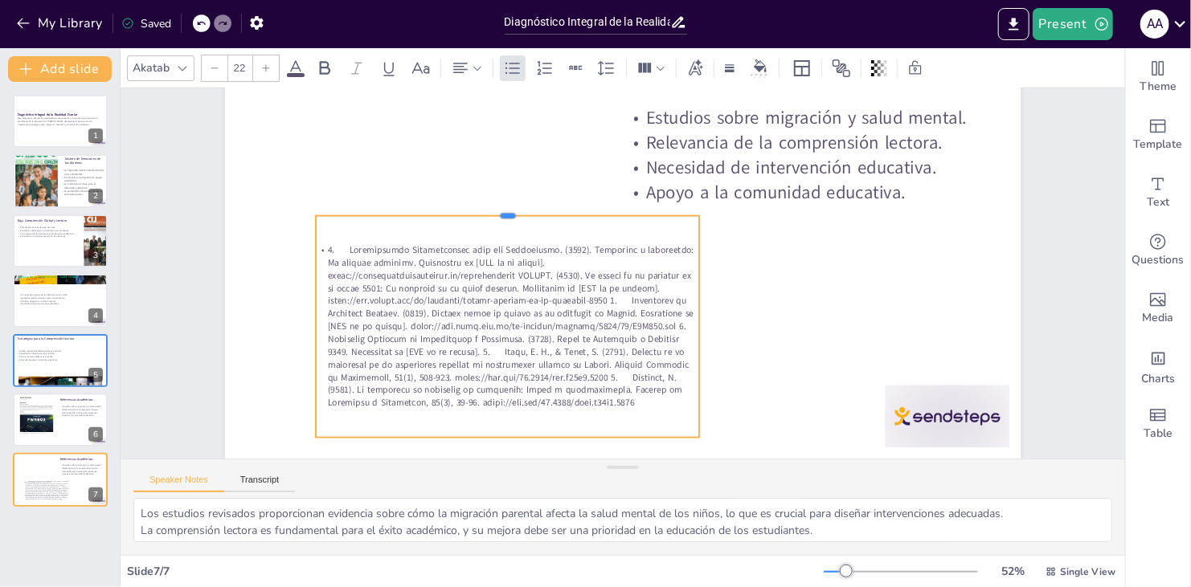
drag, startPoint x: 496, startPoint y: 216, endPoint x: 480, endPoint y: 186, distance: 34.1
click at [480, 186] on div "Referencias Académicas Estudios sobre migración y salud mental. Relevancia de l…" at bounding box center [622, 234] width 795 height 447
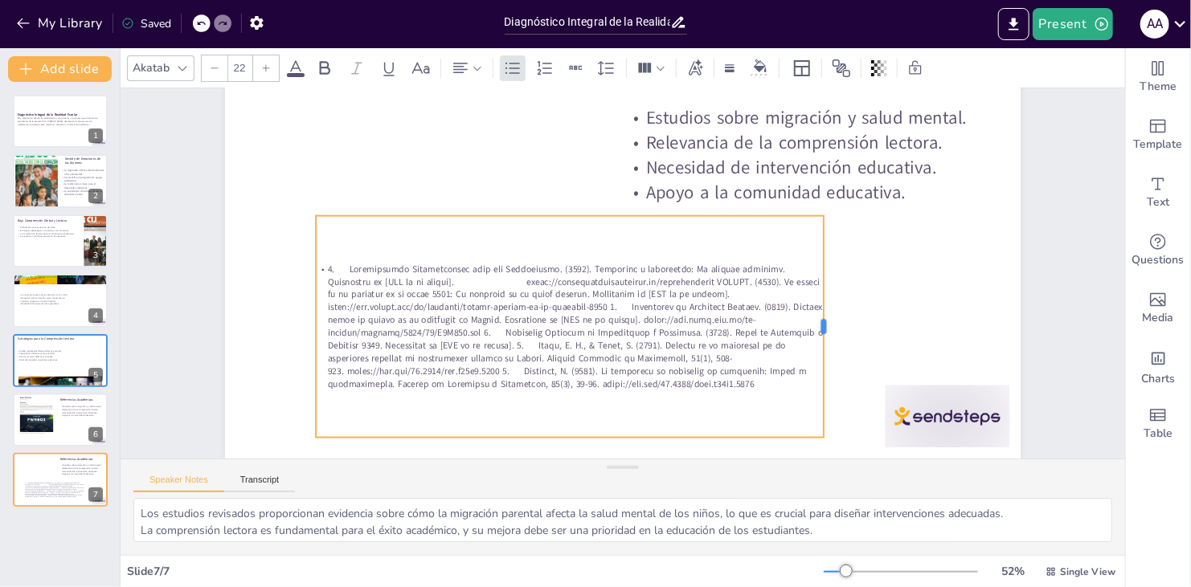
drag, startPoint x: 688, startPoint y: 298, endPoint x: 812, endPoint y: 300, distance: 124.5
click at [567, 300] on div at bounding box center [830, 327] width 13 height 222
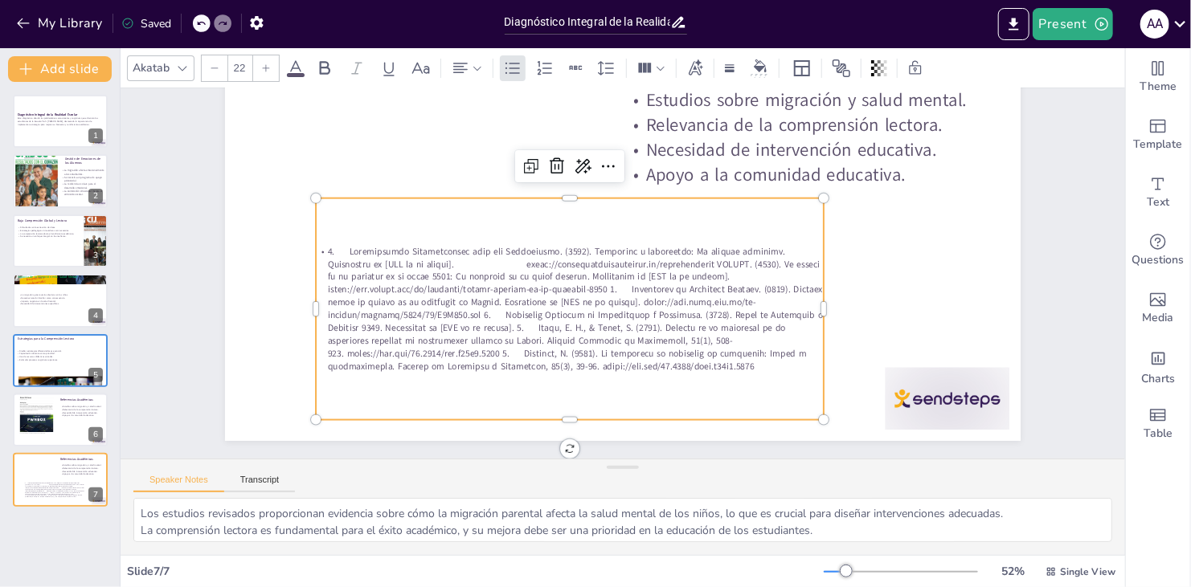
click at [451, 215] on div at bounding box center [570, 309] width 509 height 222
click at [330, 229] on div at bounding box center [570, 309] width 509 height 222
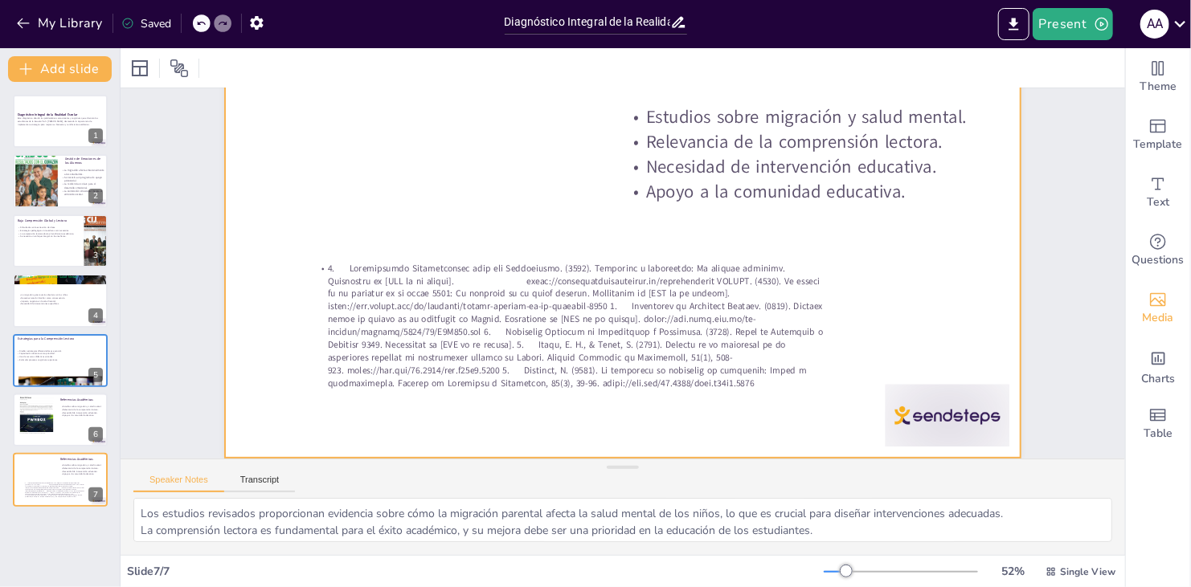
scroll to position [133, 0]
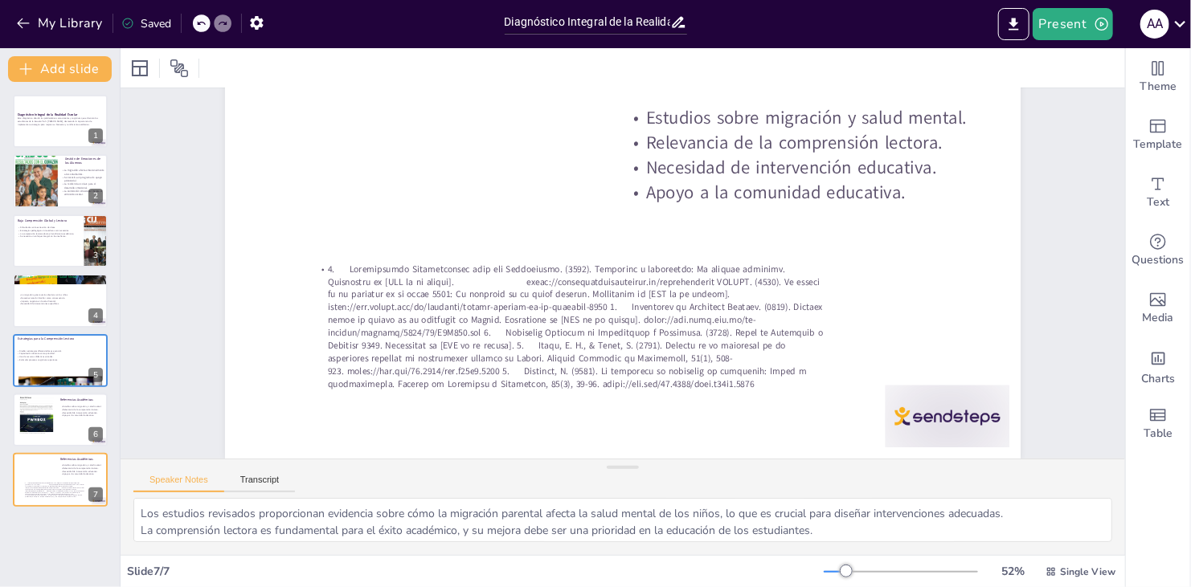
drag, startPoint x: 1106, startPoint y: 313, endPoint x: 1101, endPoint y: 186, distance: 127.9
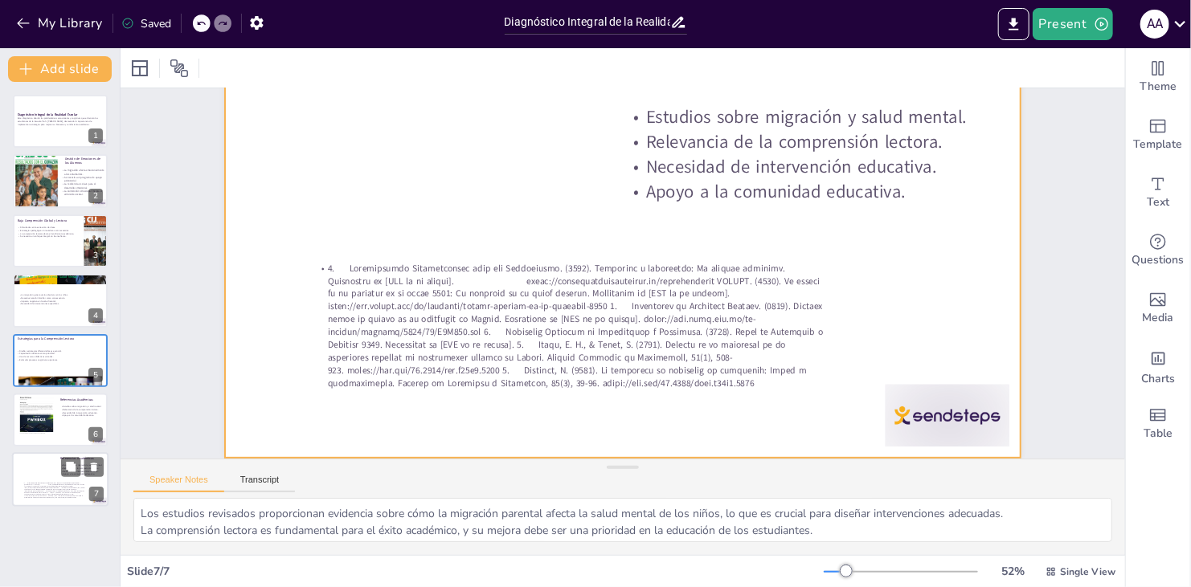
click at [31, 466] on div at bounding box center [60, 480] width 96 height 55
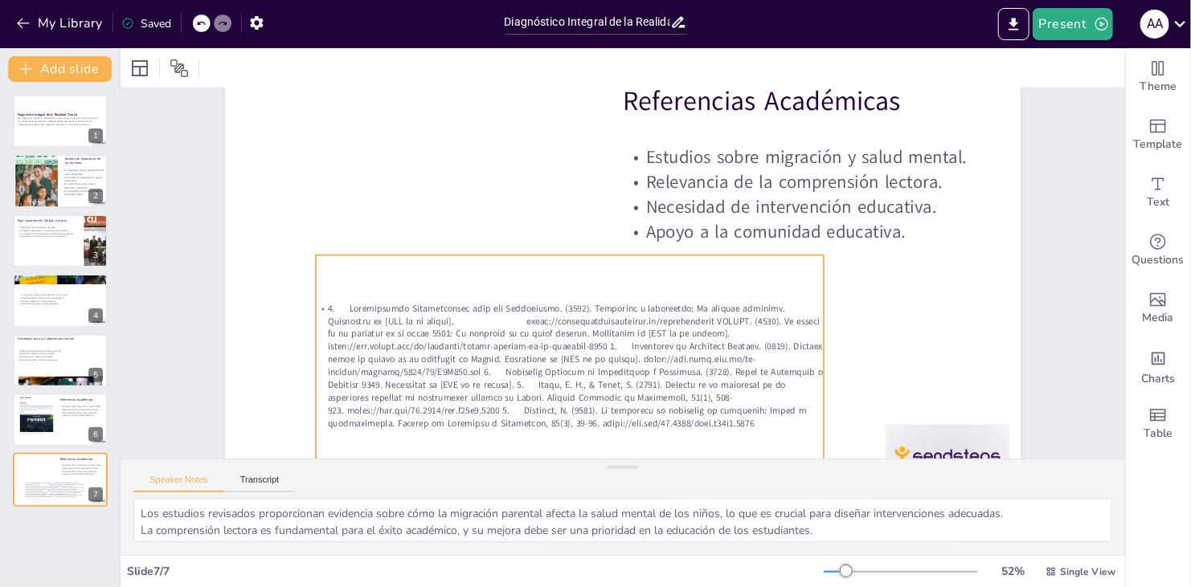
click at [567, 319] on p at bounding box center [570, 366] width 509 height 128
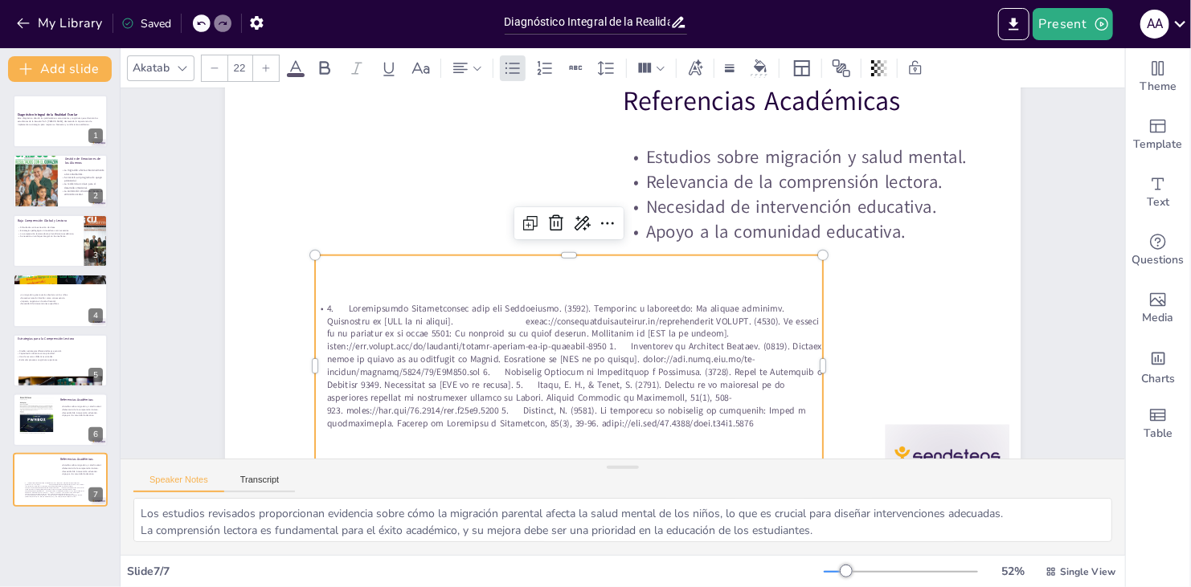
click at [567, 320] on p at bounding box center [569, 366] width 509 height 128
click at [567, 321] on p at bounding box center [569, 366] width 509 height 128
click at [567, 321] on p at bounding box center [568, 366] width 509 height 128
click at [567, 321] on p at bounding box center [567, 366] width 509 height 128
click at [567, 320] on p at bounding box center [567, 366] width 509 height 128
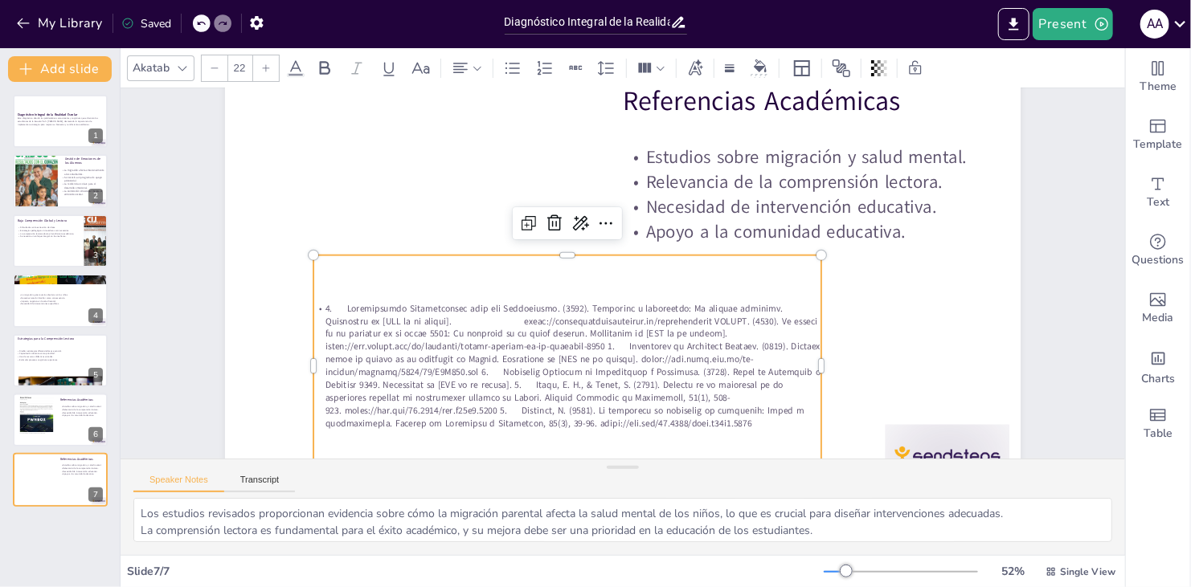
click at [320, 292] on div at bounding box center [567, 366] width 509 height 222
click at [337, 276] on div at bounding box center [567, 366] width 509 height 222
click at [338, 276] on div at bounding box center [567, 366] width 509 height 222
click at [313, 288] on div at bounding box center [567, 366] width 509 height 222
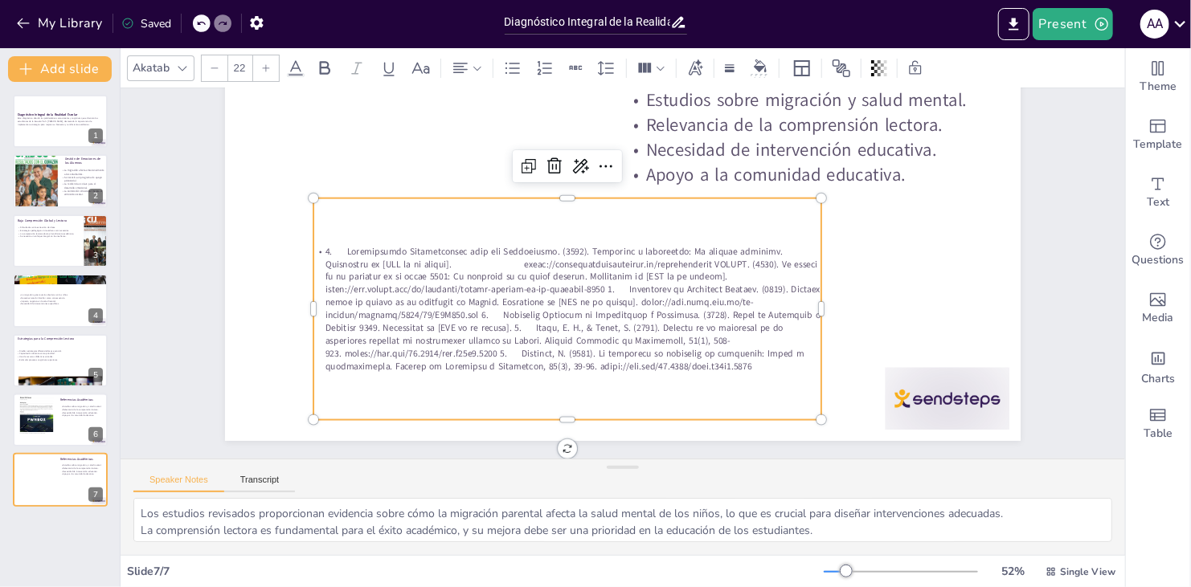
scroll to position [151, 0]
click at [317, 229] on div at bounding box center [567, 309] width 509 height 222
click at [324, 221] on div at bounding box center [567, 309] width 509 height 222
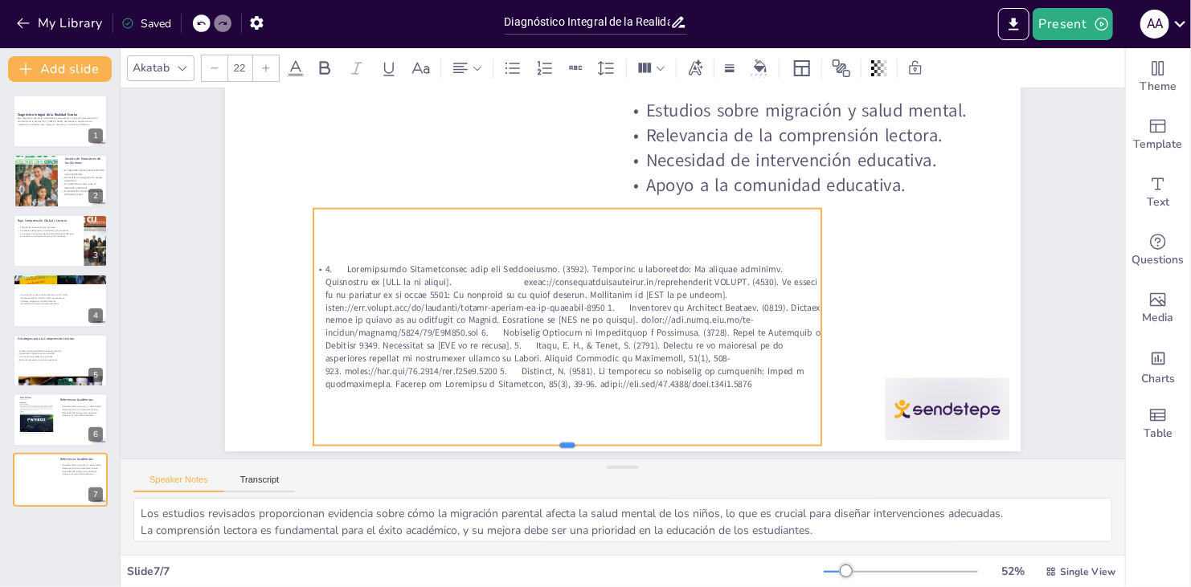
drag, startPoint x: 562, startPoint y: 408, endPoint x: 562, endPoint y: 423, distance: 15.3
click at [562, 423] on div "Referencias Académicas Estudios sobre migración y salud mental. Relevancia de l…" at bounding box center [622, 227] width 795 height 447
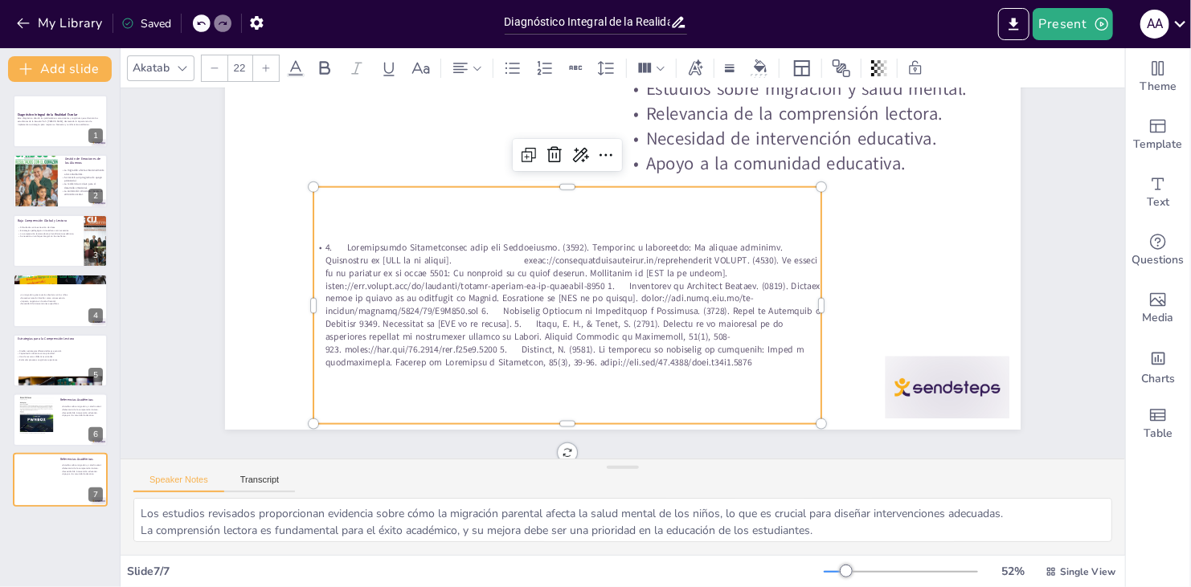
click at [567, 325] on p at bounding box center [567, 306] width 509 height 128
click at [333, 261] on p at bounding box center [567, 306] width 509 height 128
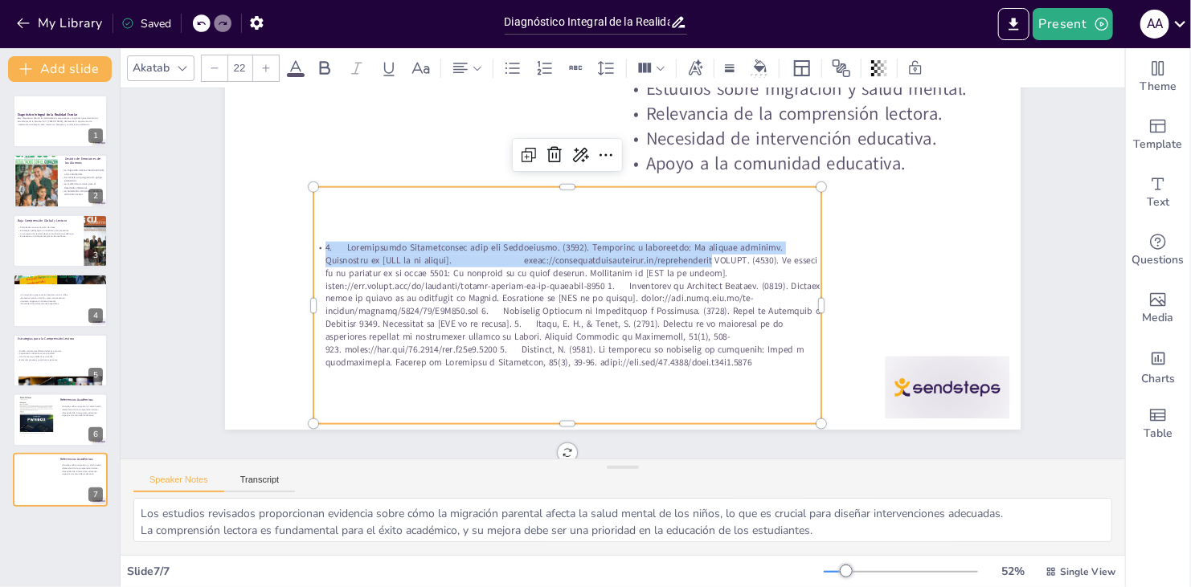
drag, startPoint x: 311, startPoint y: 244, endPoint x: 652, endPoint y: 260, distance: 341.8
click at [567, 260] on p at bounding box center [567, 306] width 509 height 128
click at [295, 67] on icon at bounding box center [295, 67] width 14 height 15
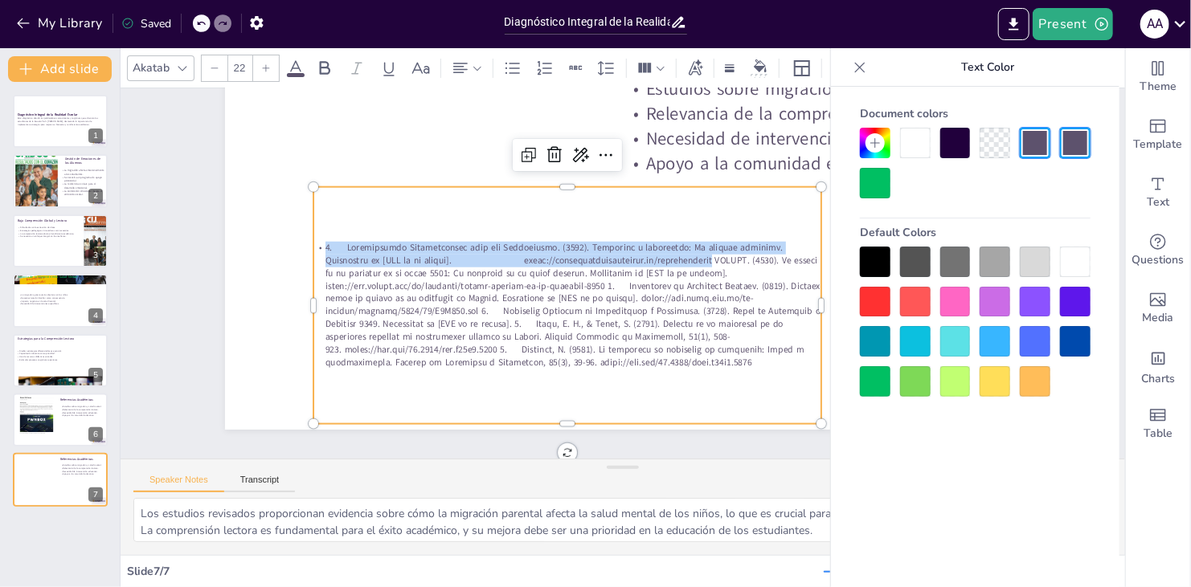
click at [567, 180] on div at bounding box center [875, 183] width 31 height 31
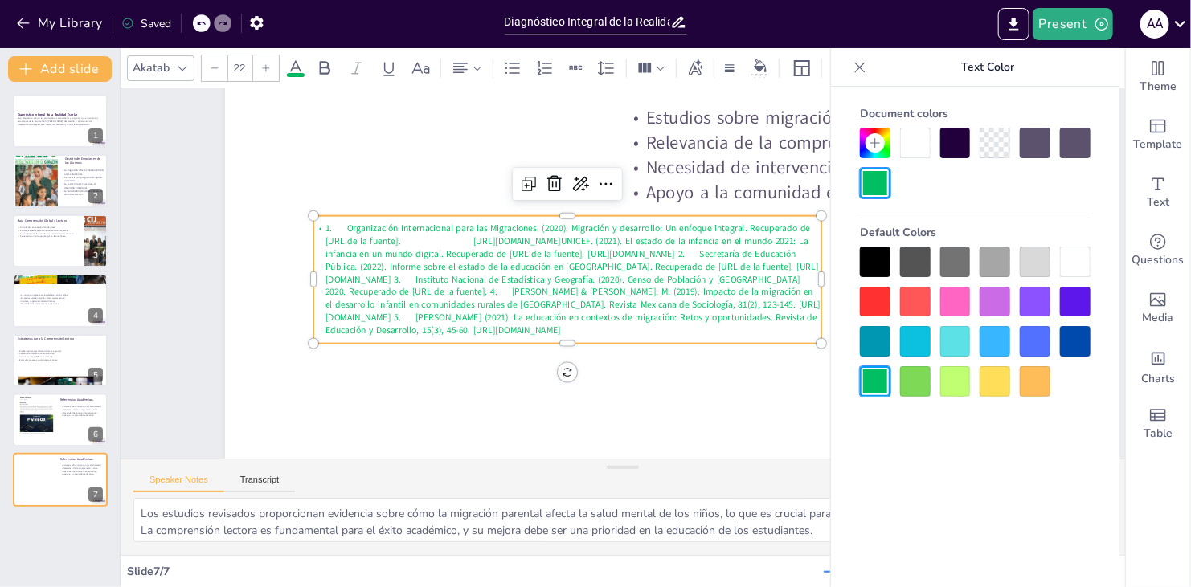
scroll to position [133, 0]
click at [567, 256] on p "1. Organización Internacional para las Migraciones. (2020). Migración y desarro…" at bounding box center [567, 280] width 509 height 115
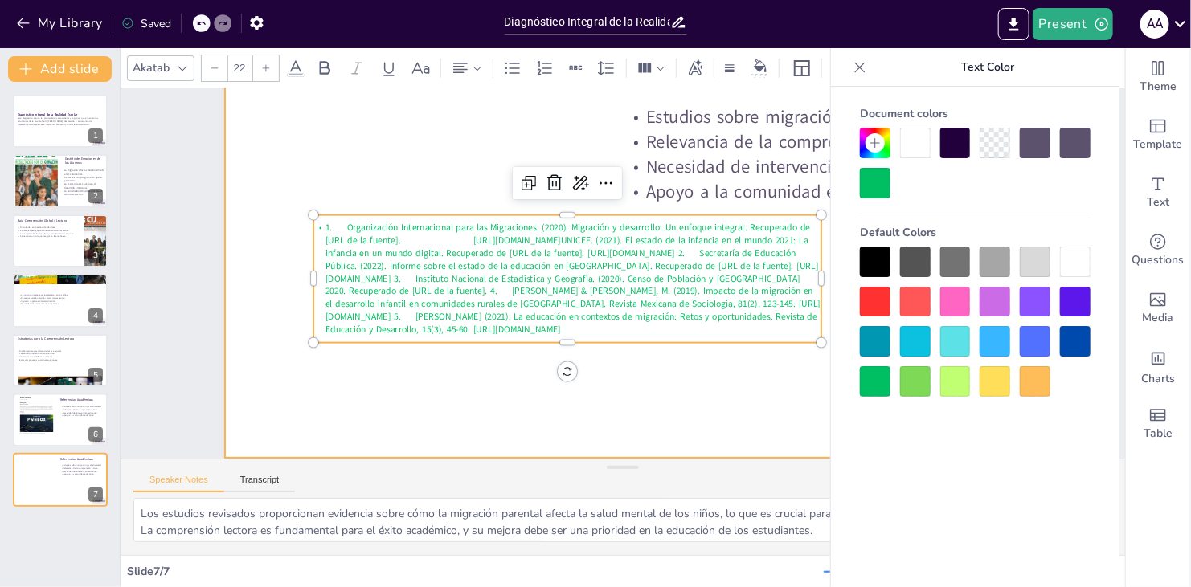
click at [567, 384] on div at bounding box center [622, 233] width 795 height 447
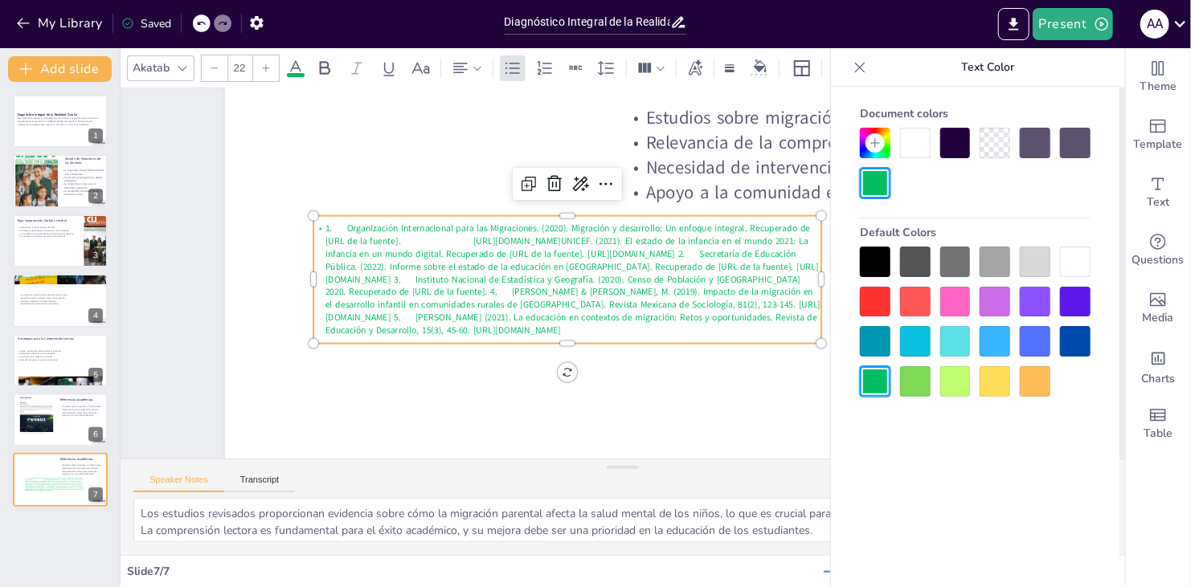
click at [567, 276] on p "1. Organización Internacional para las Migraciones. (2020). Migración y desarro…" at bounding box center [567, 280] width 509 height 115
click at [567, 227] on p "1. Organización Internacional para las Migraciones. (2020). Migración y desarro…" at bounding box center [567, 280] width 509 height 115
click at [567, 223] on p "1. Organización Internacional para las Migraciones. (2020). Migración y desarro…" at bounding box center [567, 280] width 509 height 115
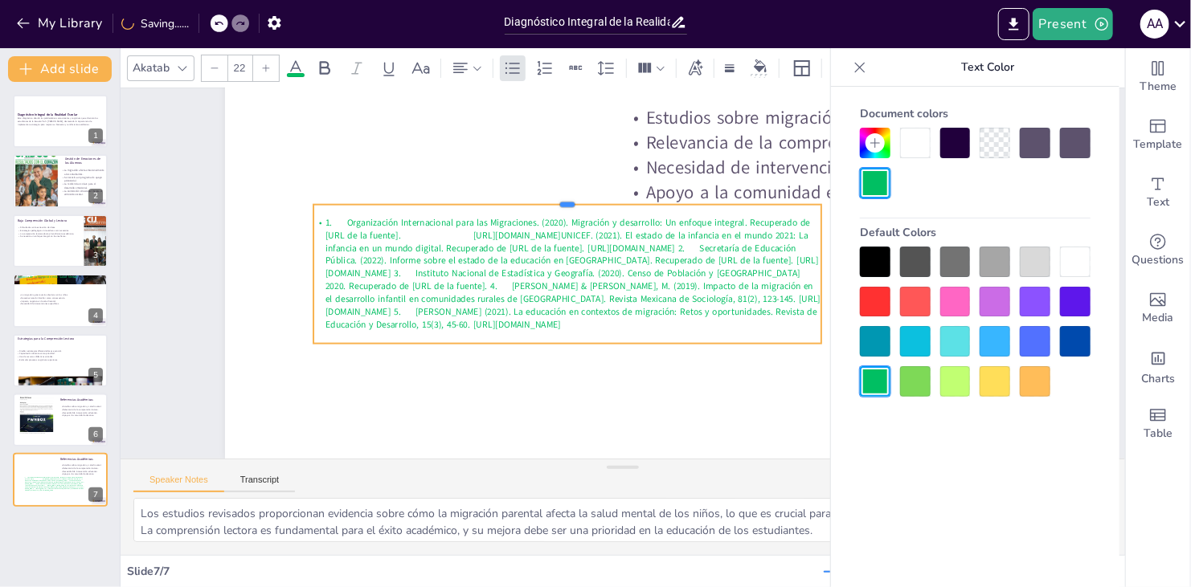
drag, startPoint x: 558, startPoint y: 199, endPoint x: 558, endPoint y: 188, distance: 11.2
click at [558, 192] on div at bounding box center [567, 198] width 509 height 13
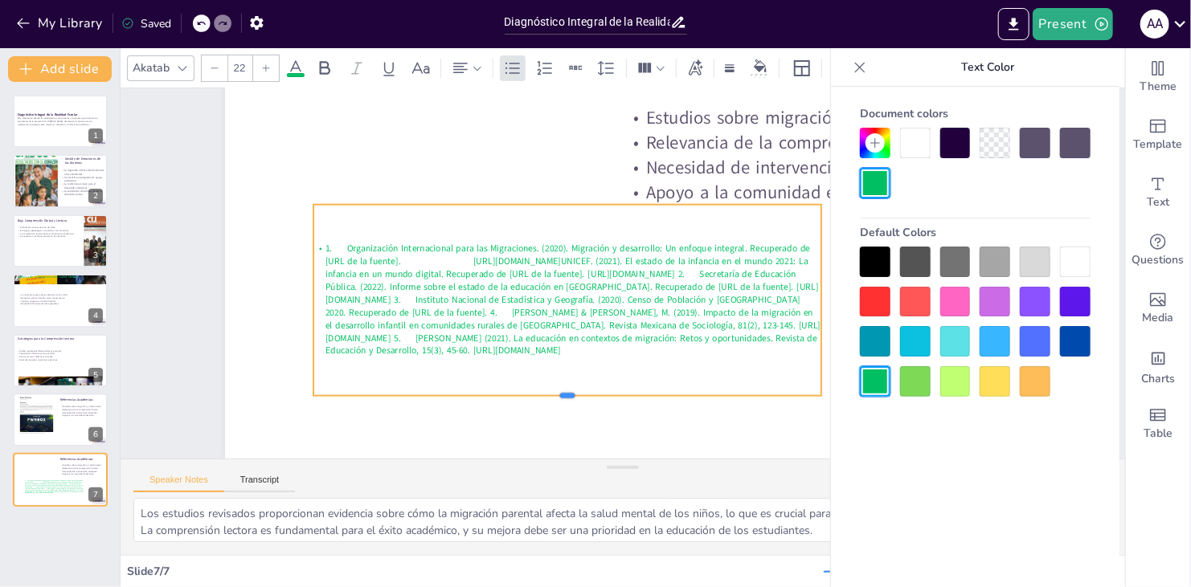
drag, startPoint x: 554, startPoint y: 333, endPoint x: 549, endPoint y: 386, distance: 52.4
click at [549, 396] on div at bounding box center [567, 402] width 509 height 13
click at [567, 269] on p "1. Organización Internacional para las Migraciones. (2020). Migración y desarro…" at bounding box center [567, 300] width 509 height 115
click at [567, 268] on p "1. Organización Internacional para las Migraciones. (2020). Migración y desarro…" at bounding box center [565, 300] width 509 height 115
click at [567, 267] on p "1. Organización Internacional para las Migraciones. (2020). Migración y desarro…" at bounding box center [565, 300] width 509 height 115
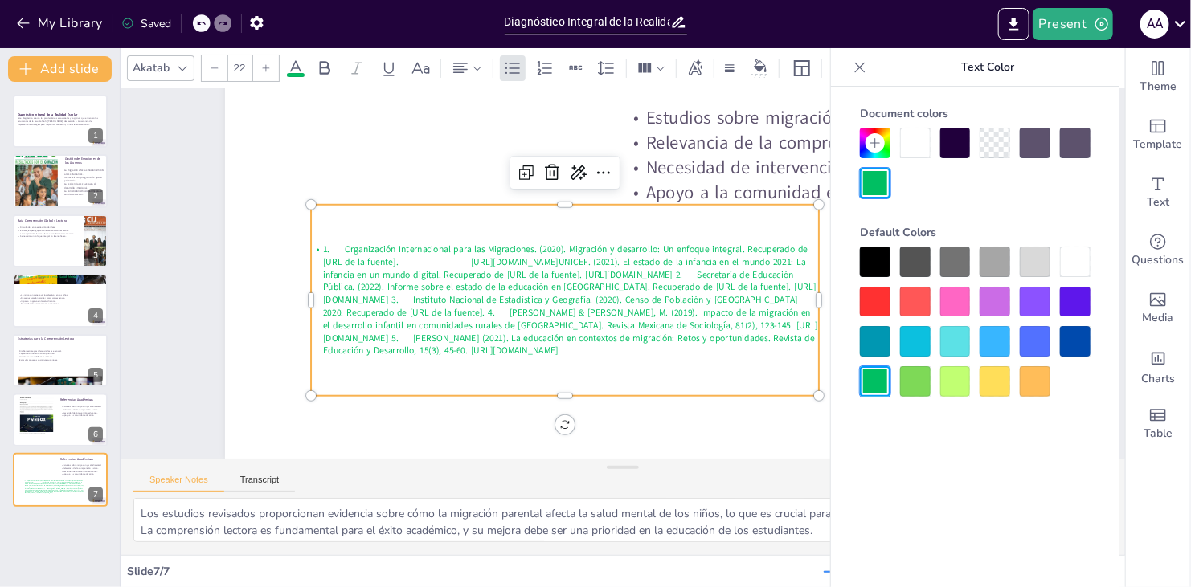
click at [567, 267] on p "1. Organización Internacional para las Migraciones. (2020). Migración y desarro…" at bounding box center [565, 300] width 509 height 115
click at [567, 267] on p "1. Organización Internacional para las Migraciones. (2020). Migración y desarro…" at bounding box center [562, 293] width 517 height 167
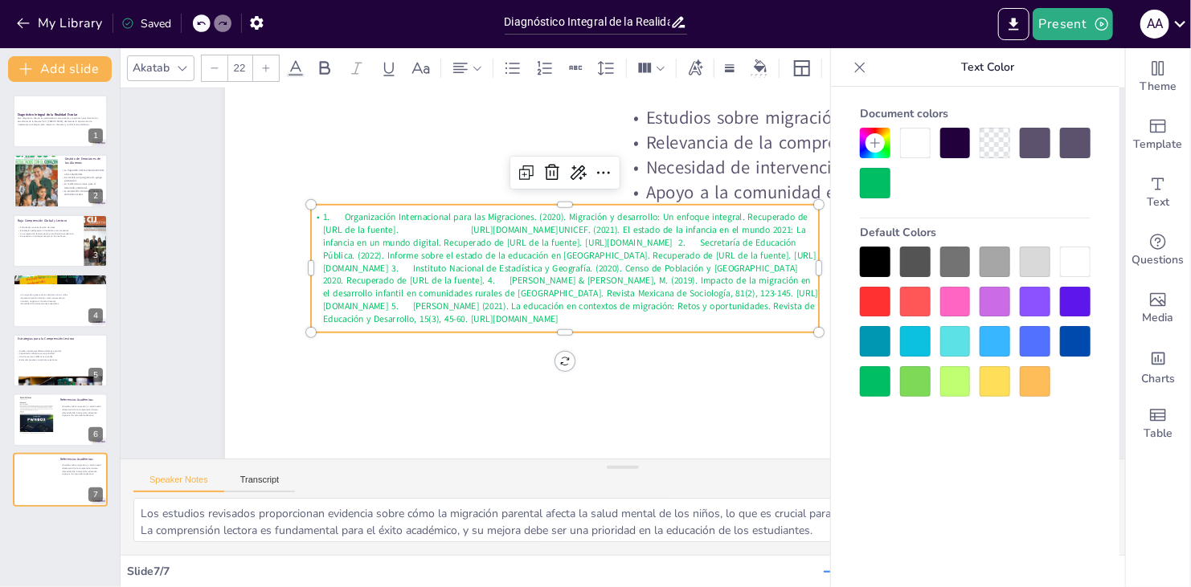
click at [567, 267] on p "1. Organización Internacional para las Migraciones. (2020). Migración y desarro…" at bounding box center [565, 268] width 509 height 115
click at [567, 238] on p "1. Organización Internacional para las Migraciones. (2020). Migración y desarro…" at bounding box center [565, 268] width 509 height 115
drag, startPoint x: 599, startPoint y: 235, endPoint x: 615, endPoint y: 237, distance: 16.2
click at [567, 237] on p "1. Organización Internacional para las Migraciones. (2020). Migración y desarro…" at bounding box center [565, 262] width 517 height 167
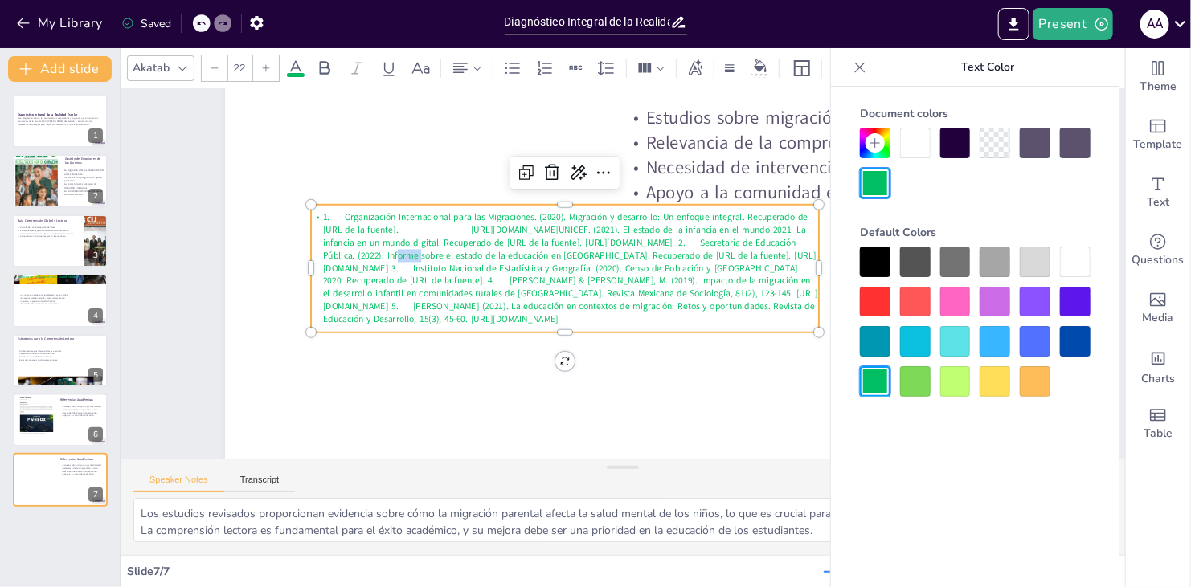
click at [266, 69] on icon at bounding box center [266, 68] width 10 height 10
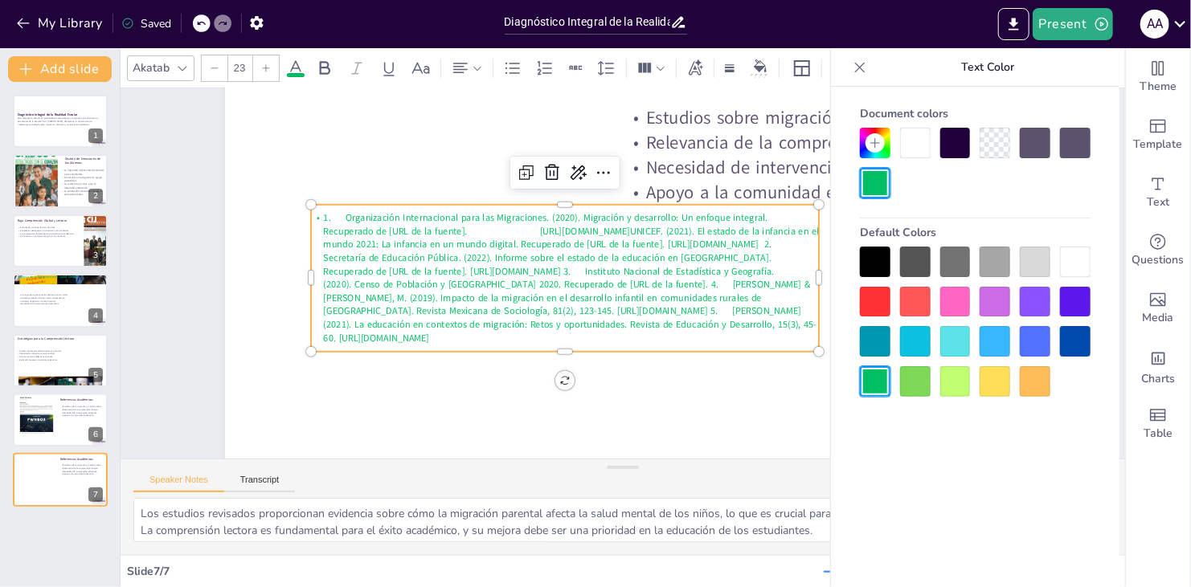
click at [266, 69] on icon at bounding box center [266, 68] width 10 height 10
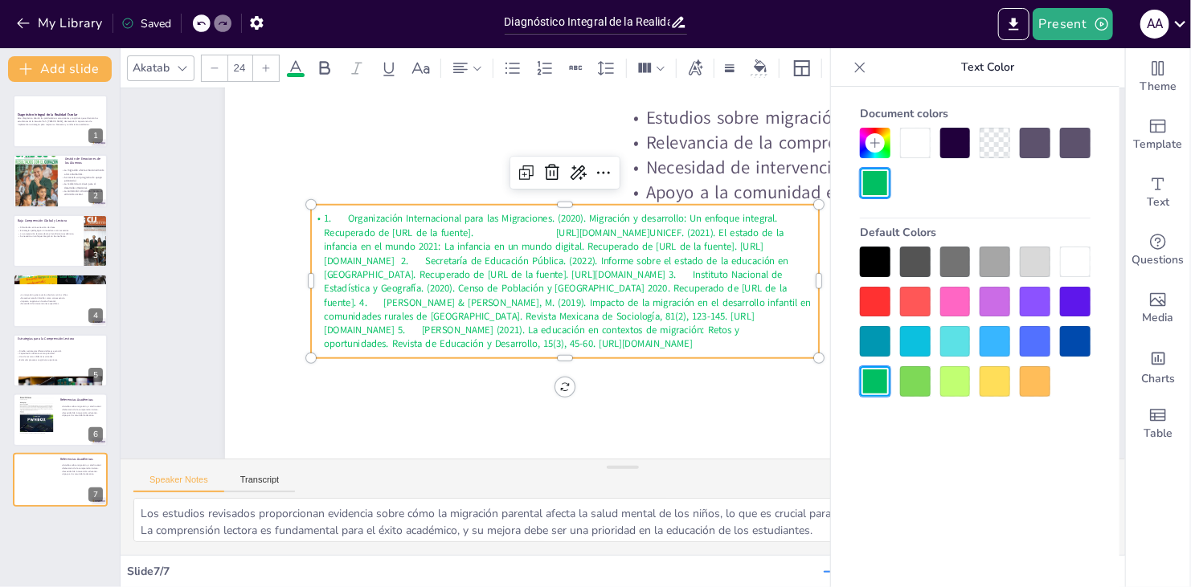
click at [266, 67] on icon at bounding box center [266, 67] width 7 height 7
type input "25"
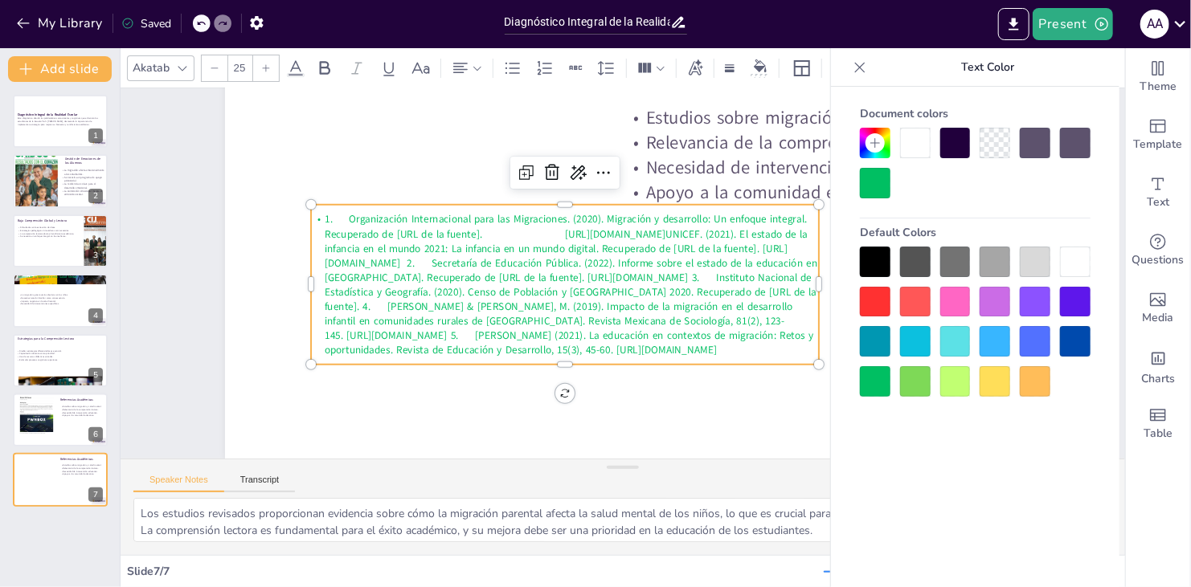
click at [566, 277] on p "1. Organización Internacional para las Migraciones. (2020). Migración y desarro…" at bounding box center [565, 284] width 509 height 145
click at [567, 245] on p "1. Organización Internacional para las Migraciones. (2020). Migración y desarro…" at bounding box center [564, 279] width 521 height 198
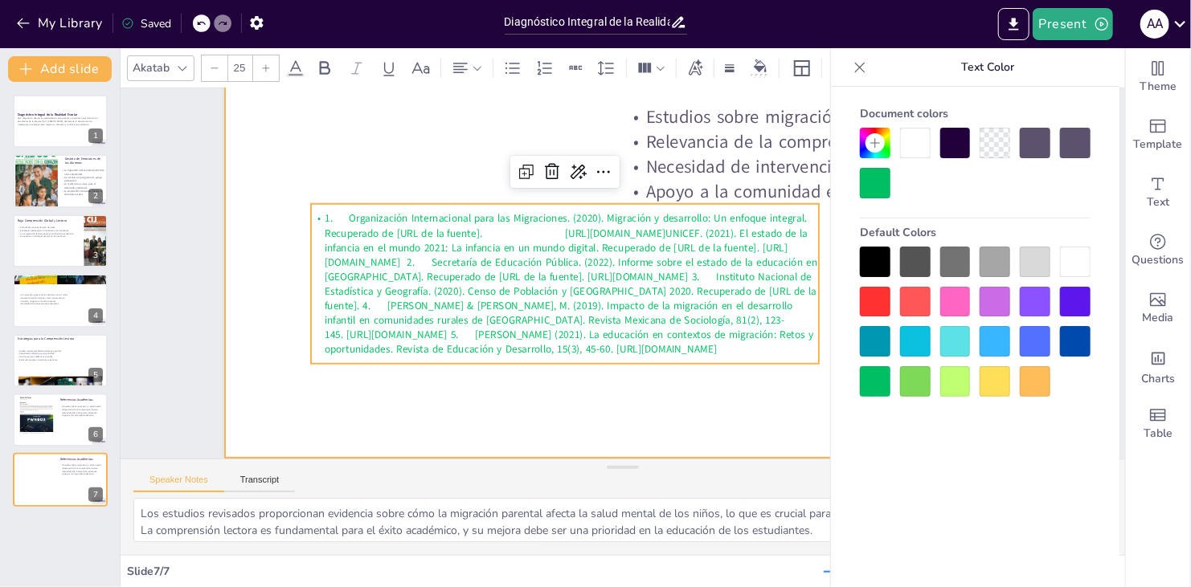
click at [567, 409] on div at bounding box center [622, 233] width 795 height 447
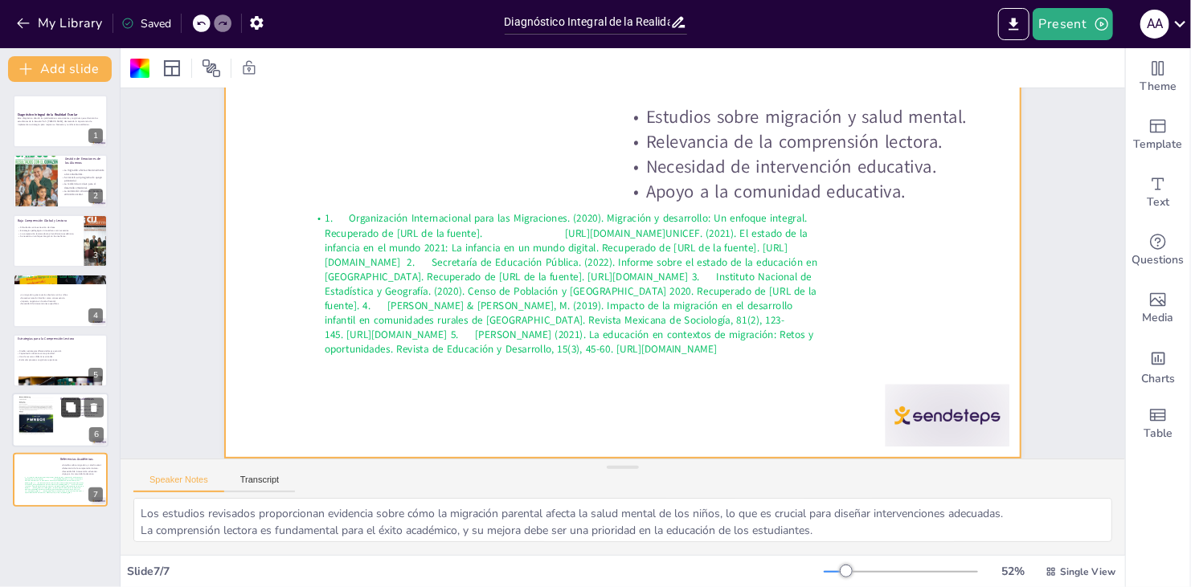
click at [63, 410] on button at bounding box center [70, 407] width 19 height 19
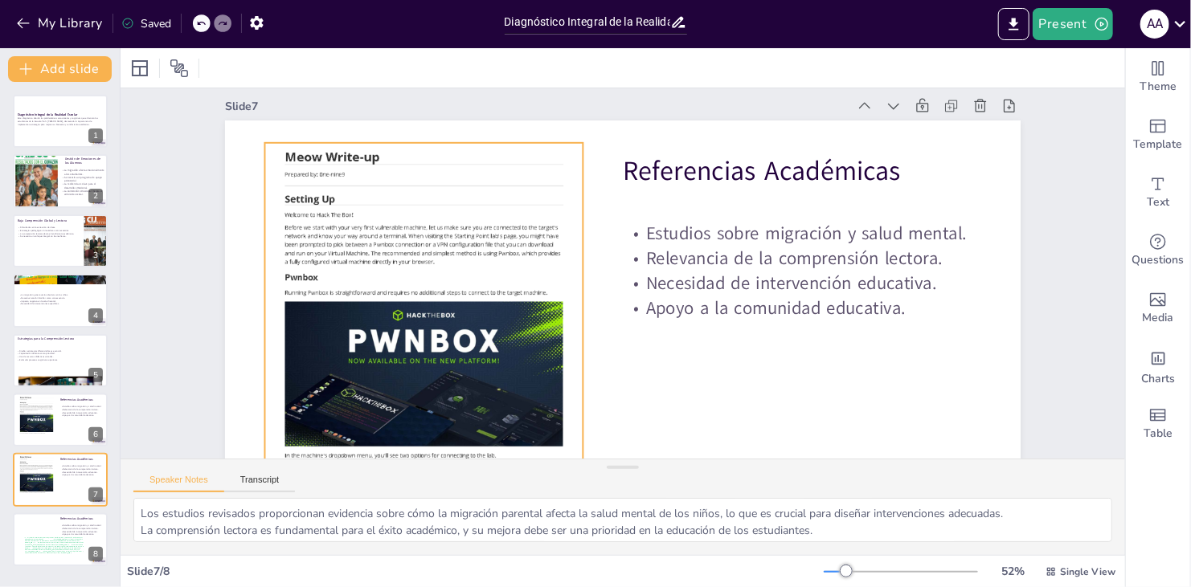
scroll to position [0, 0]
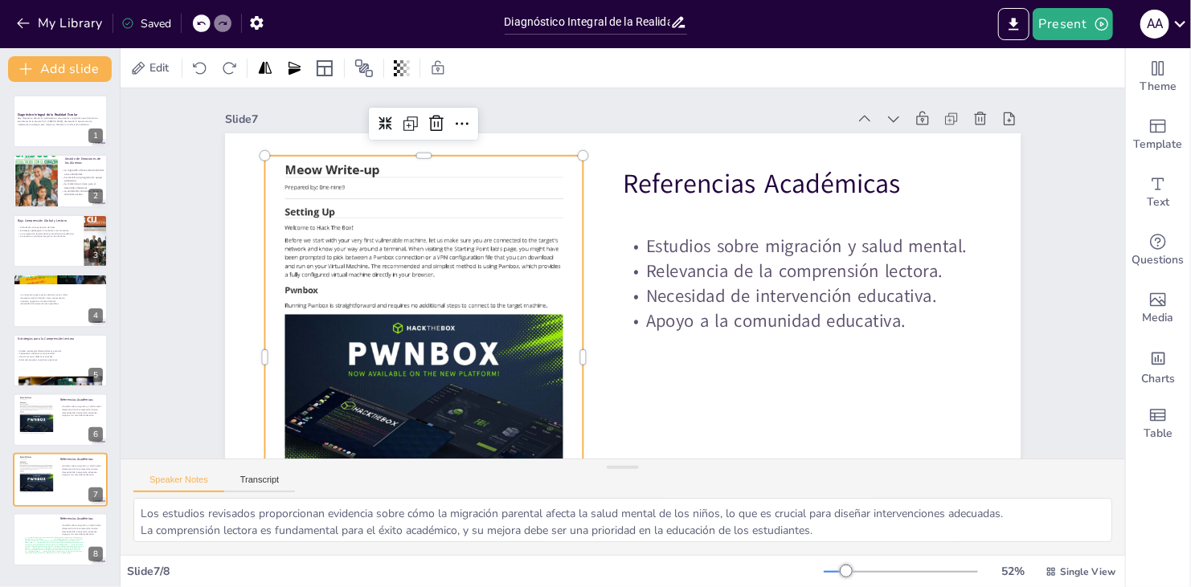
click at [375, 343] on div at bounding box center [423, 357] width 318 height 450
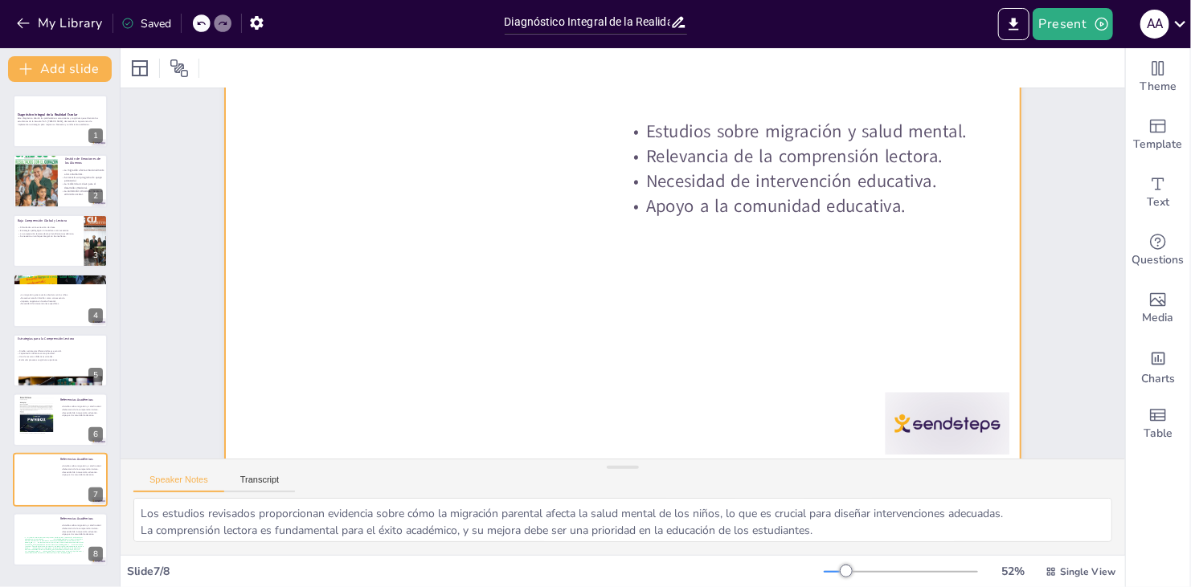
scroll to position [134, 0]
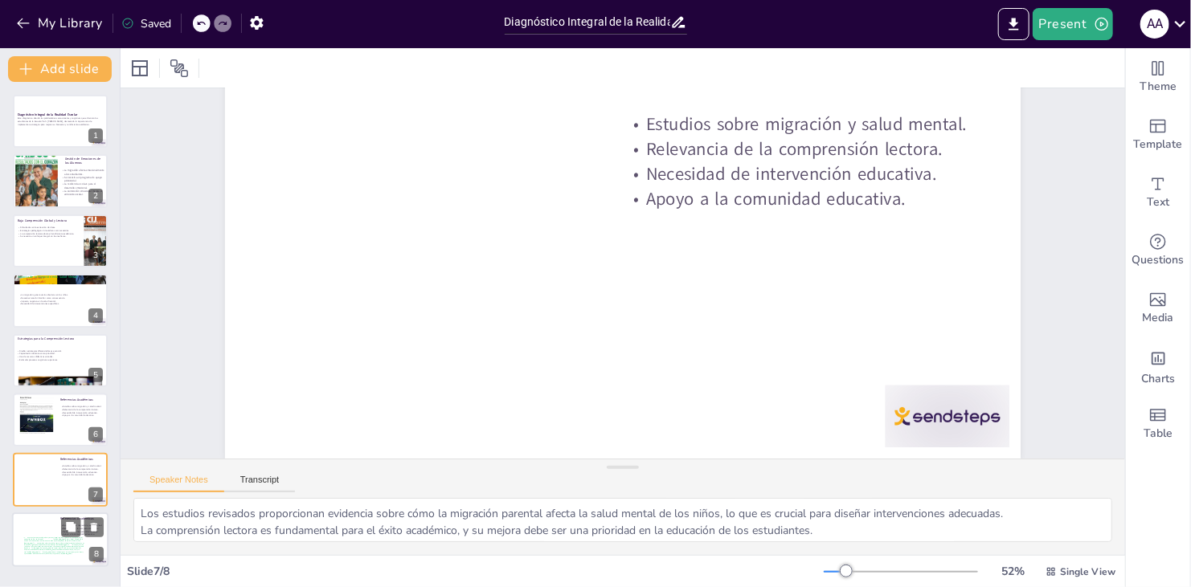
click at [50, 533] on div at bounding box center [60, 540] width 96 height 55
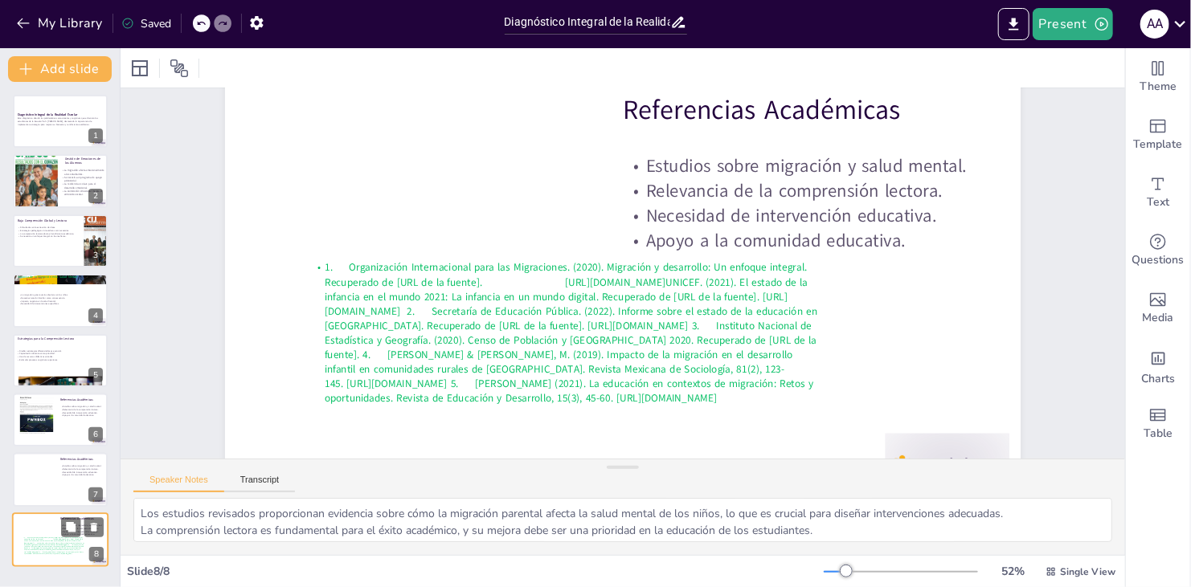
scroll to position [84, 0]
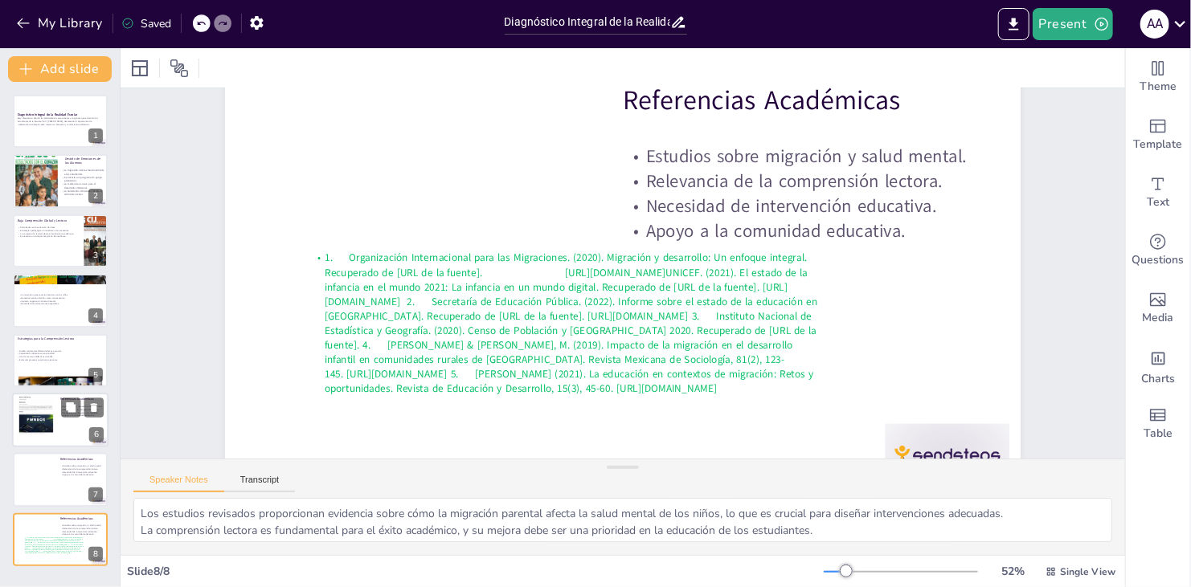
click at [68, 422] on div at bounding box center [60, 420] width 96 height 55
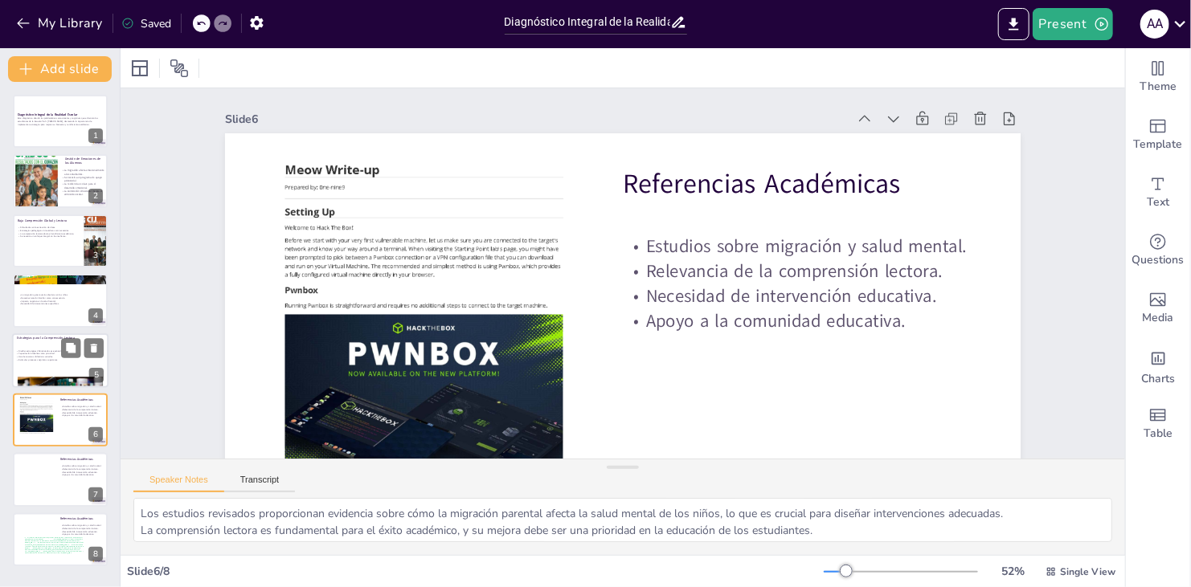
click at [57, 336] on p "Estrategias para la Comprensión Lectora" at bounding box center [60, 338] width 87 height 5
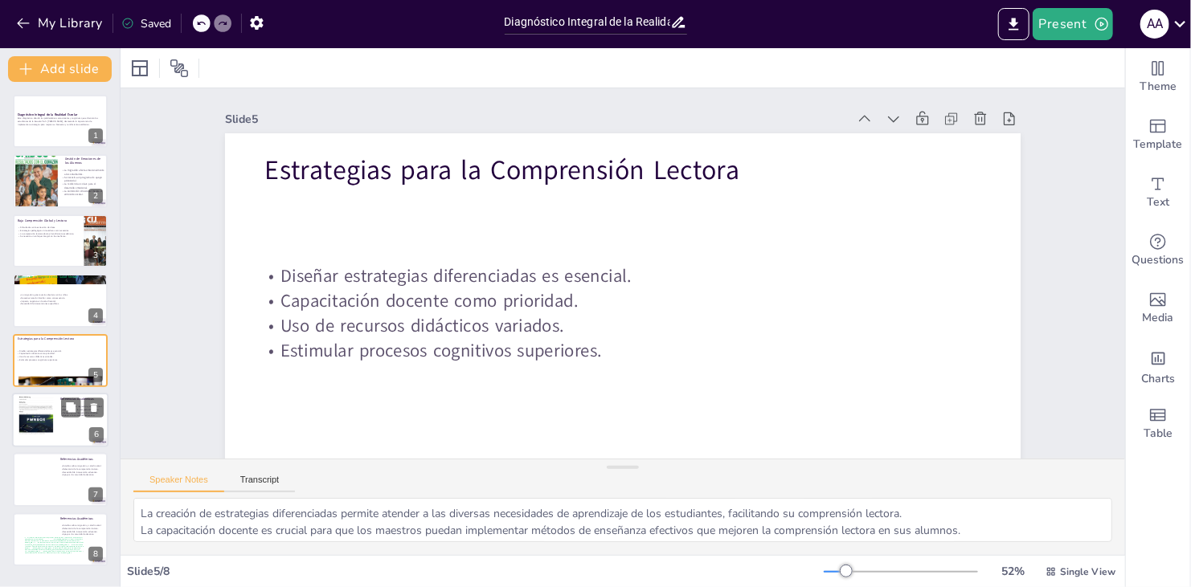
click at [54, 421] on div at bounding box center [36, 420] width 39 height 55
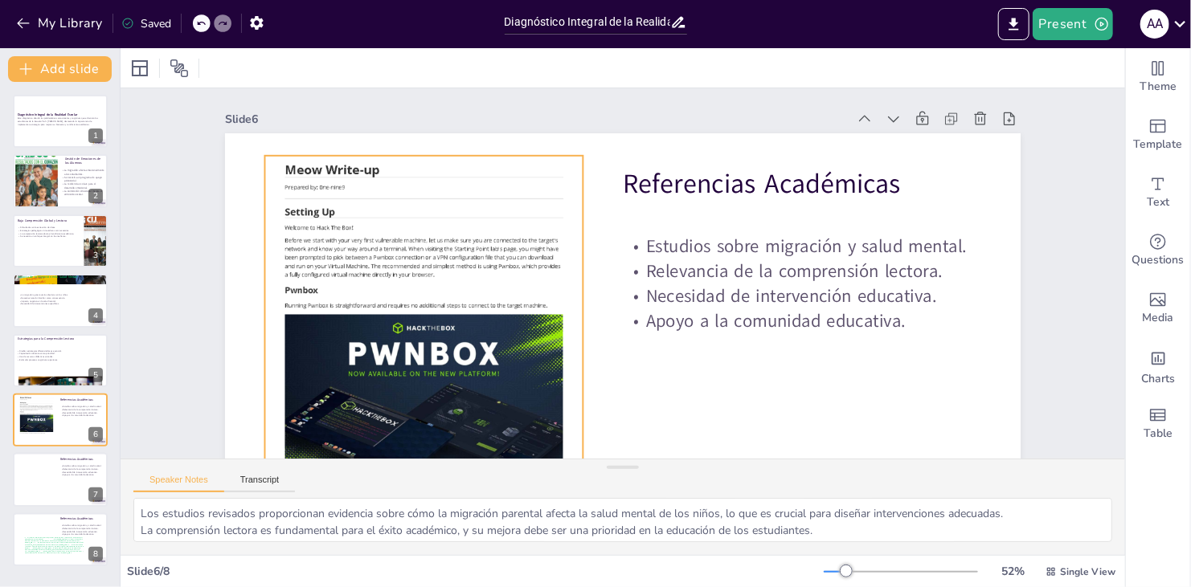
click at [419, 374] on div at bounding box center [423, 357] width 318 height 450
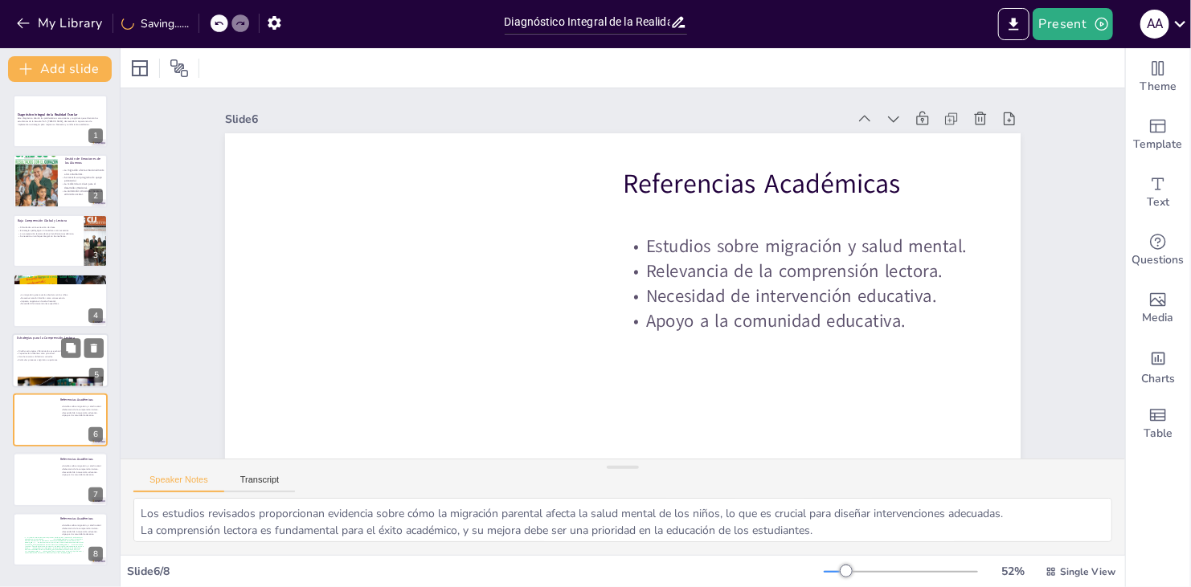
click at [47, 350] on p "Diseñar estrategias diferenciadas es esencial." at bounding box center [59, 350] width 87 height 3
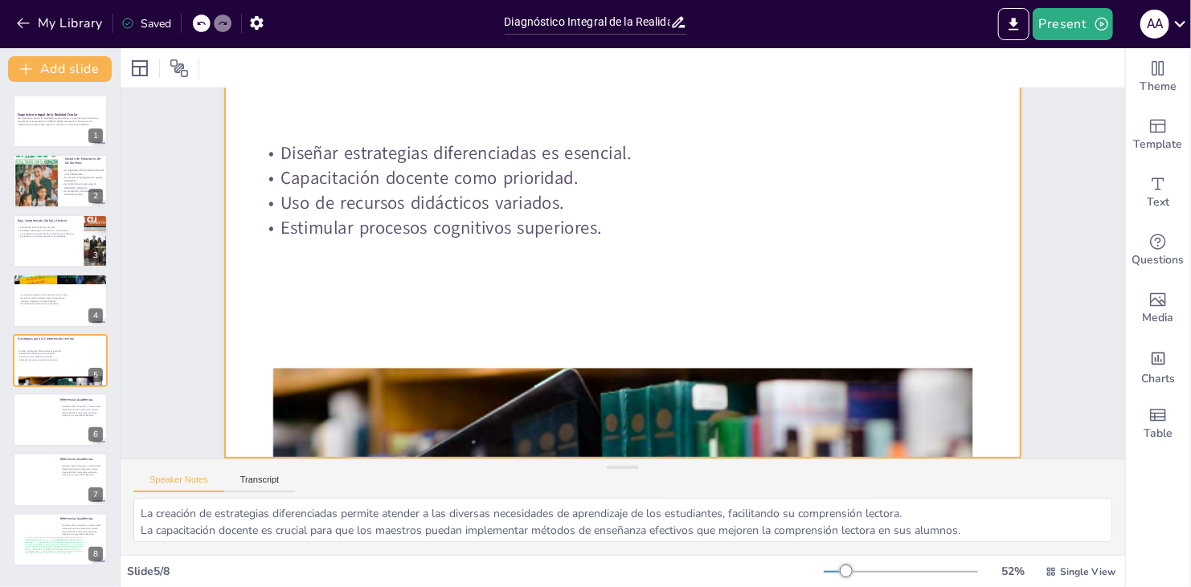
scroll to position [133, 0]
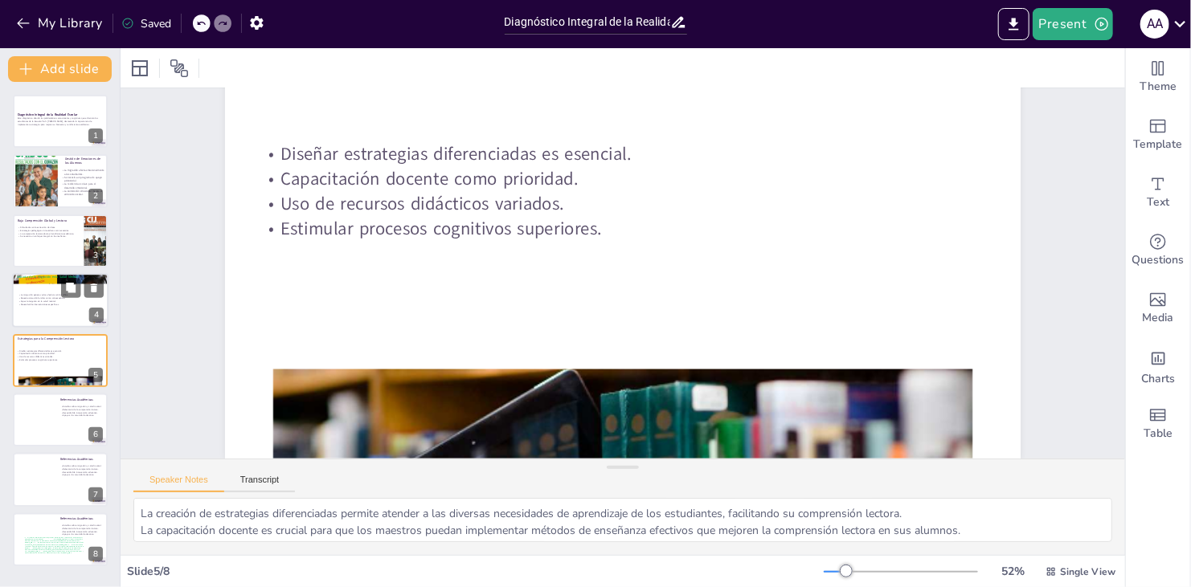
click at [51, 294] on p "La migración genera vacíos afectivos en los niños." at bounding box center [61, 295] width 87 height 3
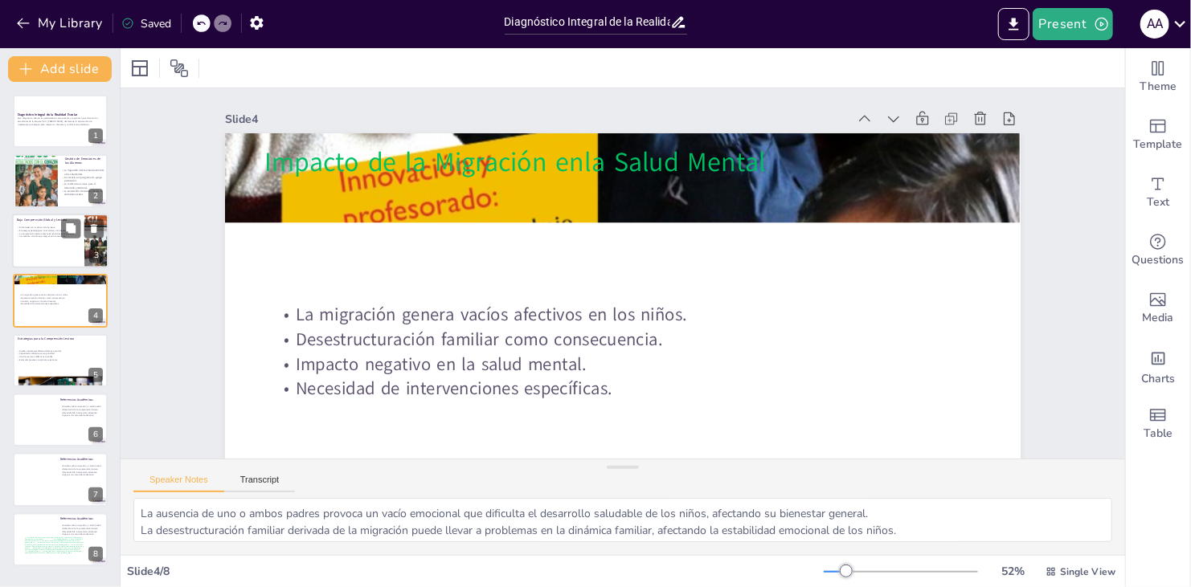
click at [60, 238] on div "Dificultades en la extracción de ideas. Estrategias pedagógicas innovadoras son…" at bounding box center [48, 232] width 63 height 16
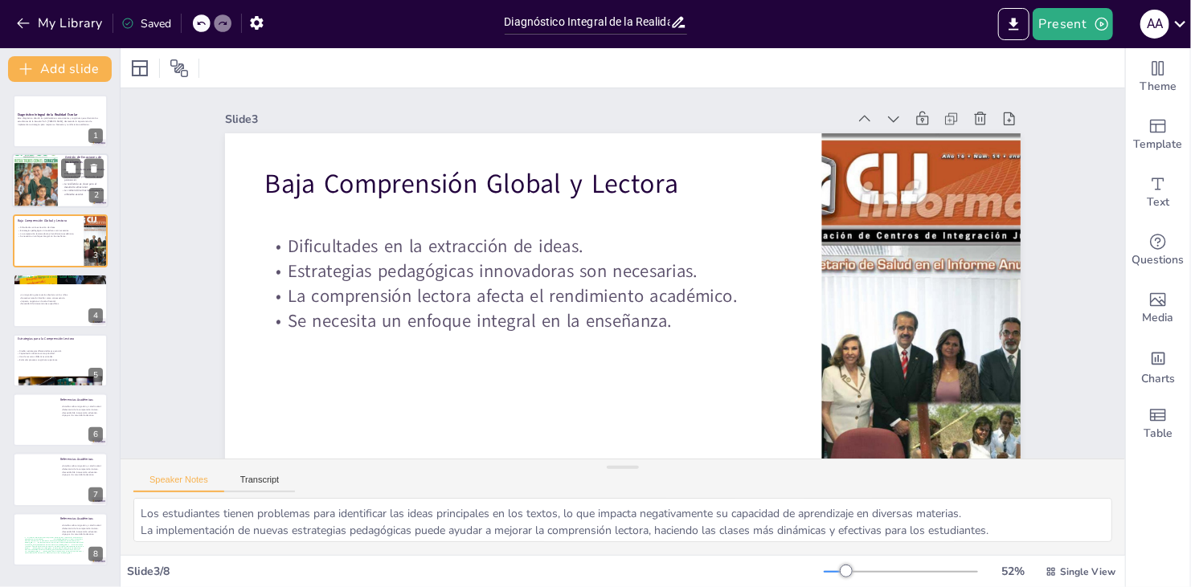
click at [33, 178] on div at bounding box center [36, 181] width 48 height 72
type textarea "La migración de padres crea un vacío afectivo en los niños, lo que se traduce e…"
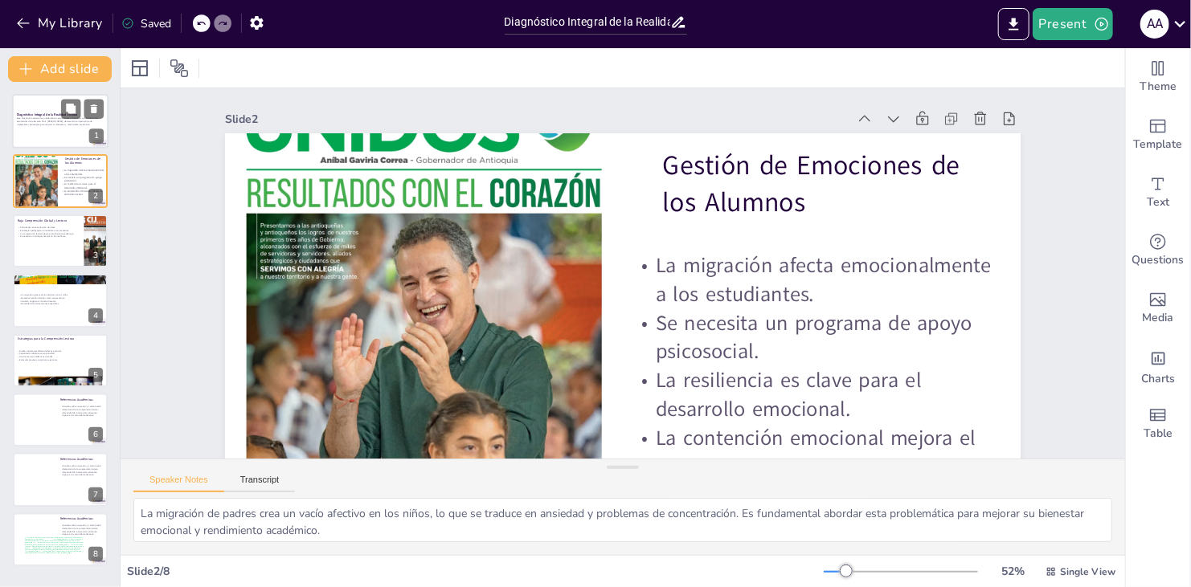
click at [52, 126] on p at bounding box center [60, 127] width 87 height 3
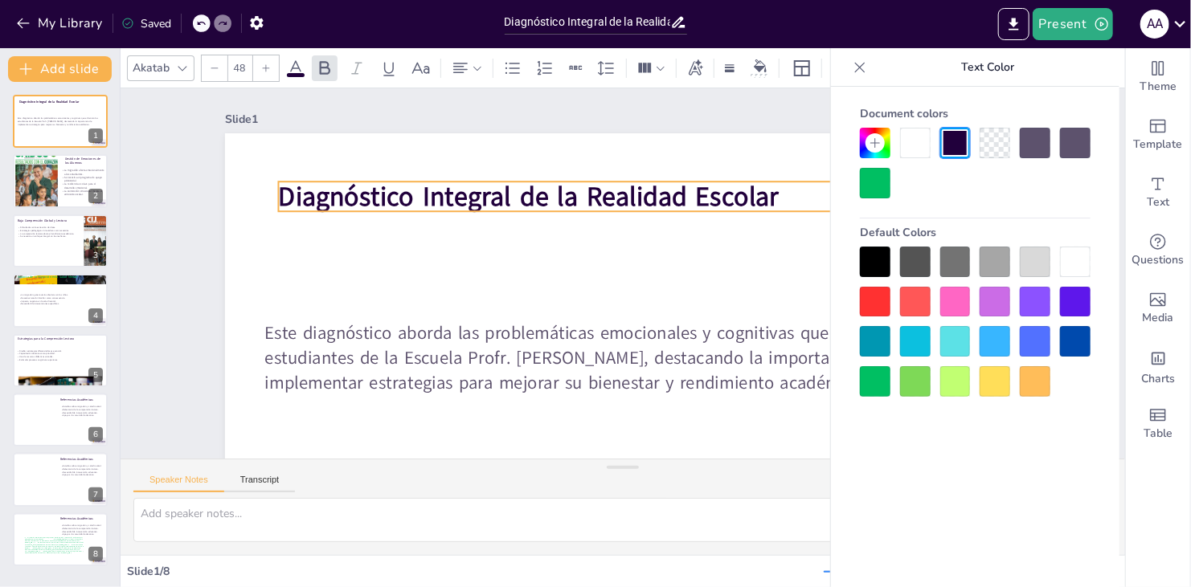
drag, startPoint x: 792, startPoint y: 296, endPoint x: 806, endPoint y: 193, distance: 103.7
click at [567, 193] on p "Diagnóstico Integral de la Realidad Escolar" at bounding box center [636, 196] width 716 height 37
click at [567, 65] on icon at bounding box center [860, 67] width 16 height 16
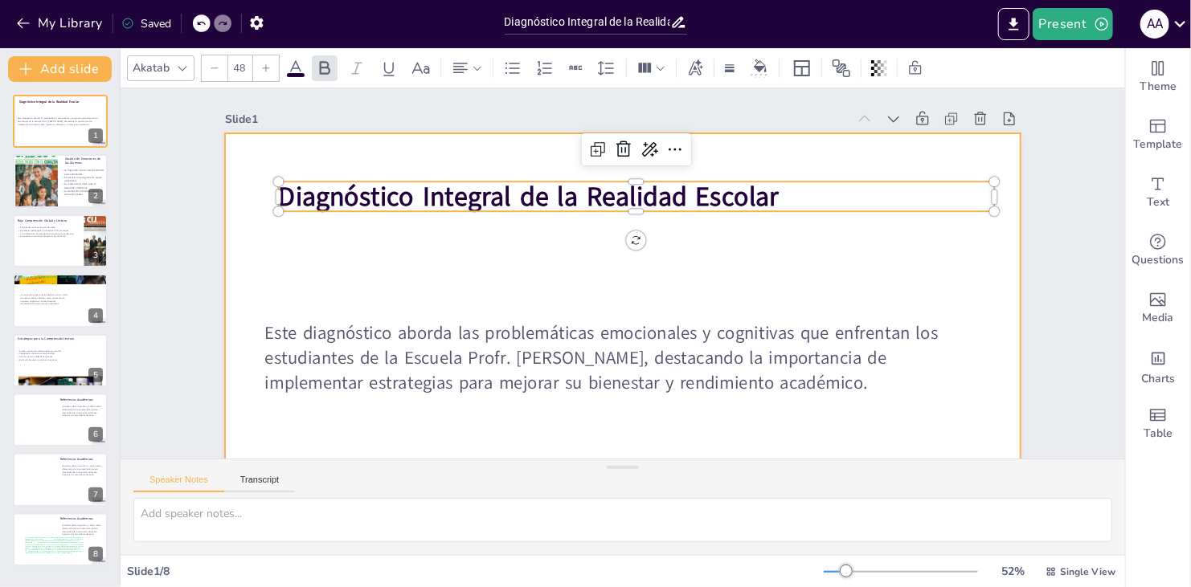
click at [567, 261] on div at bounding box center [622, 356] width 795 height 447
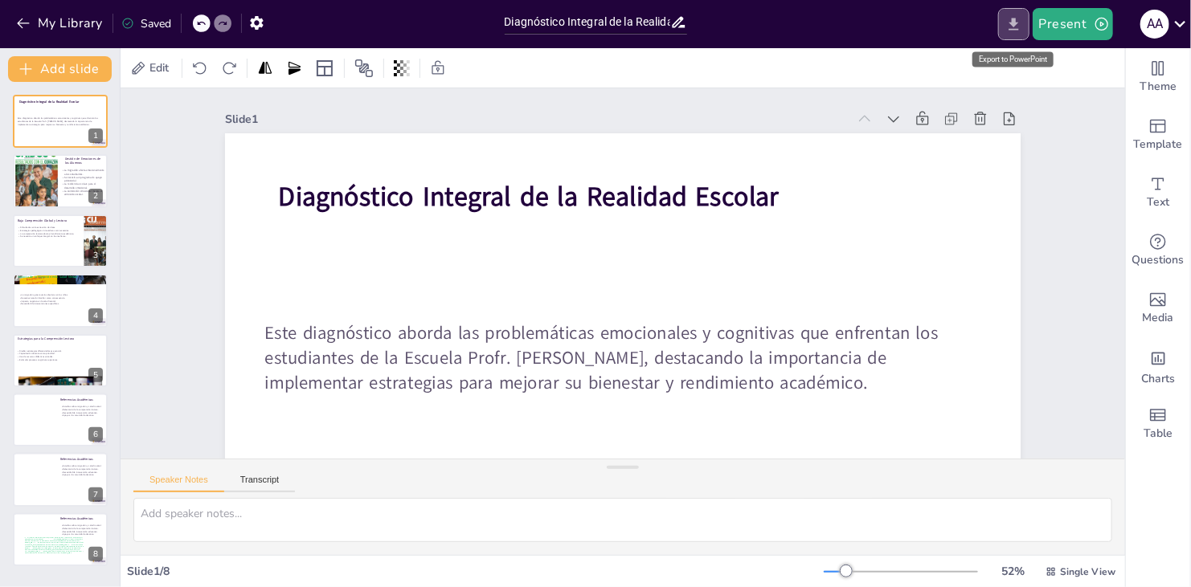
click at [567, 26] on icon "Export to PowerPoint" at bounding box center [1013, 24] width 10 height 12
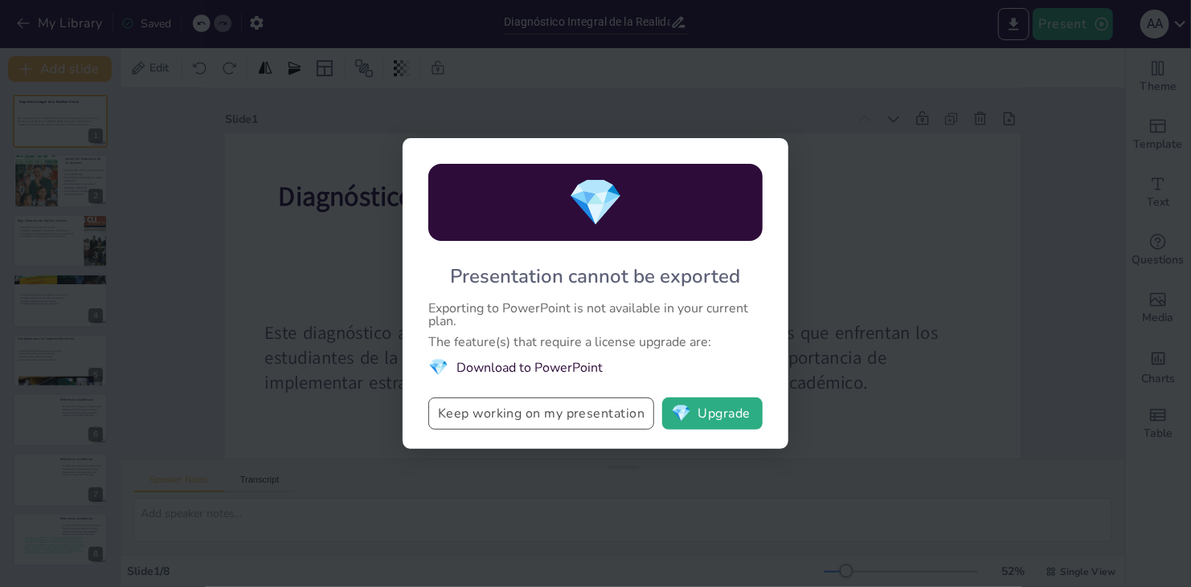
click at [552, 412] on button "Keep working on my presentation" at bounding box center [541, 414] width 226 height 32
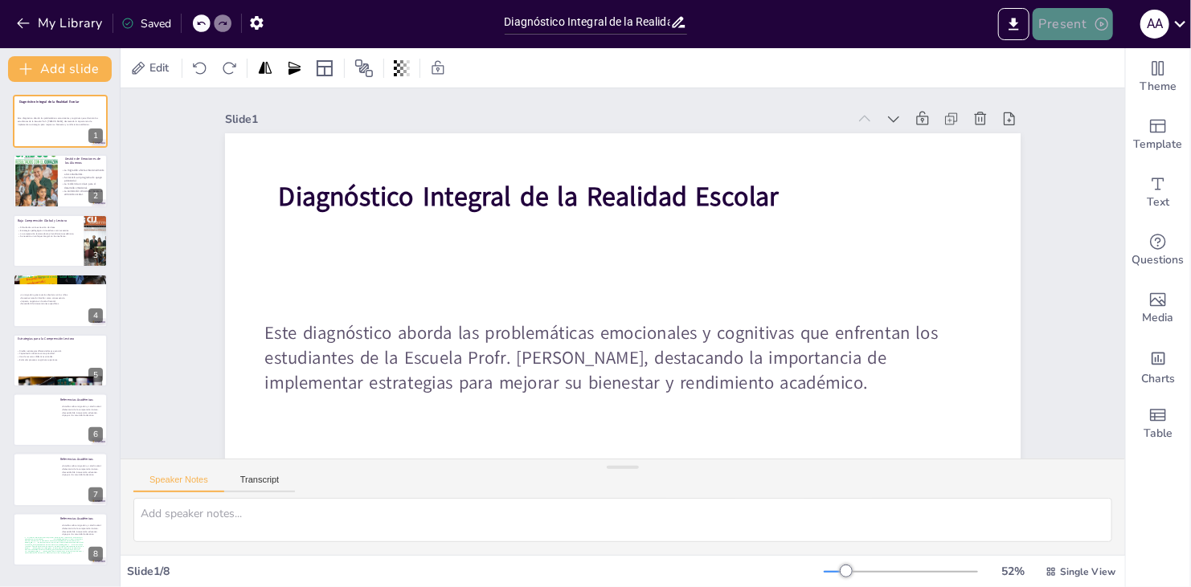
click at [567, 19] on button "Present" at bounding box center [1072, 24] width 80 height 32
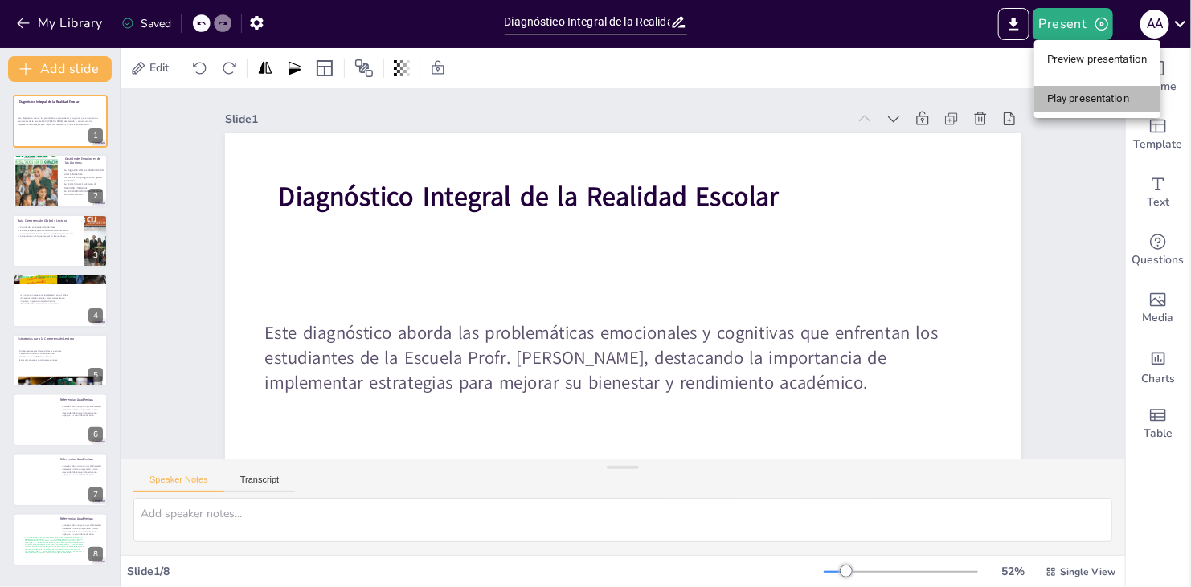
click at [567, 100] on li "Play presentation" at bounding box center [1097, 99] width 126 height 26
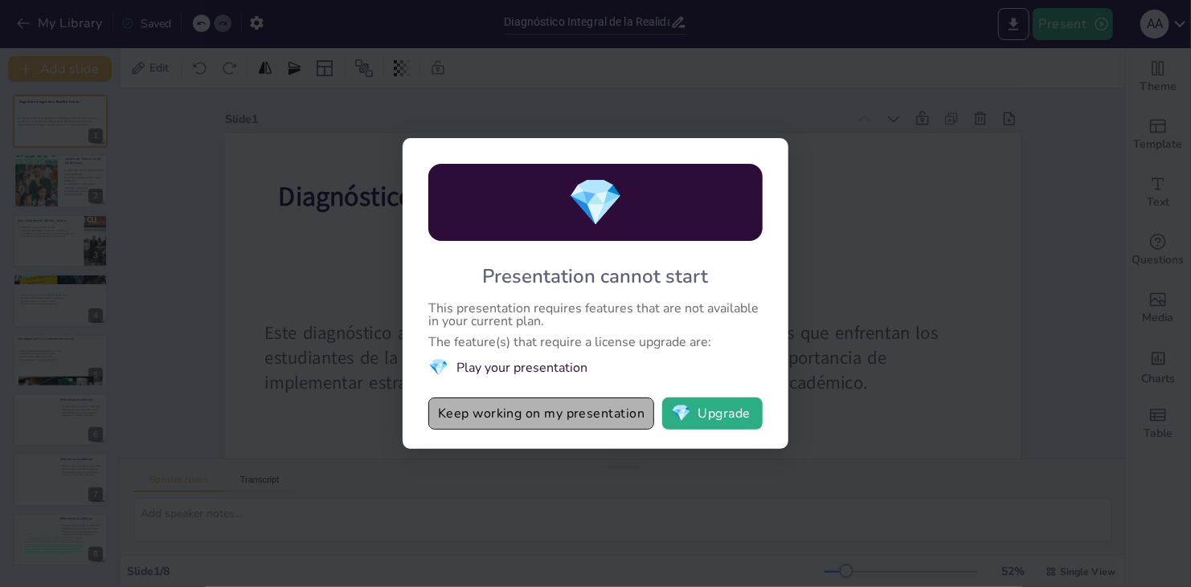
click at [560, 408] on button "Keep working on my presentation" at bounding box center [541, 414] width 226 height 32
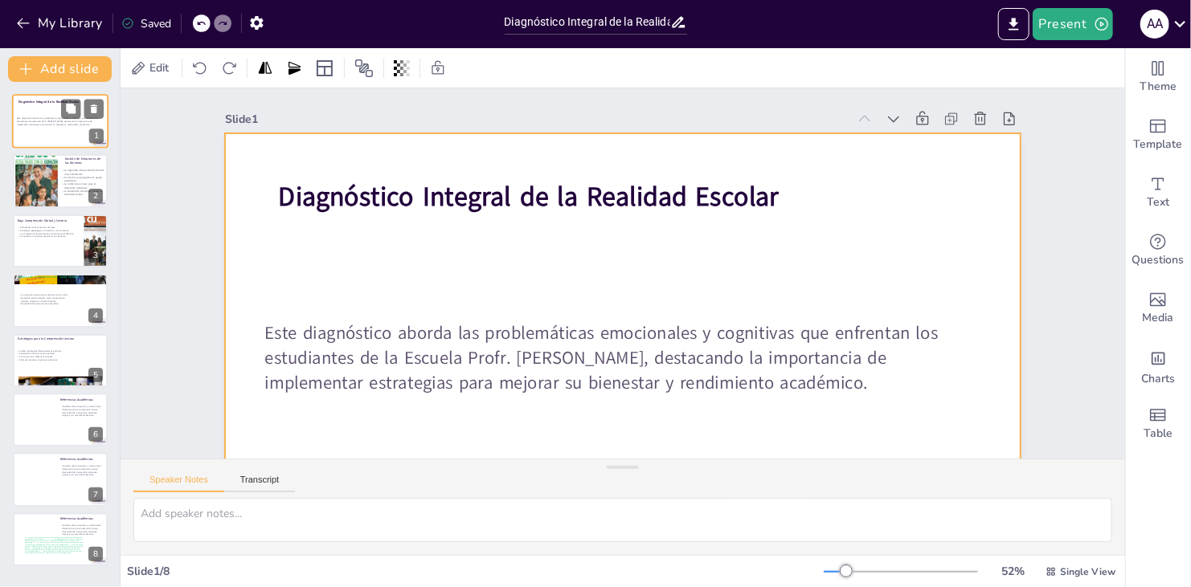
click at [47, 116] on div at bounding box center [60, 121] width 96 height 55
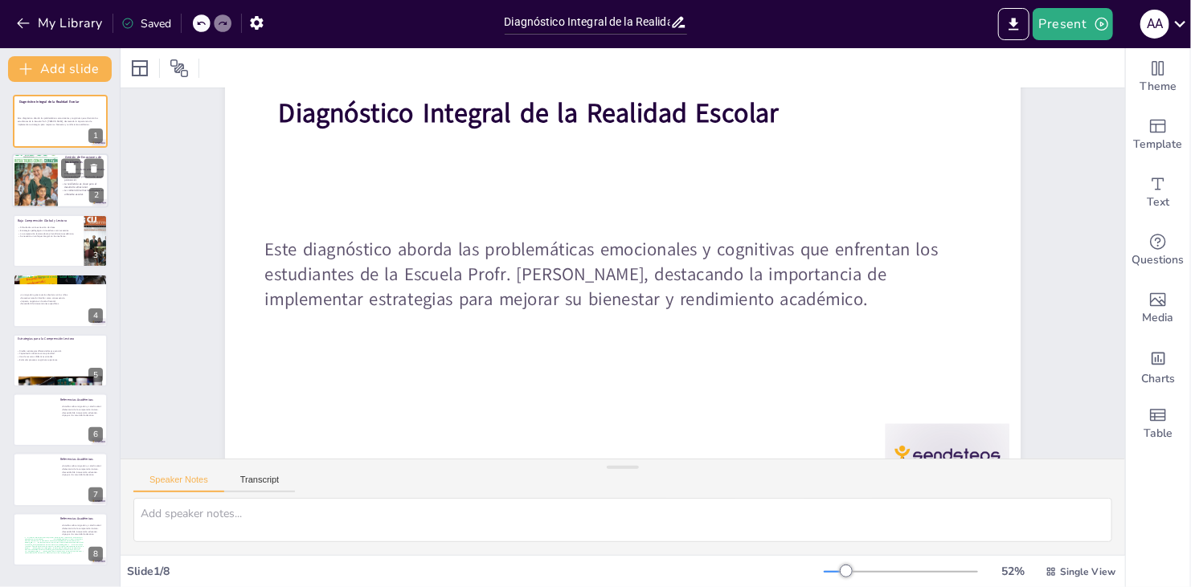
click at [51, 183] on div at bounding box center [36, 181] width 48 height 72
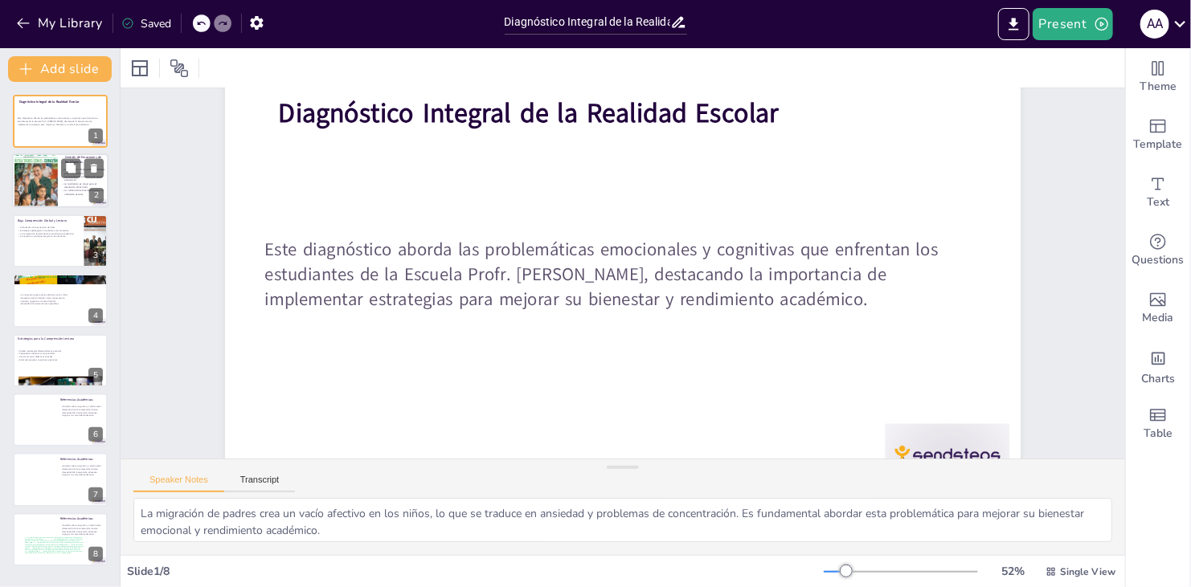
scroll to position [0, 0]
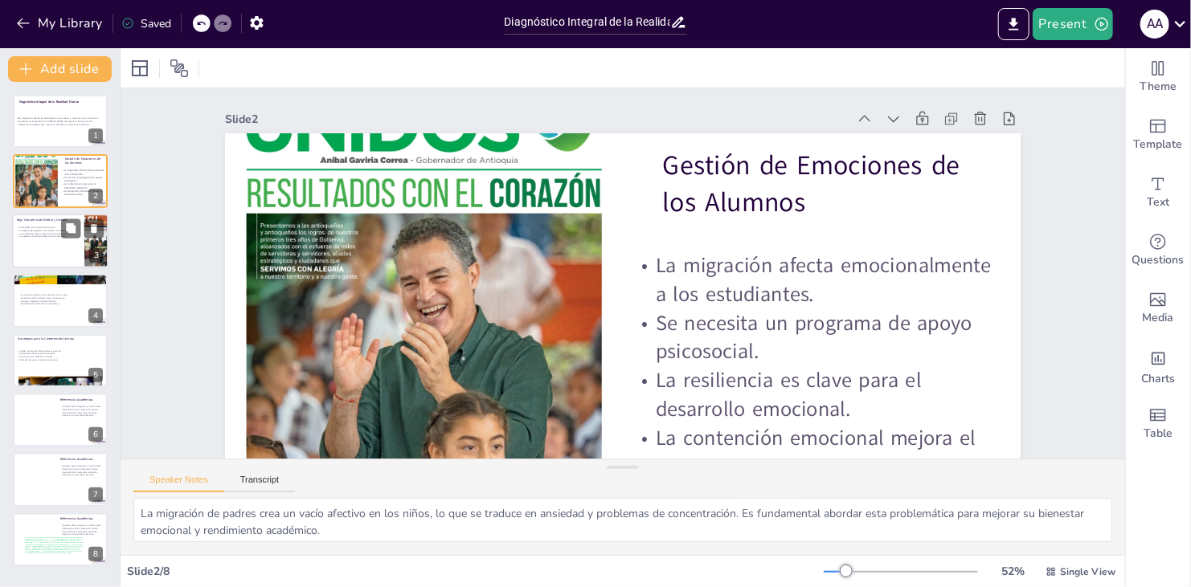
click at [51, 240] on div at bounding box center [60, 241] width 96 height 55
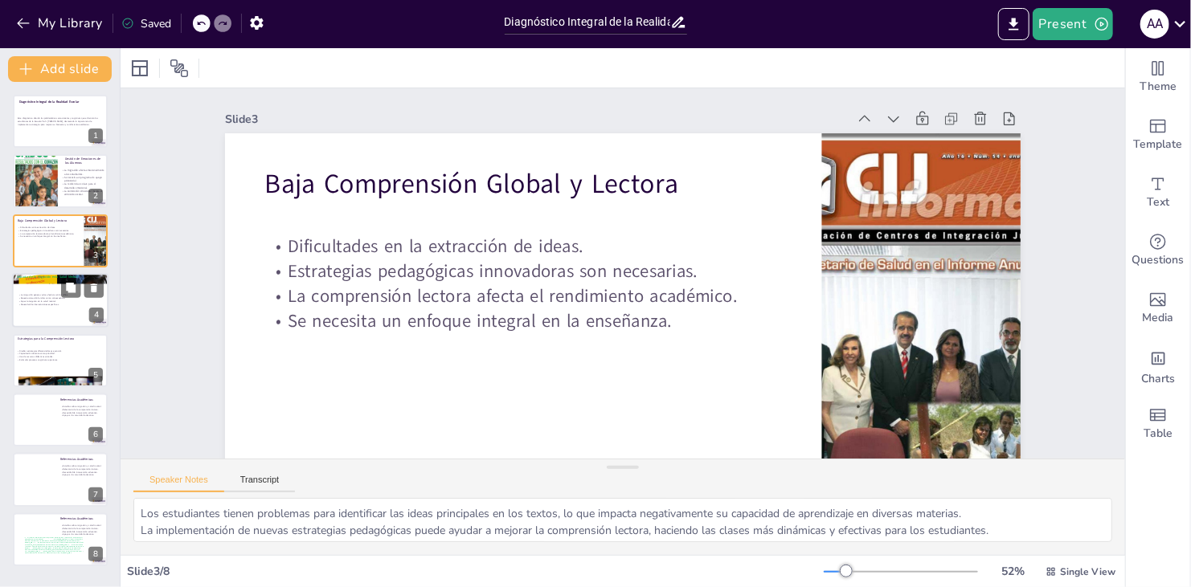
click at [58, 309] on div at bounding box center [60, 300] width 96 height 55
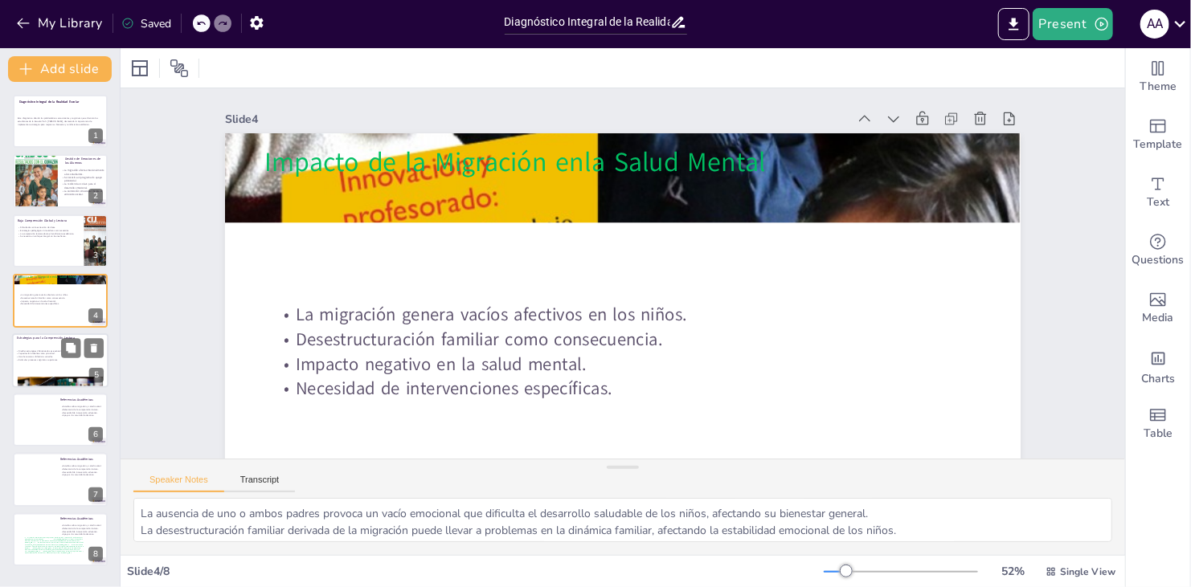
click at [55, 361] on div "Diseñar estrategias diferenciadas es esencial. Capacitación docente como priori…" at bounding box center [59, 354] width 87 height 19
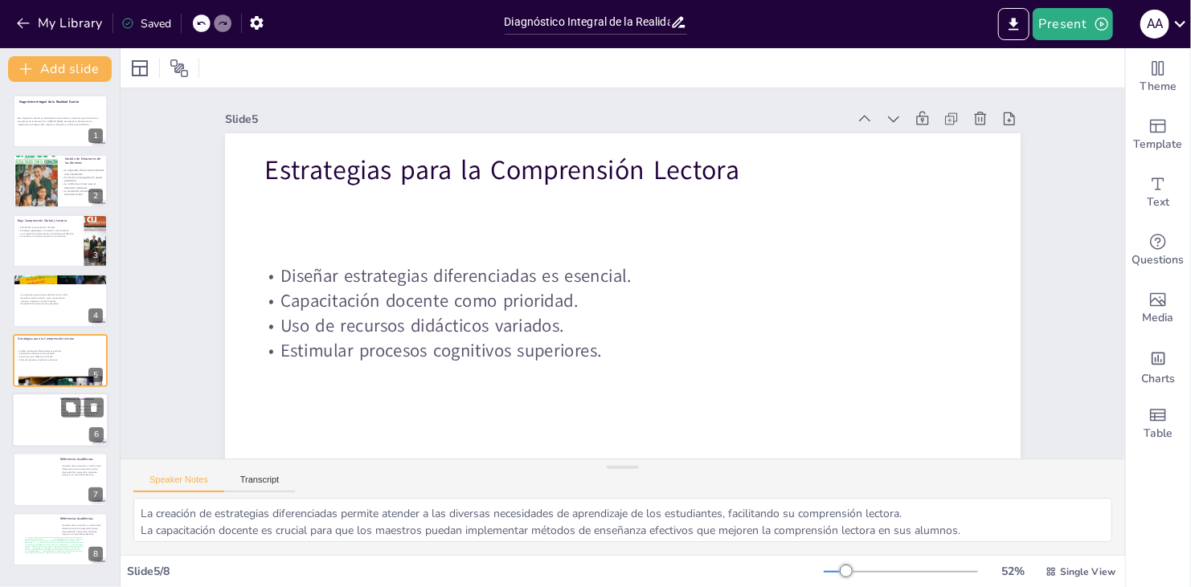
click at [51, 423] on div at bounding box center [60, 420] width 96 height 55
type textarea "Los estudios revisados proporcionan evidencia sobre cómo la migración parental …"
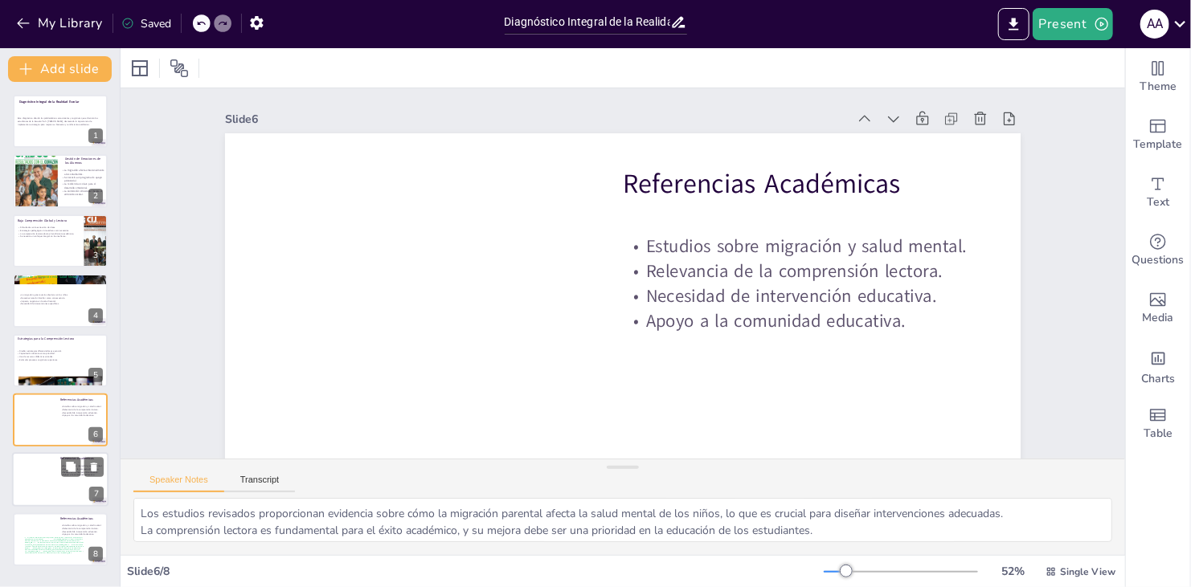
click at [51, 479] on div at bounding box center [60, 480] width 96 height 55
click at [57, 537] on span "1. Organización Internacional para las Migraciones. (2020). Migración y desarro…" at bounding box center [53, 538] width 59 height 3
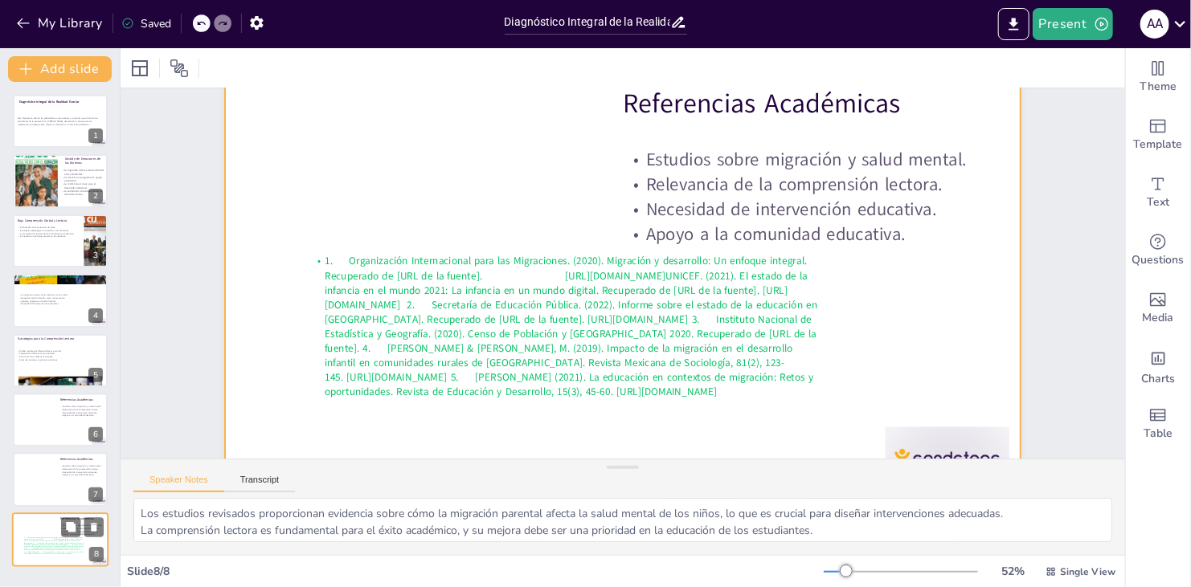
scroll to position [84, 0]
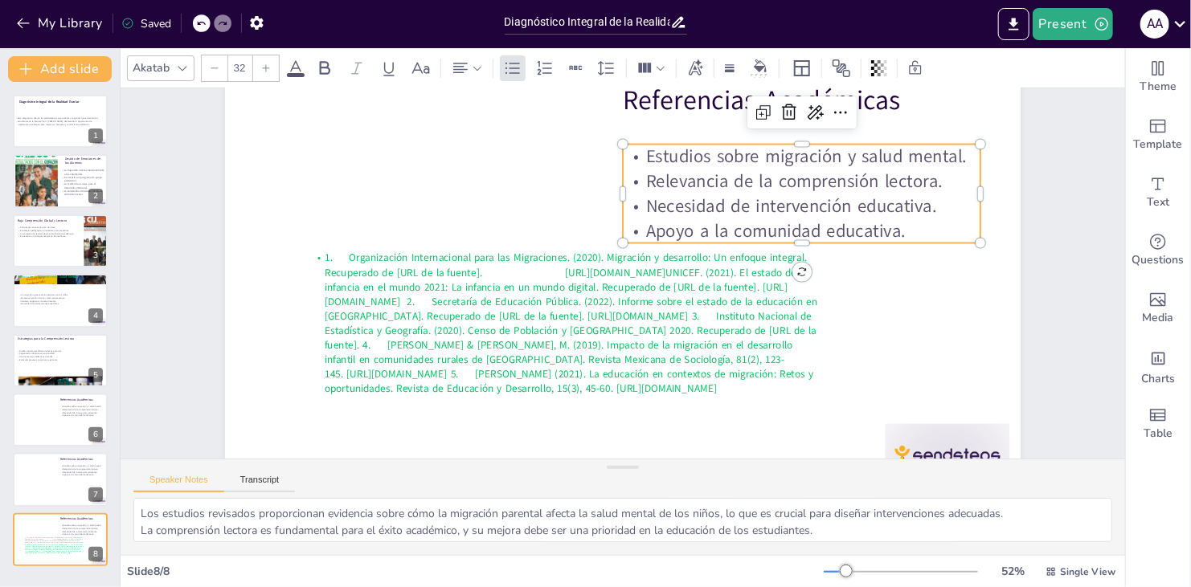
click at [567, 229] on p "Apoyo a la comunidad educativa." at bounding box center [802, 231] width 358 height 25
click at [41, 470] on div at bounding box center [60, 480] width 96 height 55
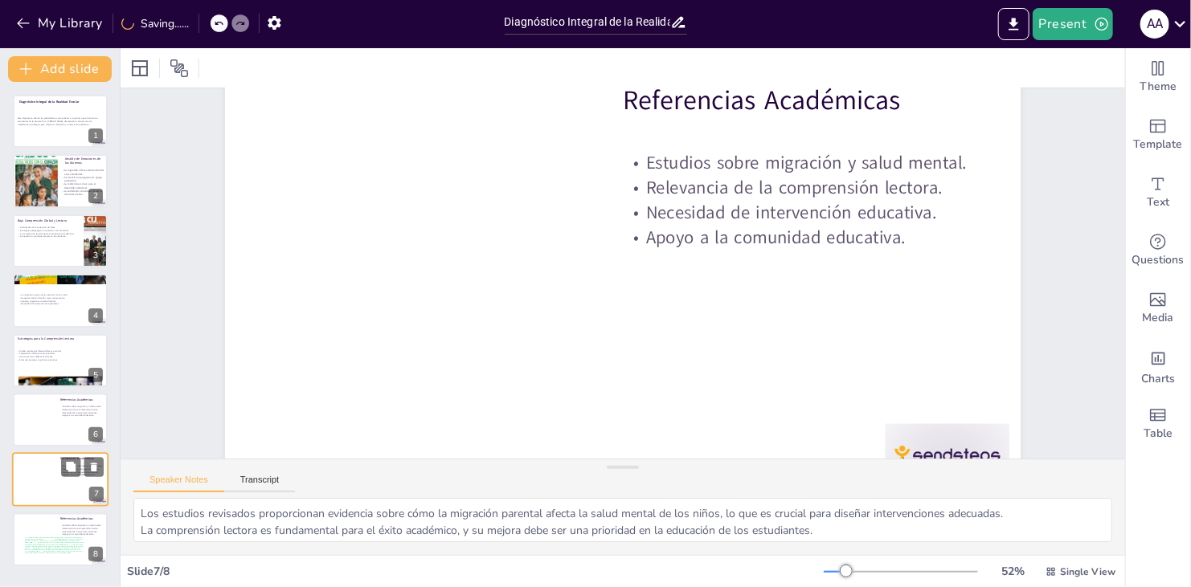
scroll to position [0, 0]
